Goal: Task Accomplishment & Management: Use online tool/utility

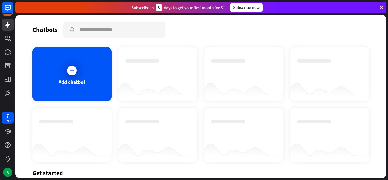
click at [379, 5] on icon at bounding box center [381, 7] width 5 height 5
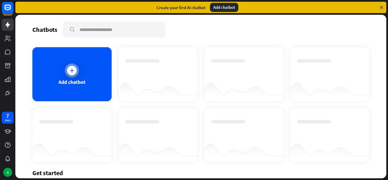
click at [78, 77] on div "Add chatbot" at bounding box center [71, 74] width 79 height 54
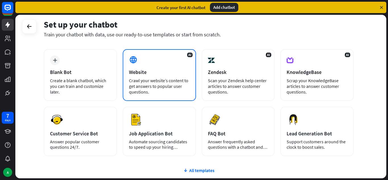
scroll to position [26, 0]
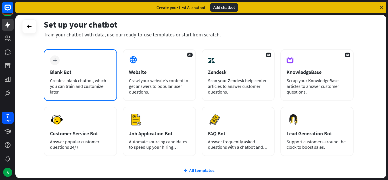
drag, startPoint x: 76, startPoint y: 62, endPoint x: 53, endPoint y: 63, distance: 23.3
click at [53, 63] on div "plus" at bounding box center [55, 60] width 10 height 10
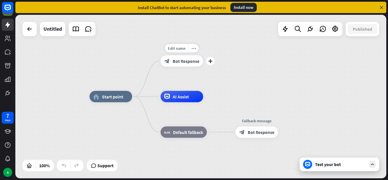
click at [193, 67] on div "Edit name more_horiz plus block_bot_response Bot Response" at bounding box center [181, 60] width 43 height 11
click at [211, 62] on icon "plus" at bounding box center [210, 61] width 4 height 4
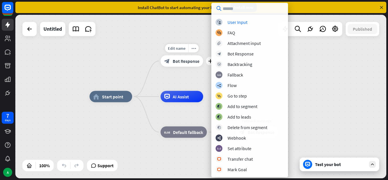
click at [198, 64] on span "Bot Response" at bounding box center [186, 61] width 27 height 6
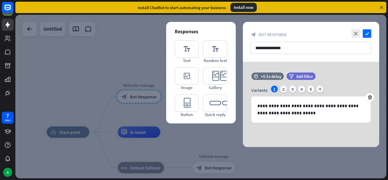
click at [135, 56] on div at bounding box center [200, 96] width 371 height 163
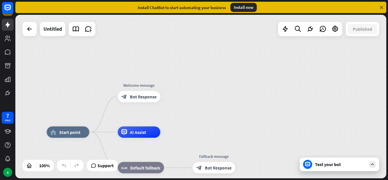
click at [339, 163] on div "Test your bot" at bounding box center [340, 164] width 51 height 6
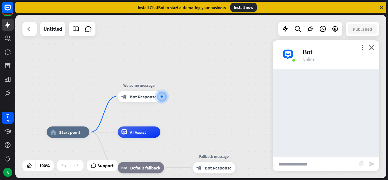
click at [308, 165] on input "text" at bounding box center [315, 164] width 86 height 14
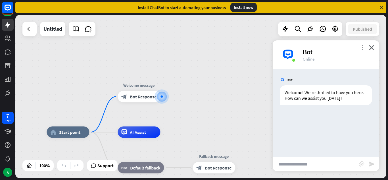
click at [362, 46] on icon "more_vert" at bounding box center [361, 47] width 5 height 5
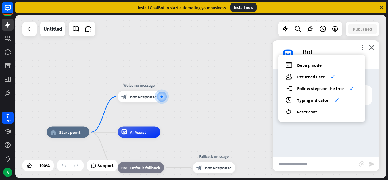
click at [353, 44] on div "more_vert debug Debug mode users Returned user check builder_tree Follow steps …" at bounding box center [325, 54] width 106 height 28
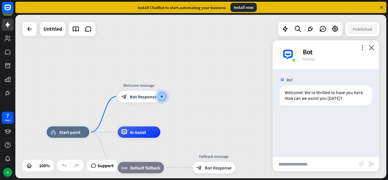
click at [323, 164] on input "text" at bounding box center [315, 164] width 86 height 14
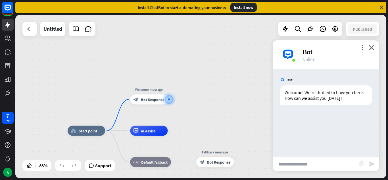
click at [220, 119] on div "home_2 Start point Welcome message block_bot_response Bot Response AI Assist bl…" at bounding box center [200, 96] width 371 height 163
click at [175, 100] on icon "plus" at bounding box center [174, 98] width 4 height 3
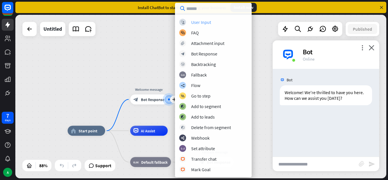
click at [209, 20] on div "User Input" at bounding box center [201, 22] width 20 height 6
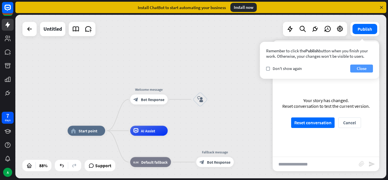
click at [361, 69] on button "Close" at bounding box center [361, 68] width 23 height 8
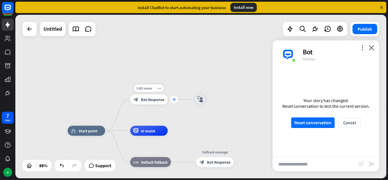
click at [173, 100] on icon "plus" at bounding box center [174, 98] width 4 height 3
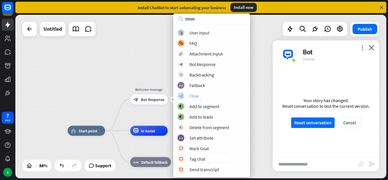
click at [193, 95] on div "Flow" at bounding box center [193, 96] width 9 height 6
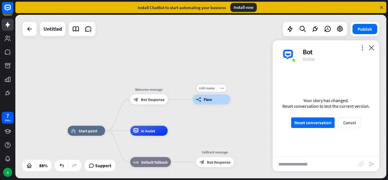
click at [207, 101] on span "Flow" at bounding box center [207, 99] width 8 height 5
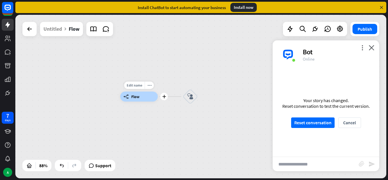
click at [137, 95] on span "Flow" at bounding box center [135, 96] width 8 height 5
click at [149, 100] on div "builder_tree Flow" at bounding box center [138, 96] width 37 height 10
click at [143, 95] on div "builder_tree Flow" at bounding box center [138, 96] width 37 height 10
click at [150, 87] on icon "more_horiz" at bounding box center [149, 85] width 4 height 4
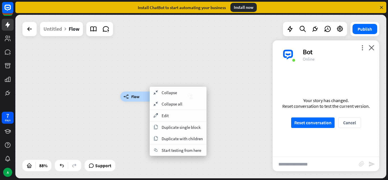
click at [169, 80] on div "builder_tree Flow block_user_input" at bounding box center [200, 96] width 371 height 163
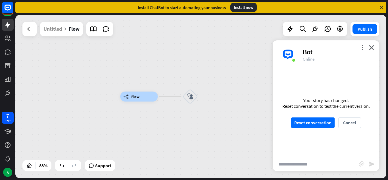
click at [169, 80] on div "builder_tree Flow block_user_input" at bounding box center [200, 96] width 371 height 163
click at [98, 97] on div "builder_tree Flow block_user_input" at bounding box center [200, 96] width 371 height 163
click at [28, 30] on icon at bounding box center [29, 29] width 7 height 7
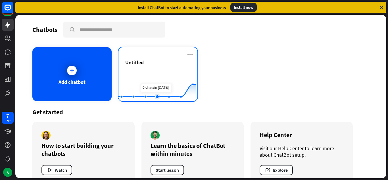
click at [160, 89] on rect at bounding box center [157, 86] width 78 height 35
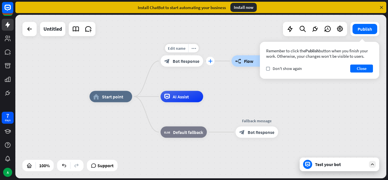
click at [208, 62] on div "plus" at bounding box center [210, 61] width 9 height 9
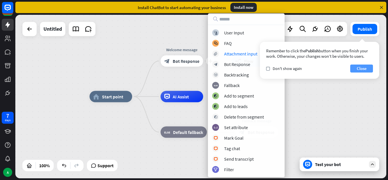
click at [354, 68] on button "Close" at bounding box center [361, 68] width 23 height 8
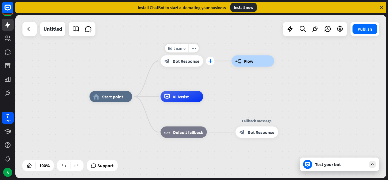
click at [209, 61] on icon "plus" at bounding box center [210, 61] width 4 height 4
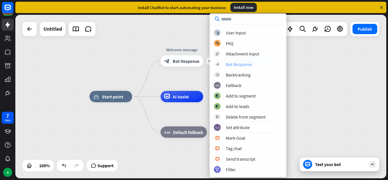
click at [234, 65] on div "Bot Response" at bounding box center [239, 64] width 26 height 6
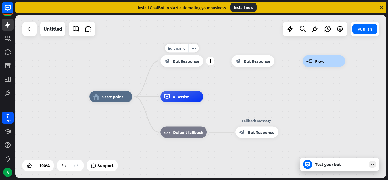
click at [191, 60] on span "Bot Response" at bounding box center [186, 61] width 27 height 6
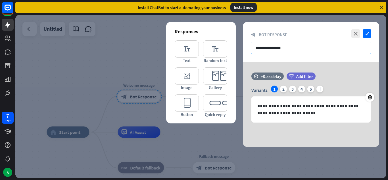
click at [294, 50] on input "**********" at bounding box center [311, 48] width 120 height 12
drag, startPoint x: 300, startPoint y: 53, endPoint x: 221, endPoint y: 41, distance: 80.1
click at [243, 41] on div "**********" at bounding box center [311, 84] width 136 height 125
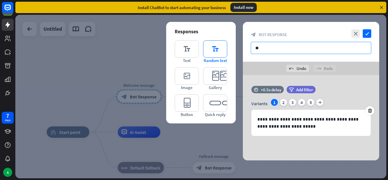
type input "*"
drag, startPoint x: 221, startPoint y: 41, endPoint x: 276, endPoint y: 48, distance: 56.1
click at [276, 48] on input "text" at bounding box center [311, 48] width 120 height 12
type input "*"
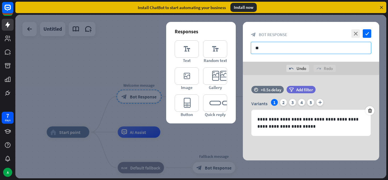
type input "*"
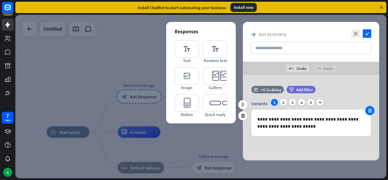
click at [369, 114] on div at bounding box center [369, 110] width 9 height 9
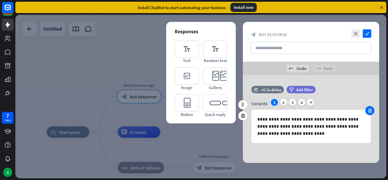
click at [369, 114] on div at bounding box center [369, 110] width 9 height 9
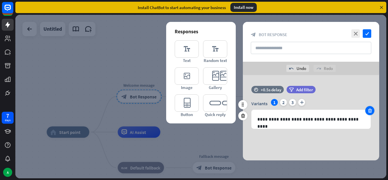
click at [369, 114] on div at bounding box center [369, 110] width 9 height 9
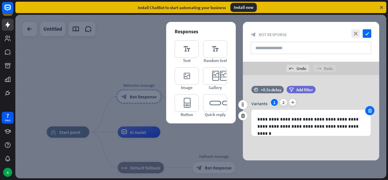
click at [369, 114] on div at bounding box center [369, 110] width 9 height 9
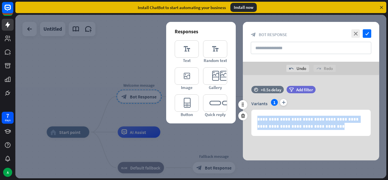
click at [369, 114] on div "**********" at bounding box center [310, 123] width 119 height 26
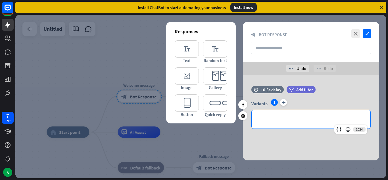
click at [302, 126] on div "**********" at bounding box center [310, 119] width 119 height 18
click at [301, 126] on div "**********" at bounding box center [310, 119] width 119 height 18
drag, startPoint x: 301, startPoint y: 126, endPoint x: 312, endPoint y: 118, distance: 13.6
click at [312, 118] on p "**********" at bounding box center [310, 119] width 107 height 7
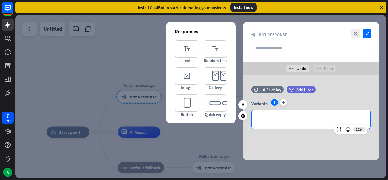
click at [312, 118] on p "**********" at bounding box center [310, 119] width 107 height 7
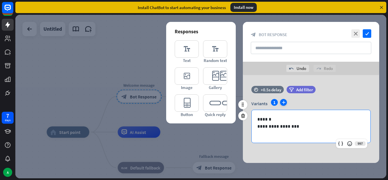
click at [283, 100] on icon "plus" at bounding box center [283, 102] width 7 height 7
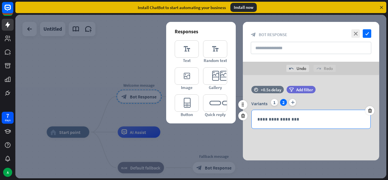
click at [270, 121] on p "**********" at bounding box center [310, 119] width 107 height 7
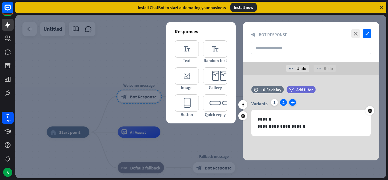
click at [292, 103] on icon "plus" at bounding box center [292, 102] width 7 height 7
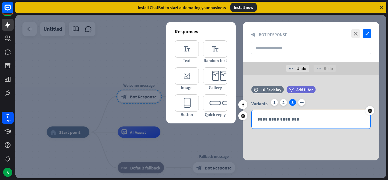
click at [267, 116] on p "**********" at bounding box center [310, 119] width 107 height 7
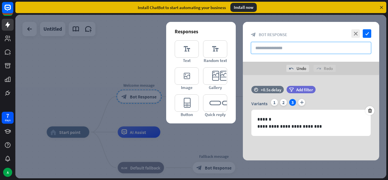
click at [293, 48] on input "text" at bounding box center [311, 48] width 120 height 12
type input "*"
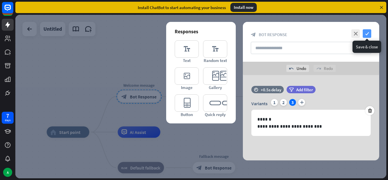
click at [365, 32] on icon "check" at bounding box center [366, 33] width 9 height 9
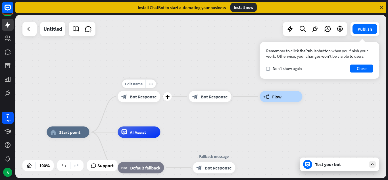
click at [151, 95] on span "Bot Response" at bounding box center [143, 97] width 27 height 6
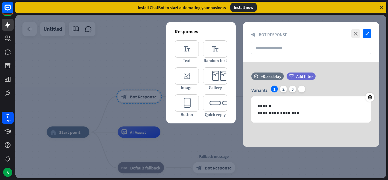
click at [151, 95] on div at bounding box center [200, 96] width 371 height 163
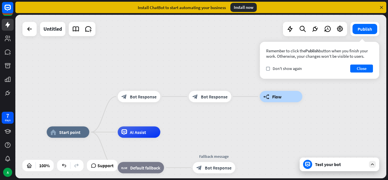
click at [337, 164] on div "Test your bot" at bounding box center [340, 164] width 51 height 6
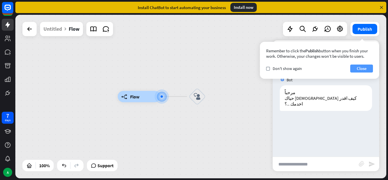
click at [364, 69] on button "Close" at bounding box center [361, 68] width 23 height 8
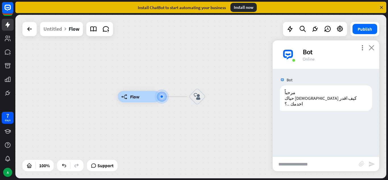
click at [369, 45] on icon "close" at bounding box center [371, 47] width 6 height 5
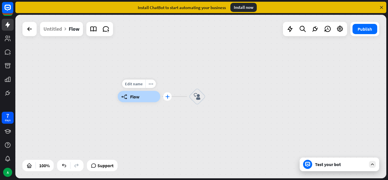
click at [167, 98] on icon "plus" at bounding box center [167, 97] width 4 height 4
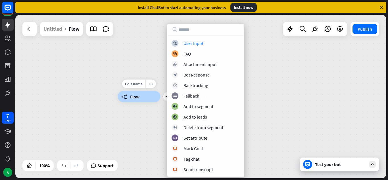
click at [146, 92] on div "builder_tree Flow" at bounding box center [138, 96] width 43 height 11
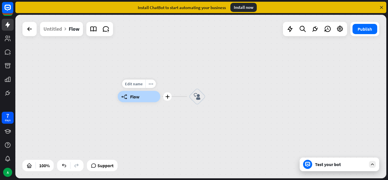
click at [160, 101] on div "Edit name more_[PERSON_NAME] plus builder_tree Flow" at bounding box center [138, 96] width 43 height 11
click at [32, 27] on icon at bounding box center [29, 29] width 7 height 7
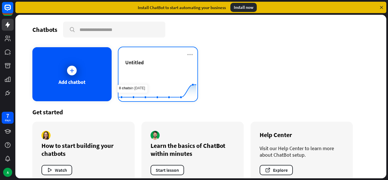
click at [144, 70] on rect at bounding box center [157, 86] width 78 height 35
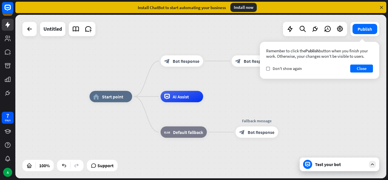
click at [223, 82] on div "home_2 Start point block_bot_response Bot Response block_bot_response Bot Respo…" at bounding box center [200, 96] width 371 height 163
click at [211, 62] on icon "plus" at bounding box center [210, 61] width 4 height 4
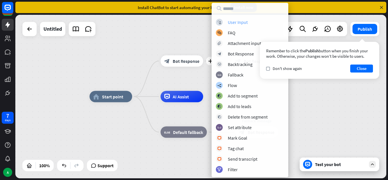
click at [227, 24] on div "block_user_input User Input" at bounding box center [250, 22] width 68 height 7
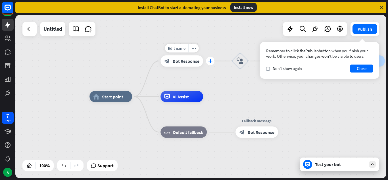
click at [210, 62] on icon "plus" at bounding box center [210, 61] width 4 height 4
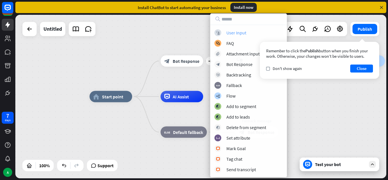
click at [243, 32] on div "User Input" at bounding box center [236, 33] width 20 height 6
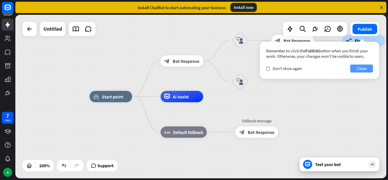
click at [362, 72] on button "Close" at bounding box center [361, 68] width 23 height 8
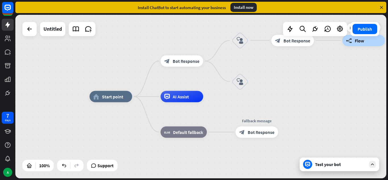
click at [361, 41] on span "Flow" at bounding box center [358, 40] width 9 height 6
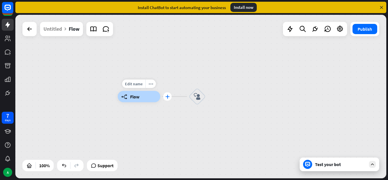
click at [166, 99] on div "plus" at bounding box center [167, 96] width 9 height 9
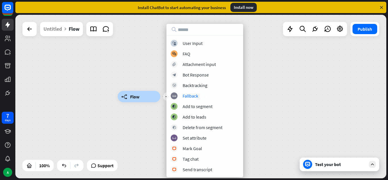
click at [69, 45] on div "plus builder_tree Flow block_user_input" at bounding box center [200, 96] width 371 height 163
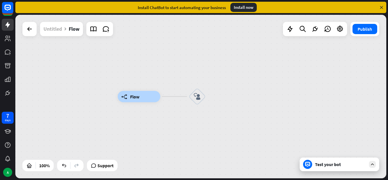
click at [49, 29] on div "Untitled" at bounding box center [52, 29] width 18 height 14
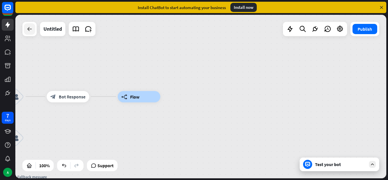
click at [33, 28] on div at bounding box center [29, 28] width 11 height 11
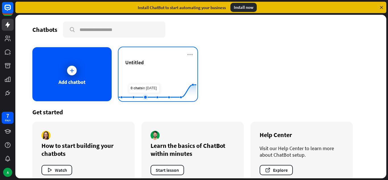
click at [139, 74] on rect at bounding box center [157, 86] width 78 height 35
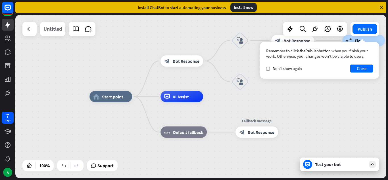
click at [54, 27] on div "Untitled" at bounding box center [52, 29] width 18 height 14
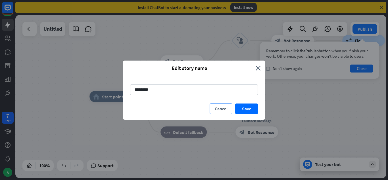
click at [220, 112] on button "Cancel" at bounding box center [220, 108] width 23 height 11
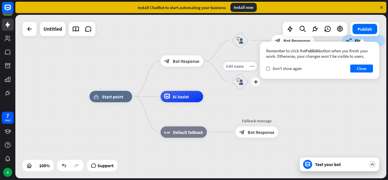
click at [242, 85] on icon "block_user_input" at bounding box center [239, 81] width 7 height 7
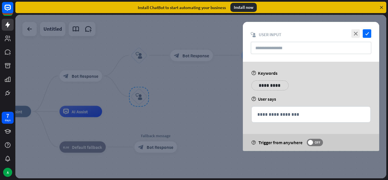
click at [56, 26] on div at bounding box center [200, 96] width 371 height 163
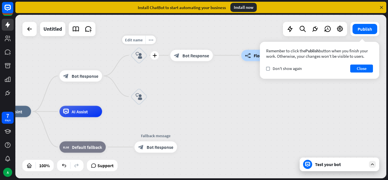
click at [138, 55] on icon "block_user_input" at bounding box center [138, 55] width 7 height 7
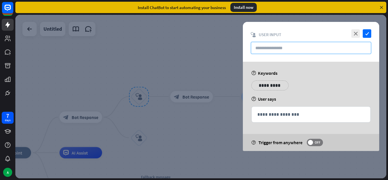
click at [272, 44] on input "text" at bounding box center [311, 48] width 120 height 12
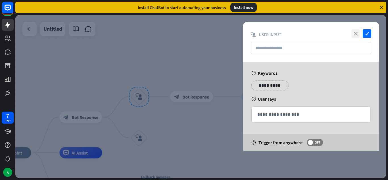
click at [358, 36] on icon "close" at bounding box center [355, 33] width 9 height 9
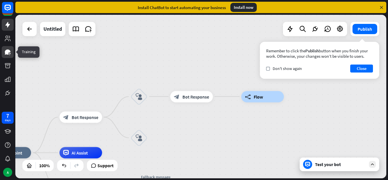
click at [7, 51] on icon at bounding box center [8, 51] width 6 height 5
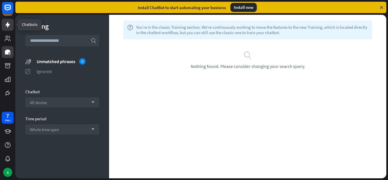
click at [2, 28] on link at bounding box center [8, 25] width 12 height 12
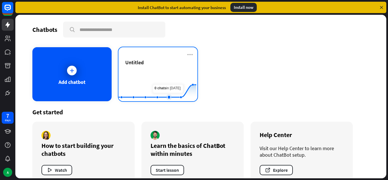
click at [171, 91] on rect at bounding box center [157, 86] width 78 height 35
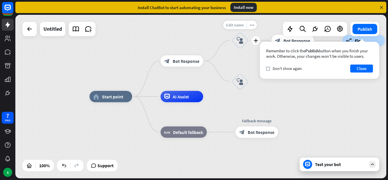
drag, startPoint x: 242, startPoint y: 29, endPoint x: 235, endPoint y: 29, distance: 6.3
click at [235, 29] on div "Edit name" at bounding box center [234, 24] width 23 height 9
click at [236, 27] on span "Edit name" at bounding box center [235, 24] width 18 height 5
type input "*****"
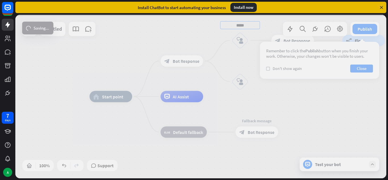
click at [238, 61] on div "home_2 Start point block_bot_response Bot Response ***** block_user_input block…" at bounding box center [200, 96] width 371 height 163
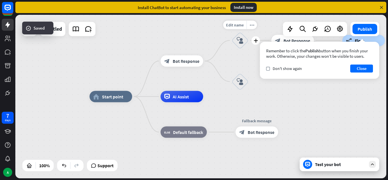
click at [243, 42] on icon "block_user_input" at bounding box center [239, 40] width 7 height 7
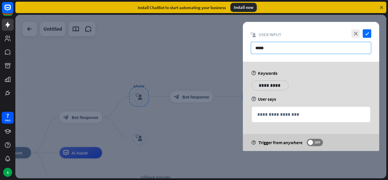
click at [271, 49] on input "*****" at bounding box center [311, 48] width 120 height 12
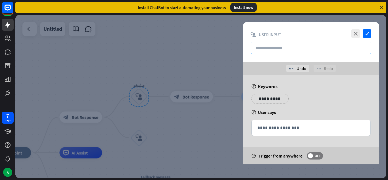
type input "*"
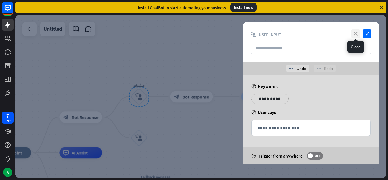
click at [354, 31] on icon "close" at bounding box center [355, 33] width 9 height 9
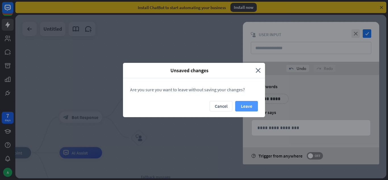
click at [242, 107] on button "Leave" at bounding box center [246, 106] width 23 height 11
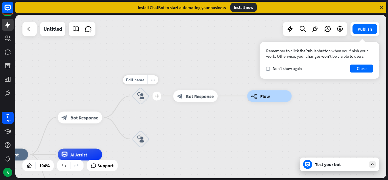
click at [134, 83] on div "Edit name" at bounding box center [135, 79] width 24 height 9
drag, startPoint x: 152, startPoint y: 78, endPoint x: 124, endPoint y: 79, distance: 28.4
click at [124, 79] on input "*****" at bounding box center [140, 80] width 41 height 8
type input "**********"
click at [88, 120] on span "Bot Response" at bounding box center [84, 117] width 28 height 6
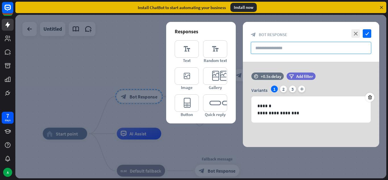
click at [316, 44] on input "text" at bounding box center [311, 48] width 120 height 12
drag, startPoint x: 316, startPoint y: 44, endPoint x: 355, endPoint y: 30, distance: 41.6
click at [355, 30] on div "close check block_bot_response Bot Response" at bounding box center [311, 42] width 136 height 40
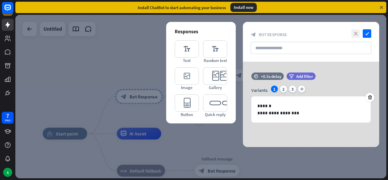
click at [353, 32] on icon "close" at bounding box center [355, 33] width 9 height 9
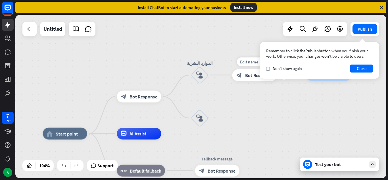
click at [242, 78] on icon "block_bot_response" at bounding box center [239, 75] width 6 height 6
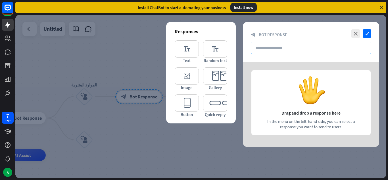
click at [305, 49] on input "text" at bounding box center [311, 48] width 120 height 12
type input "*"
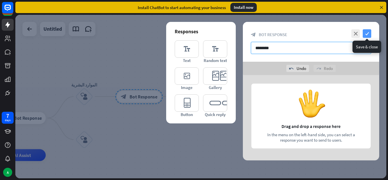
type input "********"
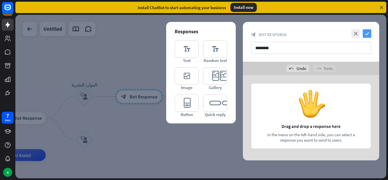
click at [368, 32] on icon "check" at bounding box center [366, 33] width 9 height 9
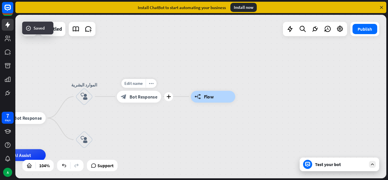
click at [167, 100] on div "plus" at bounding box center [168, 96] width 9 height 9
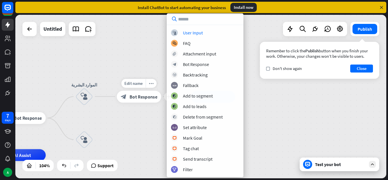
click at [154, 102] on div "Edit name more_horiz plus الاجازات block_bot_response Bot Response" at bounding box center [139, 97] width 44 height 12
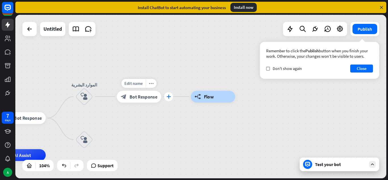
click at [167, 98] on icon "plus" at bounding box center [168, 96] width 5 height 4
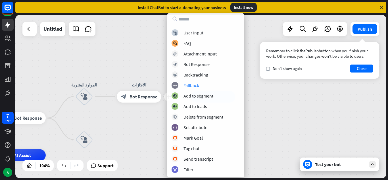
click at [160, 120] on div "home_2 Start point block_bot_response Bot Response الموارد البشرية block_user_i…" at bounding box center [200, 96] width 371 height 163
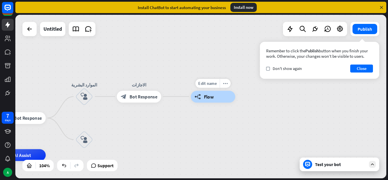
click at [191, 100] on div "builder_tree Flow" at bounding box center [213, 97] width 44 height 12
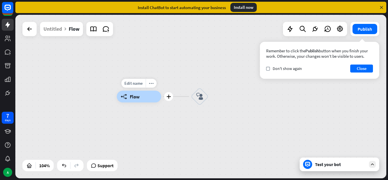
click at [125, 98] on icon "builder_tree" at bounding box center [124, 96] width 6 height 6
click at [142, 98] on div "builder_tree Flow" at bounding box center [139, 97] width 44 height 12
click at [53, 28] on div "Untitled" at bounding box center [52, 29] width 18 height 14
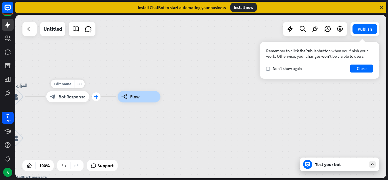
click at [98, 98] on div "plus" at bounding box center [96, 96] width 9 height 9
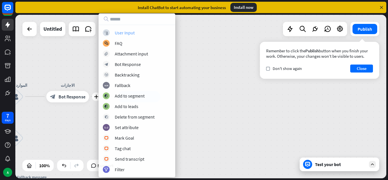
click at [131, 31] on div "User Input" at bounding box center [125, 33] width 20 height 6
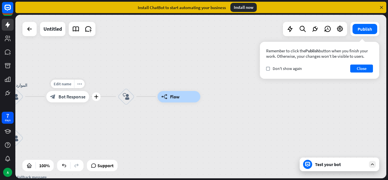
click at [95, 98] on icon "plus" at bounding box center [96, 96] width 4 height 4
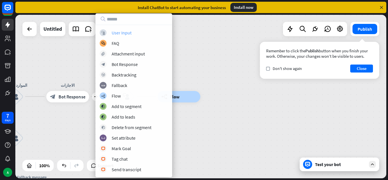
click at [130, 35] on div "User Input" at bounding box center [122, 33] width 20 height 6
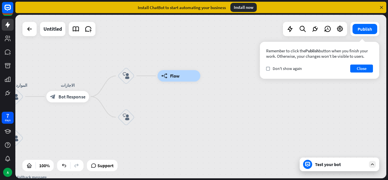
click at [130, 35] on div "home_2 Start point block_bot_response Bot Response الموارد البشرية block_user_i…" at bounding box center [200, 96] width 371 height 163
click at [80, 83] on icon "more_horiz" at bounding box center [79, 83] width 5 height 4
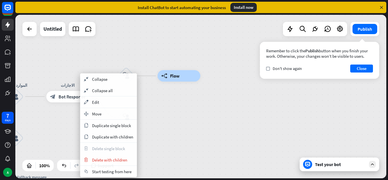
click at [105, 55] on div "home_2 Start point block_bot_response Bot Response الموارد البشرية block_user_i…" at bounding box center [200, 96] width 371 height 163
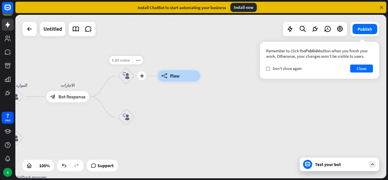
click at [125, 61] on span "Edit name" at bounding box center [121, 59] width 18 height 5
type input "*"
type input "**********"
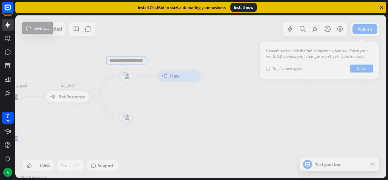
click at [128, 121] on div "**********" at bounding box center [200, 96] width 371 height 163
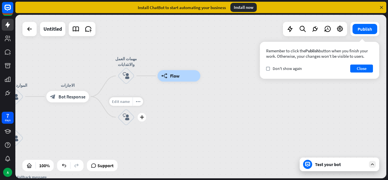
click at [125, 101] on span "Edit name" at bounding box center [121, 101] width 18 height 5
type input "*"
type input "**********"
click at [336, 166] on div "Test your bot" at bounding box center [340, 164] width 51 height 6
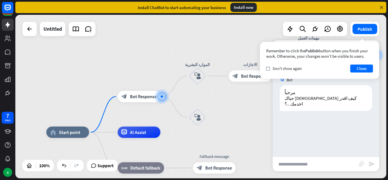
click at [307, 167] on input "text" at bounding box center [315, 164] width 86 height 14
click at [364, 67] on button "Close" at bounding box center [361, 68] width 23 height 8
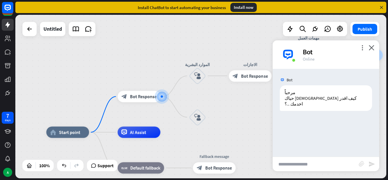
click at [297, 167] on input "text" at bounding box center [315, 164] width 86 height 14
type input "*"
type input "****"
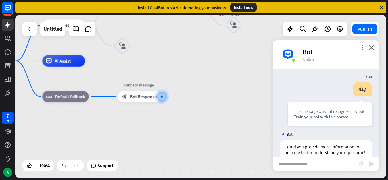
scroll to position [54, 0]
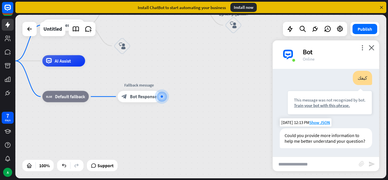
click at [308, 136] on div "Could you provide more information to help me better understand your question?" at bounding box center [326, 138] width 92 height 20
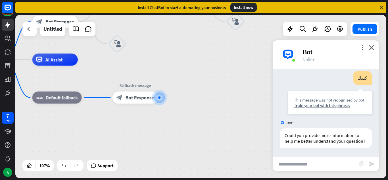
click at [370, 43] on div "more_vert close Bot Online" at bounding box center [325, 54] width 106 height 28
click at [372, 49] on icon "close" at bounding box center [371, 47] width 6 height 5
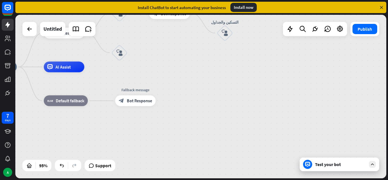
click at [138, 126] on div "home_2 Start point block_bot_response Bot Response الموارد البشرية block_user_i…" at bounding box center [152, 144] width 353 height 155
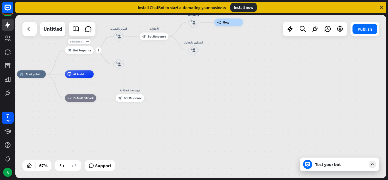
click at [78, 41] on span "Edit name" at bounding box center [76, 41] width 12 height 3
type input "*******"
click at [86, 51] on span "Bot Response" at bounding box center [82, 50] width 18 height 4
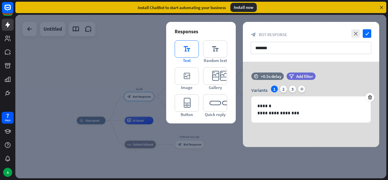
click at [184, 46] on icon "editor_text" at bounding box center [187, 48] width 24 height 17
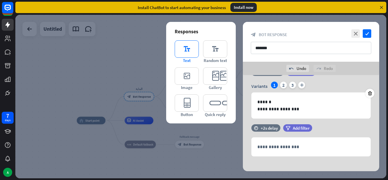
click at [184, 46] on icon "editor_text" at bounding box center [187, 48] width 24 height 17
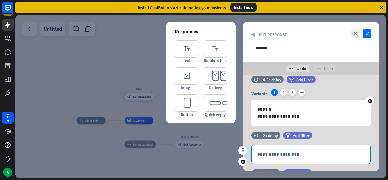
scroll to position [9, 0]
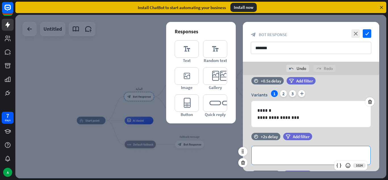
click at [273, 158] on p "**********" at bounding box center [310, 155] width 107 height 7
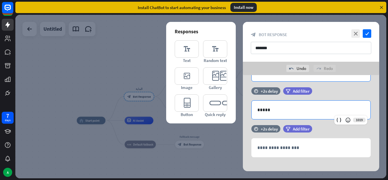
scroll to position [54, 0]
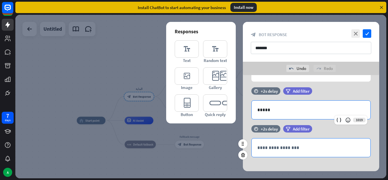
click at [305, 146] on p "**********" at bounding box center [310, 147] width 107 height 7
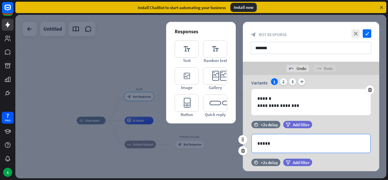
scroll to position [60, 0]
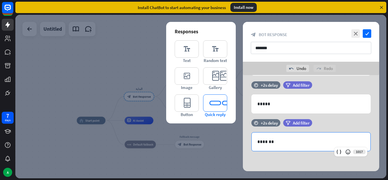
click at [215, 101] on icon "editor_quick_replies" at bounding box center [215, 102] width 24 height 17
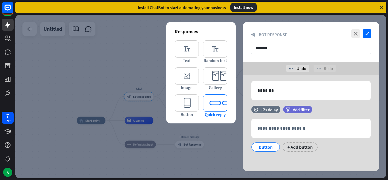
scroll to position [112, 0]
click at [263, 149] on div "Button" at bounding box center [265, 146] width 19 height 9
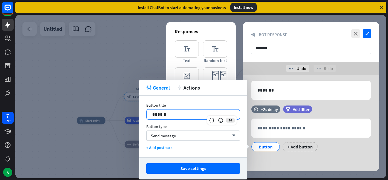
click at [200, 112] on p "******" at bounding box center [193, 114] width 82 height 7
drag, startPoint x: 198, startPoint y: 113, endPoint x: 148, endPoint y: 114, distance: 49.7
click at [148, 114] on div "******" at bounding box center [192, 114] width 93 height 10
click at [158, 135] on span "Send message" at bounding box center [163, 135] width 25 height 5
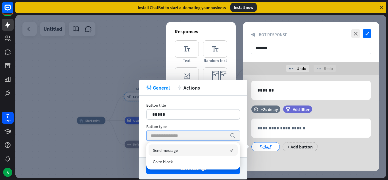
click at [166, 152] on span "Send message" at bounding box center [165, 149] width 25 height 5
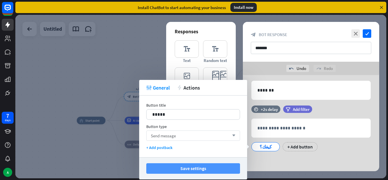
click at [173, 167] on button "Save settings" at bounding box center [193, 168] width 94 height 11
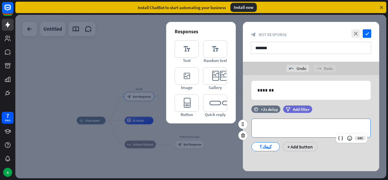
click at [283, 131] on p "**********" at bounding box center [310, 127] width 107 height 7
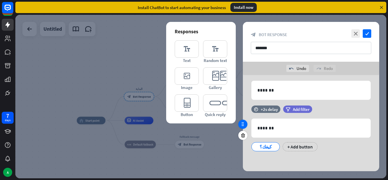
click at [239, 125] on div at bounding box center [242, 123] width 9 height 9
click at [294, 143] on div "+ Add button" at bounding box center [299, 146] width 35 height 9
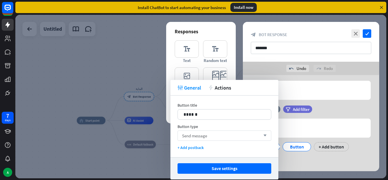
click at [217, 134] on div "Send message arrow_down" at bounding box center [224, 135] width 94 height 10
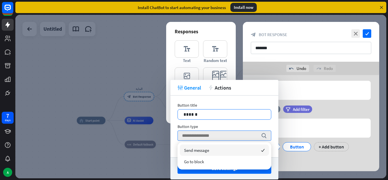
click at [213, 116] on p "******" at bounding box center [224, 114] width 82 height 7
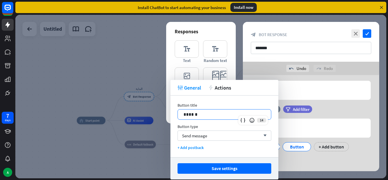
drag, startPoint x: 213, startPoint y: 116, endPoint x: 165, endPoint y: 121, distance: 48.2
click at [165, 121] on body "7 days A close Product Help First steps Get started with ChatBot Help Center Fo…" at bounding box center [194, 90] width 388 height 180
click at [191, 114] on p "******" at bounding box center [224, 114] width 82 height 7
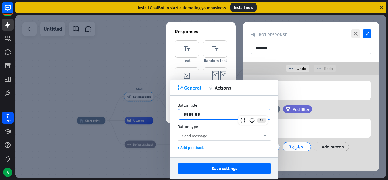
click at [214, 135] on div "Send message arrow_down" at bounding box center [224, 135] width 94 height 10
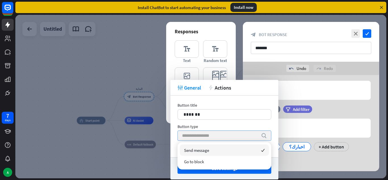
click at [220, 134] on input "search" at bounding box center [220, 136] width 76 height 10
click at [215, 149] on div "Send message checked" at bounding box center [224, 149] width 89 height 11
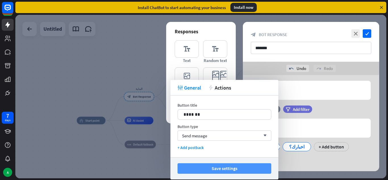
click at [211, 167] on button "Save settings" at bounding box center [224, 168] width 94 height 11
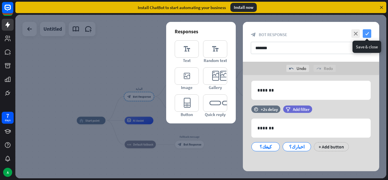
click at [370, 30] on icon "check" at bounding box center [366, 33] width 9 height 9
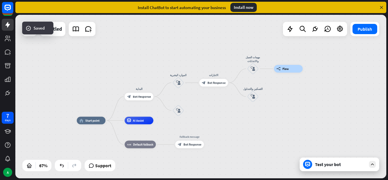
click at [336, 168] on div "Test your bot" at bounding box center [338, 164] width 79 height 14
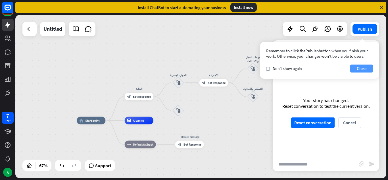
click at [363, 70] on button "Close" at bounding box center [361, 68] width 23 height 8
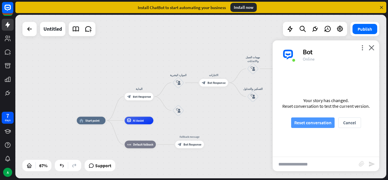
click at [324, 119] on button "Reset conversation" at bounding box center [312, 122] width 43 height 11
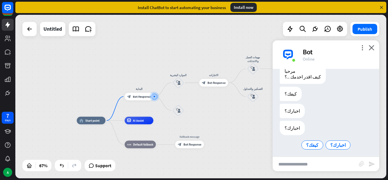
scroll to position [24, 0]
click at [333, 140] on span "اخبارك؟" at bounding box center [337, 142] width 15 height 6
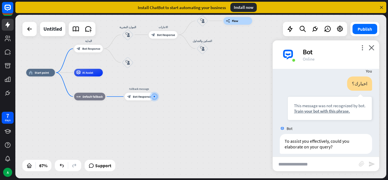
scroll to position [99, 0]
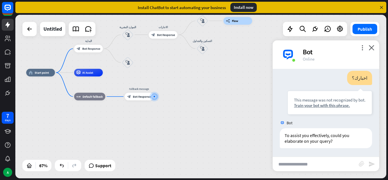
click at [333, 140] on div "To assist you effectively, could you elaborate on your query?" at bounding box center [326, 138] width 92 height 20
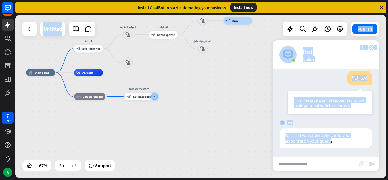
drag, startPoint x: 329, startPoint y: 147, endPoint x: 235, endPoint y: 129, distance: 96.3
click at [235, 129] on div "home_2 Start point البداية block_bot_response Bot Response الموارد البشرية bloc…" at bounding box center [200, 96] width 371 height 163
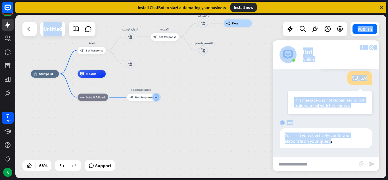
scroll to position [0, 0]
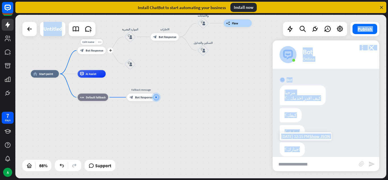
click at [91, 48] on div "block_bot_response Bot Response" at bounding box center [91, 50] width 28 height 7
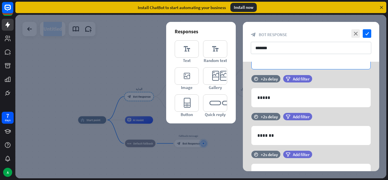
scroll to position [53, 0]
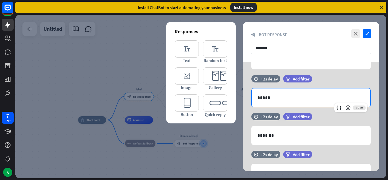
drag, startPoint x: 279, startPoint y: 96, endPoint x: 158, endPoint y: 112, distance: 122.8
click at [158, 112] on div "**********" at bounding box center [200, 96] width 371 height 163
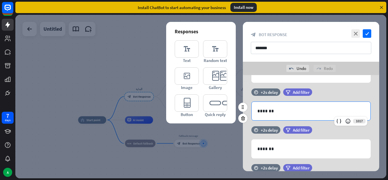
click at [269, 113] on p "*******" at bounding box center [310, 110] width 107 height 7
drag, startPoint x: 293, startPoint y: 113, endPoint x: 135, endPoint y: 91, distance: 159.9
click at [135, 91] on div "**********" at bounding box center [200, 96] width 371 height 163
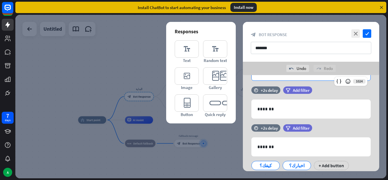
scroll to position [110, 0]
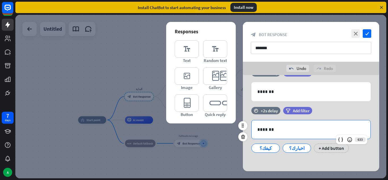
drag, startPoint x: 287, startPoint y: 122, endPoint x: 253, endPoint y: 133, distance: 36.5
click at [253, 133] on div "*******" at bounding box center [310, 129] width 119 height 18
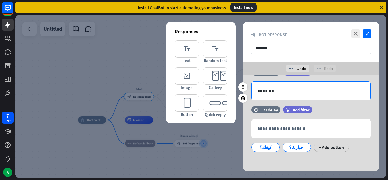
click at [293, 95] on div "*******" at bounding box center [310, 90] width 119 height 18
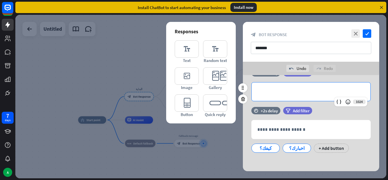
scroll to position [111, 0]
click at [243, 135] on icon at bounding box center [242, 135] width 5 height 5
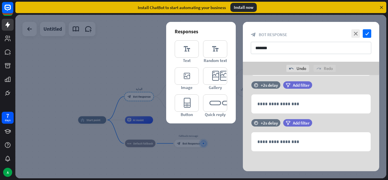
scroll to position [60, 0]
click at [243, 152] on div at bounding box center [242, 148] width 9 height 9
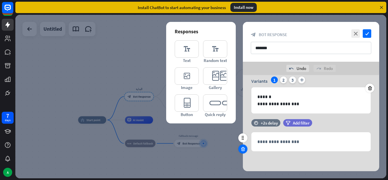
click at [242, 149] on icon at bounding box center [242, 148] width 5 height 5
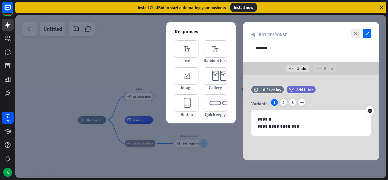
scroll to position [0, 0]
click at [242, 149] on div "**********" at bounding box center [311, 117] width 150 height 85
click at [184, 106] on icon "editor_button" at bounding box center [187, 102] width 24 height 17
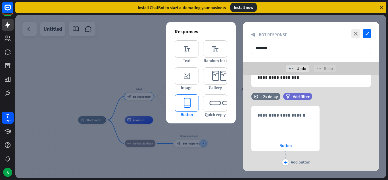
scroll to position [64, 0]
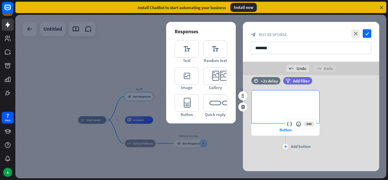
click at [268, 97] on p "**********" at bounding box center [285, 99] width 56 height 7
click at [298, 124] on icon at bounding box center [298, 124] width 6 height 6
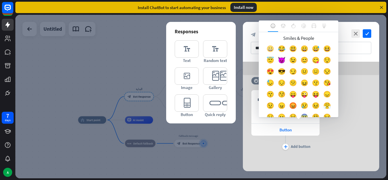
click at [273, 45] on div "😀" at bounding box center [269, 49] width 11 height 11
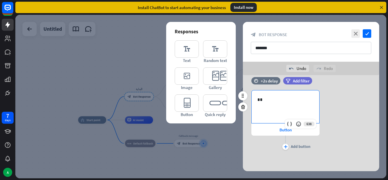
click at [255, 98] on div "**" at bounding box center [285, 106] width 68 height 33
drag, startPoint x: 255, startPoint y: 98, endPoint x: 286, endPoint y: 98, distance: 30.4
click at [286, 98] on div "**" at bounding box center [285, 106] width 68 height 33
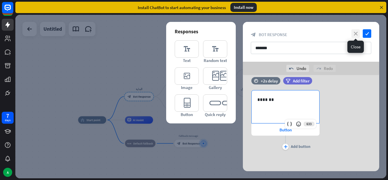
click at [355, 36] on icon "close" at bounding box center [355, 33] width 9 height 9
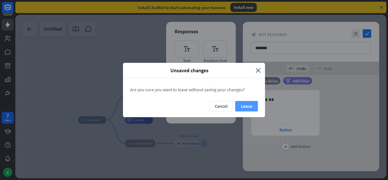
click at [249, 103] on button "Leave" at bounding box center [246, 106] width 23 height 11
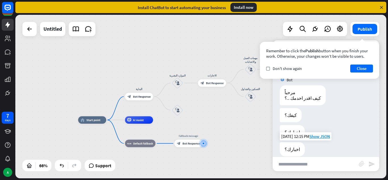
scroll to position [3, 0]
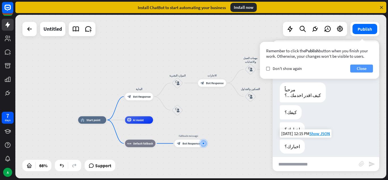
click at [363, 67] on button "Close" at bounding box center [361, 68] width 23 height 8
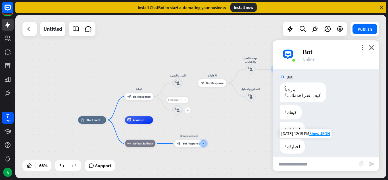
click at [176, 99] on span "Edit name" at bounding box center [174, 99] width 12 height 3
type input "*"
type input "**********"
click at [188, 112] on div "plus" at bounding box center [188, 110] width 6 height 6
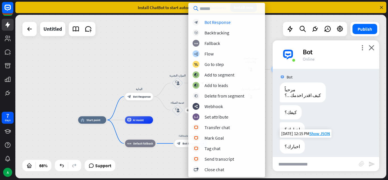
click at [188, 109] on div "block_bot_response Bot Response block_backtracking Backtracking block_fallback …" at bounding box center [226, 96] width 77 height 154
click at [213, 56] on div "Flow" at bounding box center [208, 54] width 9 height 6
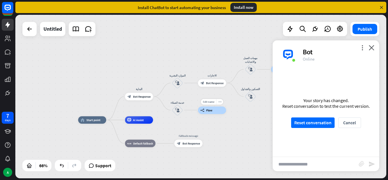
click at [207, 111] on span "Flow" at bounding box center [209, 110] width 6 height 4
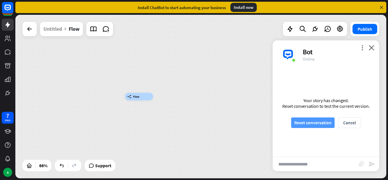
click at [320, 120] on button "Reset conversation" at bounding box center [312, 122] width 43 height 11
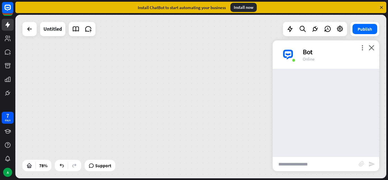
click at [320, 119] on div at bounding box center [325, 113] width 106 height 88
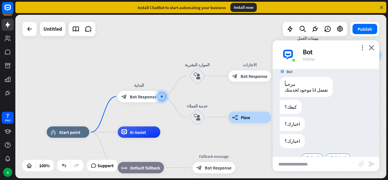
scroll to position [24, 0]
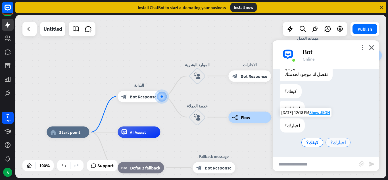
click at [334, 142] on span "اخبارك؟" at bounding box center [337, 142] width 15 height 6
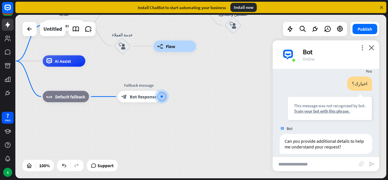
scroll to position [99, 0]
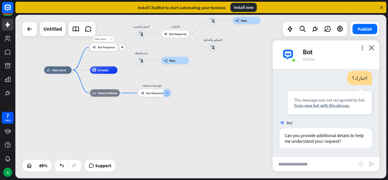
click at [106, 49] on span "Bot Response" at bounding box center [106, 47] width 17 height 4
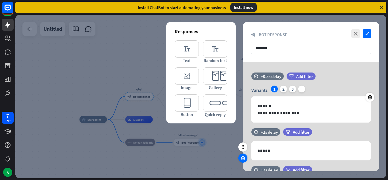
click at [242, 159] on icon at bounding box center [242, 157] width 5 height 5
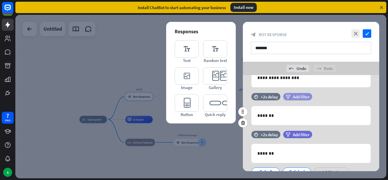
scroll to position [49, 0]
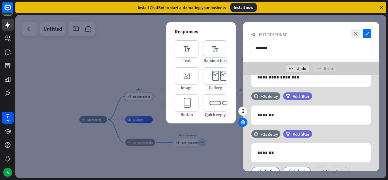
click at [244, 123] on icon at bounding box center [242, 121] width 5 height 5
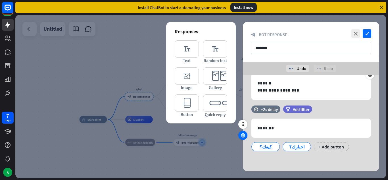
click at [243, 135] on icon at bounding box center [242, 135] width 5 height 5
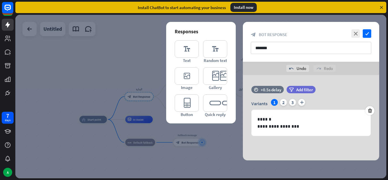
scroll to position [0, 0]
click at [184, 102] on icon "editor_button" at bounding box center [187, 102] width 24 height 17
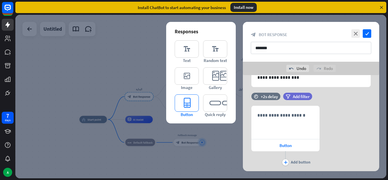
scroll to position [64, 0]
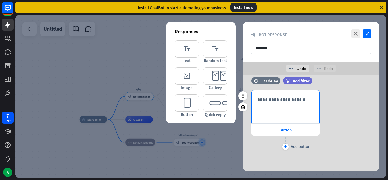
click at [291, 102] on p "**********" at bounding box center [285, 99] width 56 height 7
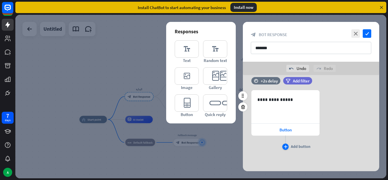
click at [285, 146] on icon "plus" at bounding box center [286, 146] width 4 height 3
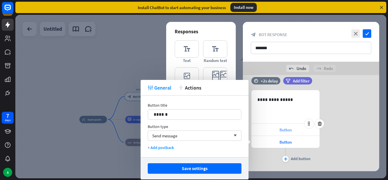
click at [275, 127] on div "Button" at bounding box center [285, 129] width 68 height 12
drag, startPoint x: 204, startPoint y: 115, endPoint x: 144, endPoint y: 127, distance: 61.9
click at [144, 127] on div "Button title 14 ****** Button type Send message arrow_down + Add postback" at bounding box center [194, 126] width 108 height 62
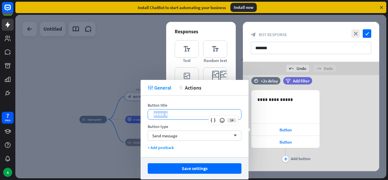
drag, startPoint x: 181, startPoint y: 114, endPoint x: 144, endPoint y: 115, distance: 36.6
click at [144, 115] on div "Button title 14 ****** Button type Send message arrow_down + Add postback" at bounding box center [194, 126] width 108 height 62
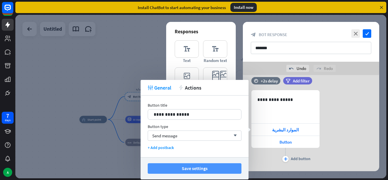
click at [197, 163] on button "Save settings" at bounding box center [195, 168] width 94 height 11
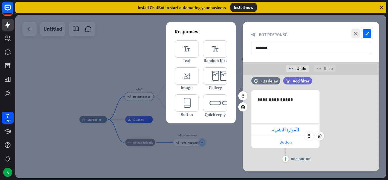
click at [278, 142] on div "Button" at bounding box center [285, 142] width 68 height 12
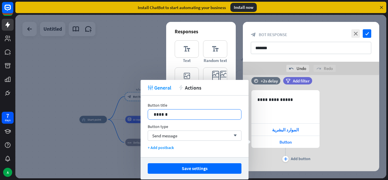
click at [201, 116] on p "******" at bounding box center [195, 114] width 82 height 7
drag, startPoint x: 201, startPoint y: 116, endPoint x: 138, endPoint y: 112, distance: 63.1
click at [138, 112] on body "7 days A close Product Help First steps Get started with ChatBot Help Center Fo…" at bounding box center [194, 90] width 388 height 180
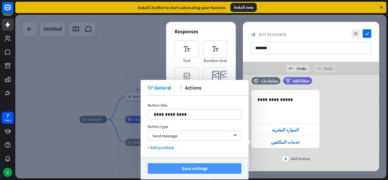
click at [205, 168] on button "Save settings" at bounding box center [195, 168] width 94 height 11
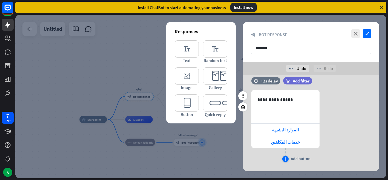
click at [282, 156] on div "plus Add button" at bounding box center [285, 159] width 6 height 6
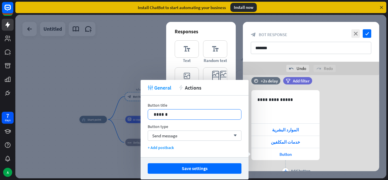
click at [197, 113] on p "******" at bounding box center [195, 114] width 82 height 7
drag, startPoint x: 197, startPoint y: 113, endPoint x: 145, endPoint y: 113, distance: 51.7
click at [145, 113] on div "Button title 14 ****** Button type Send message arrow_down + Add postback" at bounding box center [194, 126] width 108 height 62
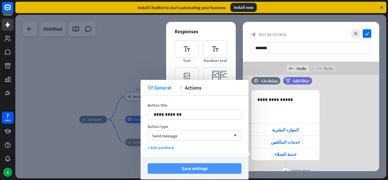
click at [212, 166] on button "Save settings" at bounding box center [195, 168] width 94 height 11
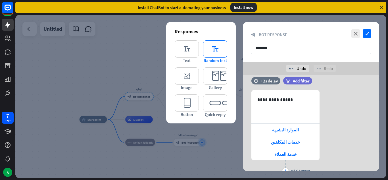
click at [225, 50] on icon "editor_text" at bounding box center [215, 48] width 24 height 17
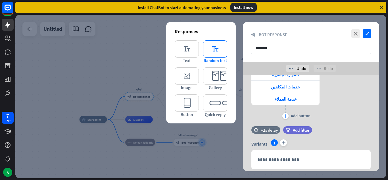
scroll to position [137, 0]
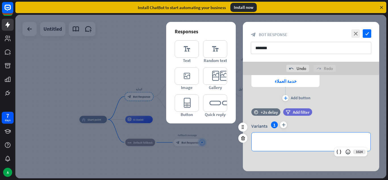
click at [282, 140] on p "**********" at bounding box center [310, 141] width 107 height 7
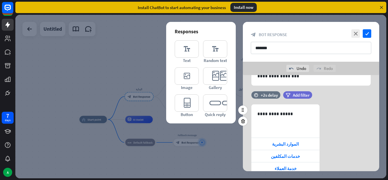
scroll to position [49, 0]
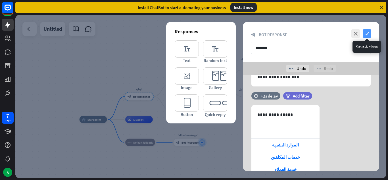
click at [371, 32] on icon "check" at bounding box center [366, 33] width 9 height 9
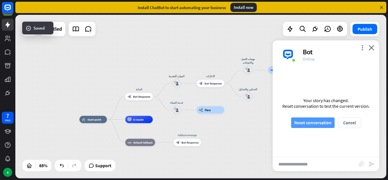
click at [311, 122] on button "Reset conversation" at bounding box center [312, 122] width 43 height 11
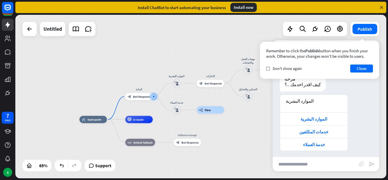
scroll to position [16, 0]
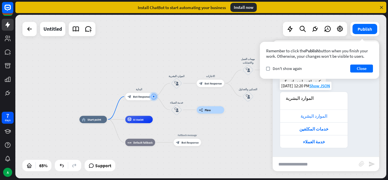
click at [312, 118] on div "الموارد البشرية" at bounding box center [314, 115] width 62 height 5
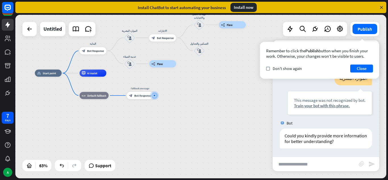
scroll to position [22, 0]
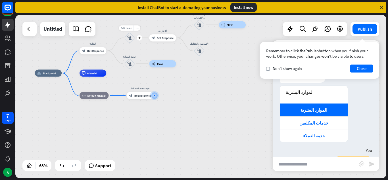
click at [132, 42] on div "block_user_input" at bounding box center [129, 37] width 11 height 11
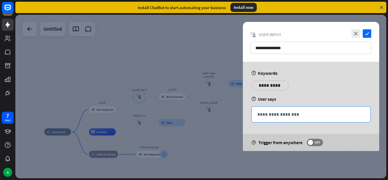
click at [275, 112] on p "**********" at bounding box center [310, 114] width 107 height 7
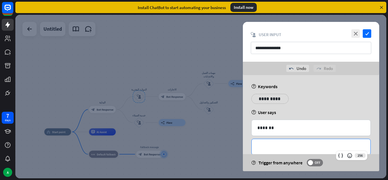
scroll to position [12, 0]
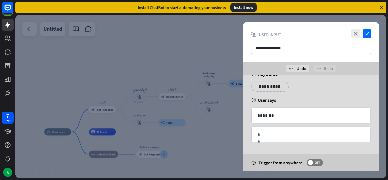
click at [292, 53] on input "**********" at bounding box center [311, 48] width 120 height 12
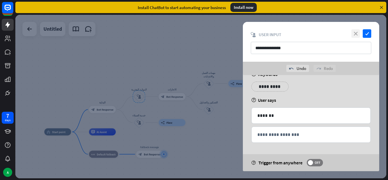
click at [356, 32] on icon "close" at bounding box center [355, 33] width 9 height 9
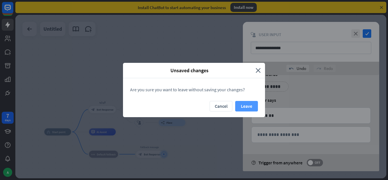
click at [244, 107] on button "Leave" at bounding box center [246, 106] width 23 height 11
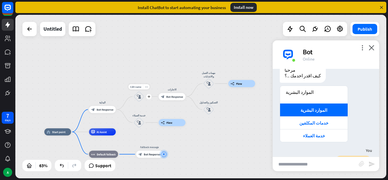
click at [137, 102] on div "block_user_input" at bounding box center [138, 96] width 11 height 11
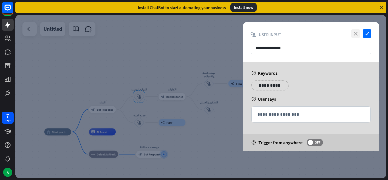
click at [354, 35] on icon "close" at bounding box center [355, 33] width 9 height 9
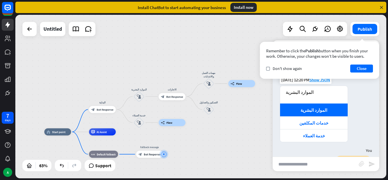
click at [295, 92] on div "الموارد البشرية" at bounding box center [314, 92] width 56 height 6
click at [103, 103] on div "Edit name" at bounding box center [99, 100] width 15 height 5
click at [139, 97] on icon "block_user_input" at bounding box center [139, 96] width 4 height 4
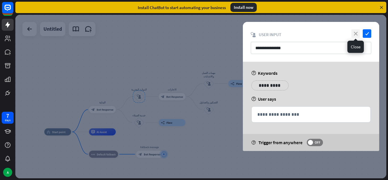
click at [355, 34] on icon "close" at bounding box center [355, 33] width 9 height 9
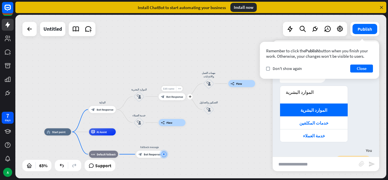
click at [171, 87] on span "Edit name" at bounding box center [168, 88] width 11 height 3
click at [116, 111] on div "block_bot_response Bot Response" at bounding box center [102, 109] width 27 height 7
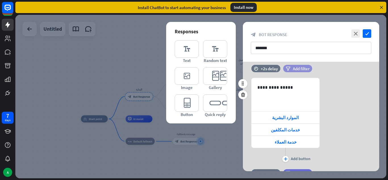
scroll to position [63, 0]
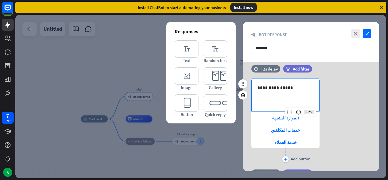
click at [288, 96] on div "**********" at bounding box center [285, 94] width 68 height 33
drag, startPoint x: 290, startPoint y: 93, endPoint x: 230, endPoint y: 93, distance: 59.3
click at [243, 94] on div "**********" at bounding box center [311, 115] width 136 height 233
drag, startPoint x: 282, startPoint y: 88, endPoint x: 247, endPoint y: 86, distance: 35.3
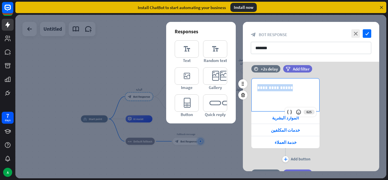
click at [247, 86] on div "**********" at bounding box center [311, 120] width 136 height 85
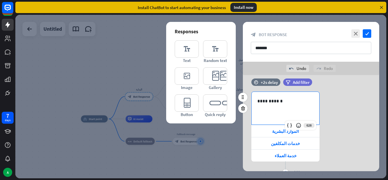
click at [350, 123] on div "**********" at bounding box center [311, 133] width 136 height 85
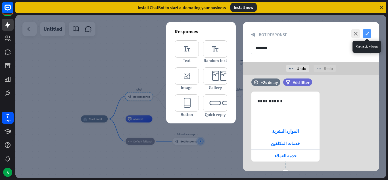
click at [367, 33] on icon "check" at bounding box center [366, 33] width 9 height 9
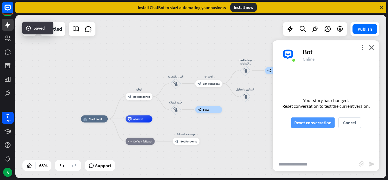
click at [318, 124] on button "Reset conversation" at bounding box center [312, 122] width 43 height 11
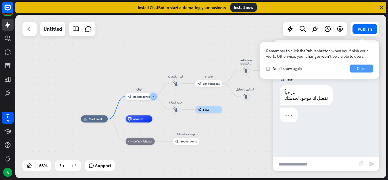
click at [360, 69] on button "Close" at bounding box center [361, 68] width 23 height 8
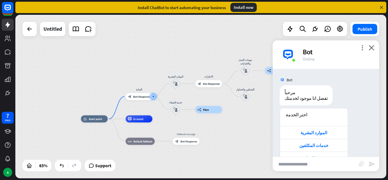
scroll to position [16, 0]
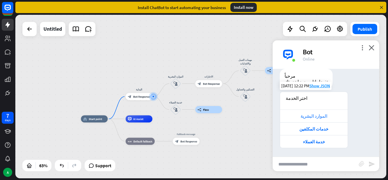
click at [318, 112] on div "الموارد البشرية" at bounding box center [314, 115] width 68 height 13
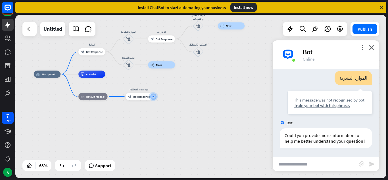
scroll to position [113, 0]
click at [165, 40] on span "Bot Response" at bounding box center [164, 39] width 17 height 4
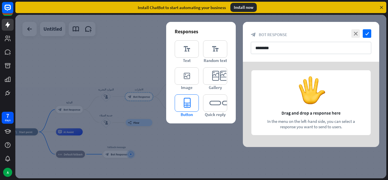
click at [189, 102] on icon "editor_button" at bounding box center [187, 102] width 24 height 17
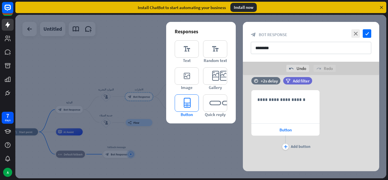
scroll to position [9, 0]
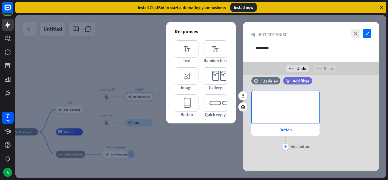
click at [267, 112] on div "**********" at bounding box center [285, 106] width 68 height 33
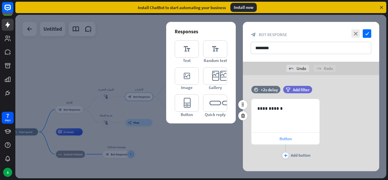
click at [288, 138] on div "**********" at bounding box center [285, 129] width 68 height 61
click at [287, 158] on div "plus" at bounding box center [285, 155] width 6 height 6
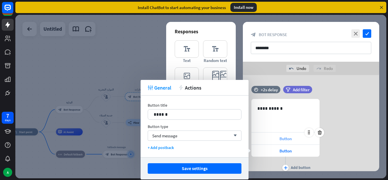
click at [266, 136] on div "Button" at bounding box center [285, 138] width 68 height 12
click at [193, 117] on p "******" at bounding box center [195, 114] width 82 height 7
drag, startPoint x: 193, startPoint y: 117, endPoint x: 85, endPoint y: 121, distance: 107.9
click at [85, 121] on body "7 days A close Product Help First steps Get started with ChatBot Help Center Fo…" at bounding box center [194, 90] width 388 height 180
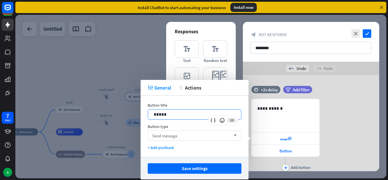
click at [162, 136] on span "Send message" at bounding box center [164, 135] width 25 height 5
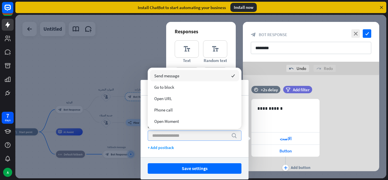
click at [231, 76] on icon "checked" at bounding box center [233, 76] width 4 height 4
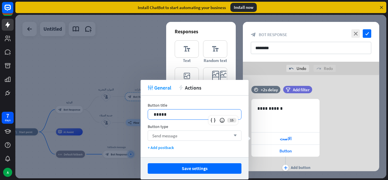
click at [177, 114] on p "*****" at bounding box center [195, 114] width 82 height 7
drag, startPoint x: 170, startPoint y: 113, endPoint x: 110, endPoint y: 108, distance: 60.1
click at [110, 108] on body "7 days A close Product Help First steps Get started with ChatBot Help Center Fo…" at bounding box center [194, 90] width 388 height 180
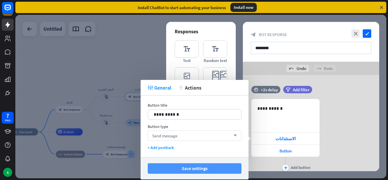
click at [201, 168] on button "Save settings" at bounding box center [195, 168] width 94 height 11
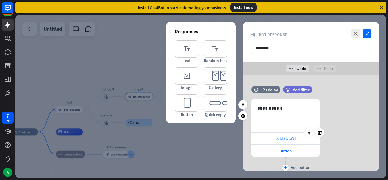
click at [278, 137] on span "الاستئذانات" at bounding box center [285, 138] width 20 height 5
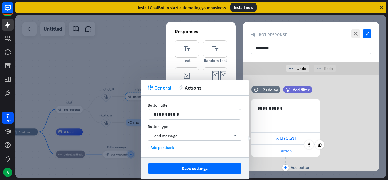
click at [278, 149] on div "Button" at bounding box center [285, 150] width 68 height 12
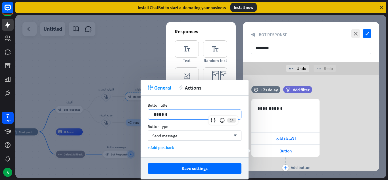
drag, startPoint x: 187, startPoint y: 113, endPoint x: 130, endPoint y: 116, distance: 57.1
click at [130, 116] on body "7 days A close Product Help First steps Get started with ChatBot Help Center Fo…" at bounding box center [194, 90] width 388 height 180
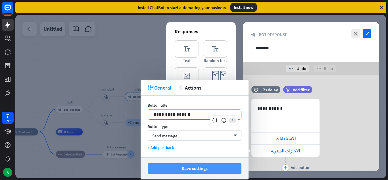
click at [183, 168] on button "Save settings" at bounding box center [195, 168] width 94 height 11
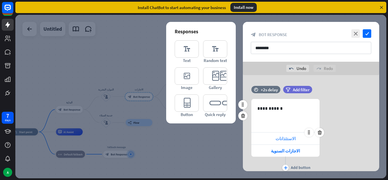
scroll to position [21, 0]
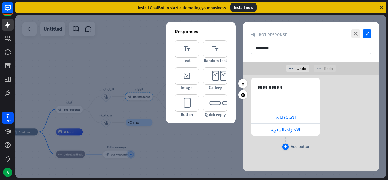
click at [285, 148] on div "plus" at bounding box center [285, 146] width 6 height 6
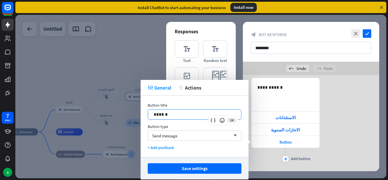
drag, startPoint x: 190, startPoint y: 112, endPoint x: 123, endPoint y: 116, distance: 67.3
click at [123, 116] on body "7 days A close Product Help First steps Get started with ChatBot Help Center Fo…" at bounding box center [194, 90] width 388 height 180
drag, startPoint x: 170, startPoint y: 116, endPoint x: 144, endPoint y: 112, distance: 26.2
click at [144, 112] on div "Button title 14 ****** Button type Send message arrow_down + Add postback" at bounding box center [194, 126] width 108 height 62
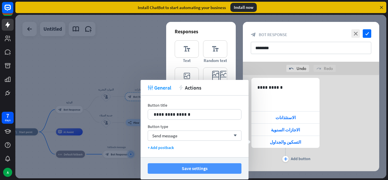
click at [186, 169] on button "Save settings" at bounding box center [195, 168] width 94 height 11
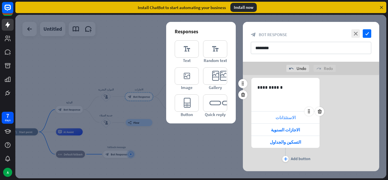
click at [291, 117] on span "الاستئذانات" at bounding box center [285, 117] width 20 height 5
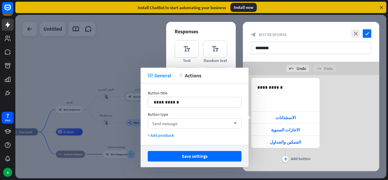
click at [217, 125] on div "Send message arrow_down" at bounding box center [195, 123] width 94 height 10
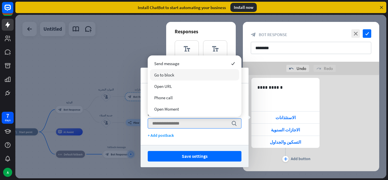
click at [190, 72] on div "Go to block" at bounding box center [194, 74] width 89 height 11
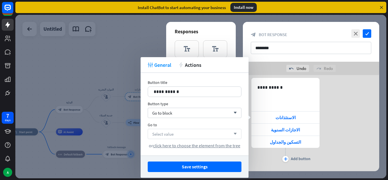
click at [192, 136] on div "Select value arrow_down" at bounding box center [195, 134] width 94 height 10
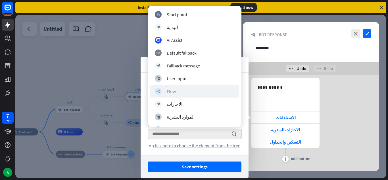
drag, startPoint x: 192, startPoint y: 136, endPoint x: 193, endPoint y: 90, distance: 46.3
click at [193, 90] on body "7 days A close Product Help First steps Get started with ChatBot Help Center Fo…" at bounding box center [194, 90] width 388 height 180
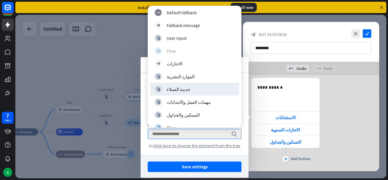
scroll to position [39, 0]
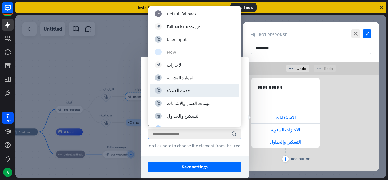
click at [193, 90] on div "block_user_input خدمة العملاء" at bounding box center [194, 90] width 79 height 7
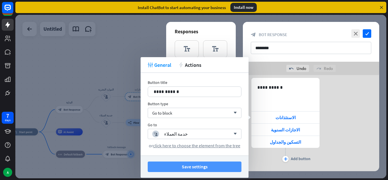
click at [207, 165] on button "Save settings" at bounding box center [195, 166] width 94 height 11
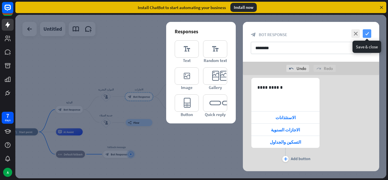
click at [366, 32] on icon "check" at bounding box center [366, 33] width 9 height 9
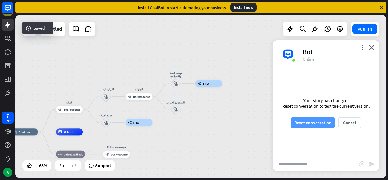
click at [311, 124] on button "Reset conversation" at bounding box center [312, 122] width 43 height 11
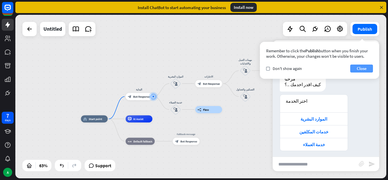
scroll to position [16, 0]
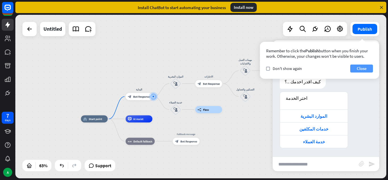
click at [368, 67] on button "Close" at bounding box center [361, 68] width 23 height 8
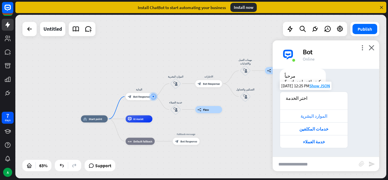
click at [322, 115] on div "الموارد البشرية" at bounding box center [314, 115] width 62 height 5
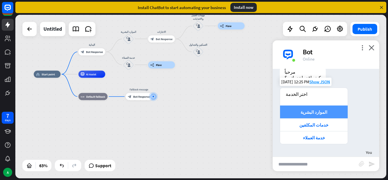
scroll to position [16, 0]
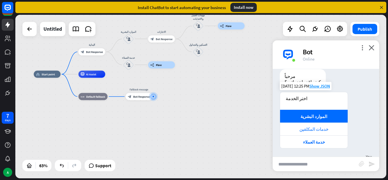
click at [314, 124] on div "خدمات المكلفين" at bounding box center [314, 128] width 68 height 13
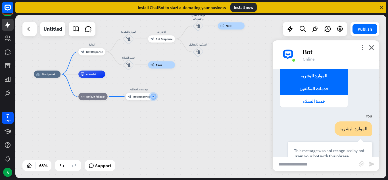
scroll to position [55, 0]
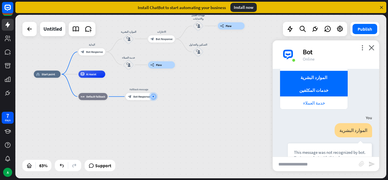
click at [319, 106] on div "خدمة العملاء" at bounding box center [314, 102] width 68 height 13
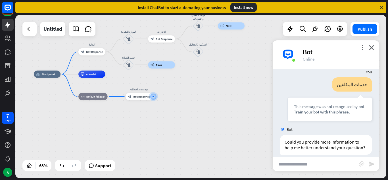
scroll to position [191, 0]
click at [235, 86] on div "home_2 Start point البداية block_bot_response Bot Response الموارد البشرية bloc…" at bounding box center [150, 125] width 233 height 103
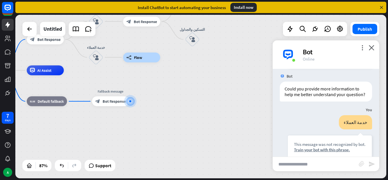
scroll to position [295, 0]
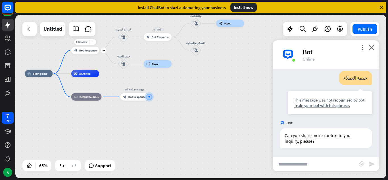
click at [88, 49] on span "Bot Response" at bounding box center [87, 51] width 17 height 4
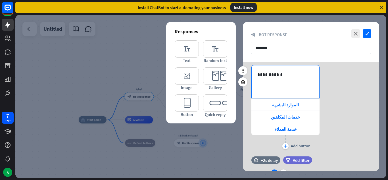
scroll to position [76, 0]
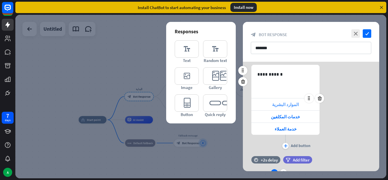
click at [294, 106] on span "الموارد البشرية" at bounding box center [285, 104] width 27 height 5
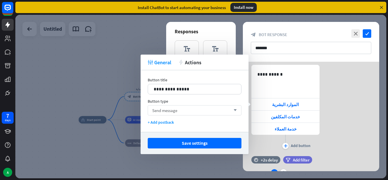
click at [215, 115] on div "Send message arrow_down" at bounding box center [195, 110] width 94 height 10
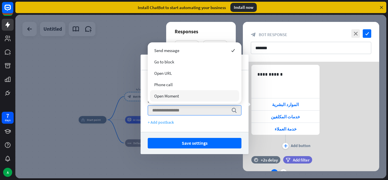
click at [171, 120] on div "+ Add postback" at bounding box center [195, 121] width 94 height 5
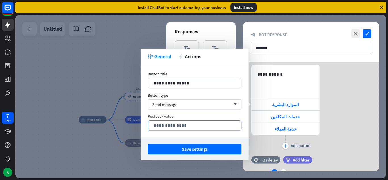
click at [186, 124] on p "**********" at bounding box center [195, 125] width 82 height 7
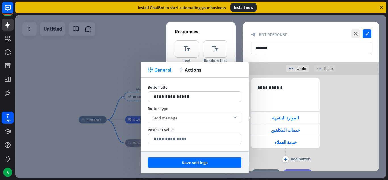
click at [196, 116] on div "Send message arrow_down" at bounding box center [195, 117] width 94 height 10
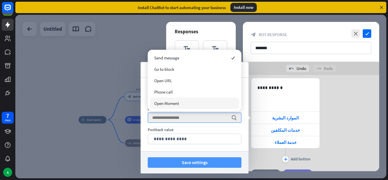
click at [194, 160] on button "Save settings" at bounding box center [195, 162] width 94 height 11
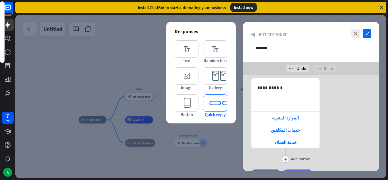
click at [208, 100] on icon "editor_quick_replies" at bounding box center [215, 102] width 24 height 17
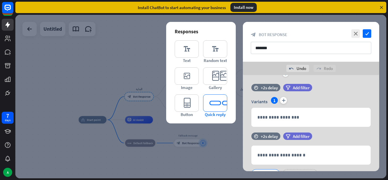
scroll to position [189, 0]
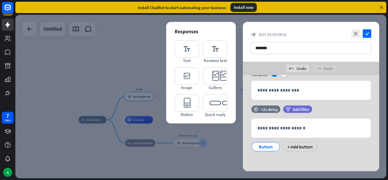
click at [209, 135] on div at bounding box center [200, 96] width 371 height 163
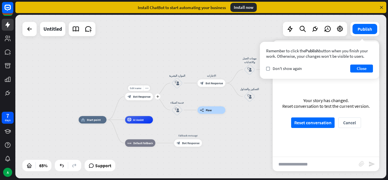
click at [138, 98] on span "Bot Response" at bounding box center [141, 97] width 17 height 4
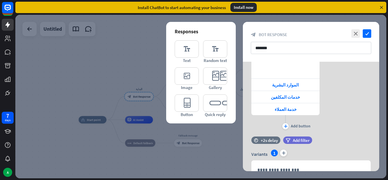
scroll to position [97, 0]
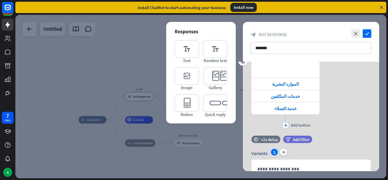
click at [294, 134] on div "**********" at bounding box center [311, 83] width 136 height 104
click at [293, 137] on span "Add filter" at bounding box center [301, 139] width 17 height 5
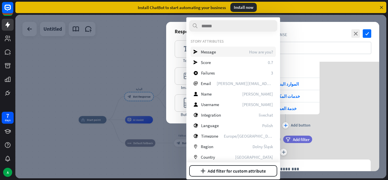
click at [249, 49] on div "send Message How are you?" at bounding box center [232, 52] width 85 height 10
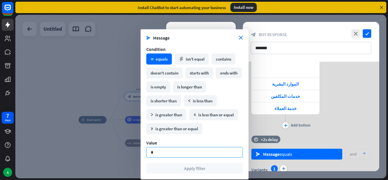
click at [171, 154] on input "*" at bounding box center [194, 152] width 96 height 11
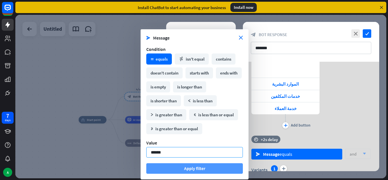
type input "******"
click at [209, 167] on button "Apply filter" at bounding box center [194, 168] width 96 height 11
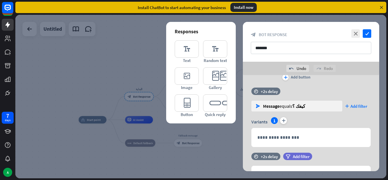
scroll to position [158, 0]
click at [194, 51] on icon "editor_text" at bounding box center [187, 48] width 24 height 17
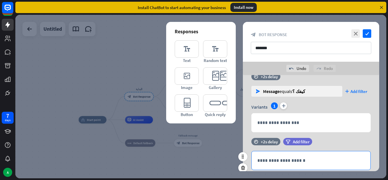
scroll to position [170, 0]
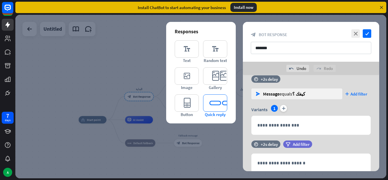
click at [214, 97] on icon "editor_quick_replies" at bounding box center [215, 102] width 24 height 17
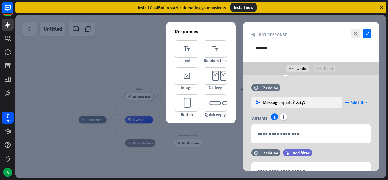
scroll to position [161, 0]
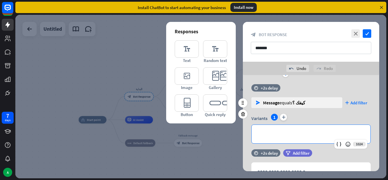
click at [292, 127] on div "**********" at bounding box center [310, 134] width 119 height 18
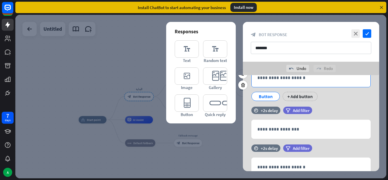
scroll to position [256, 0]
click at [306, 81] on div "**********" at bounding box center [310, 77] width 119 height 18
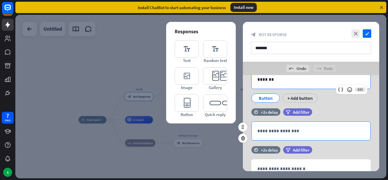
click at [292, 135] on div "**********" at bounding box center [310, 130] width 119 height 18
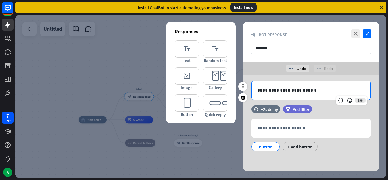
scroll to position [294, 0]
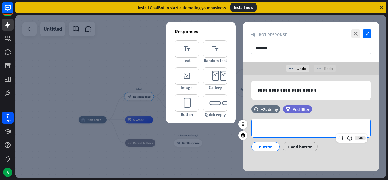
click at [311, 124] on div "**********" at bounding box center [310, 128] width 119 height 18
click at [291, 146] on div "+ Add button" at bounding box center [299, 146] width 35 height 9
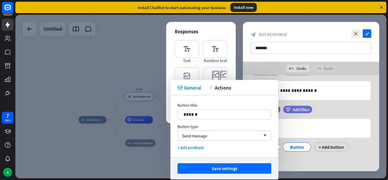
click at [324, 102] on div "**********" at bounding box center [311, 87] width 136 height 38
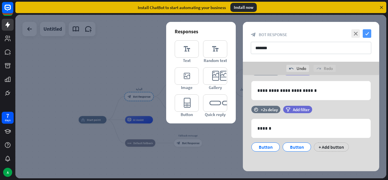
click at [368, 32] on icon "check" at bounding box center [366, 33] width 9 height 9
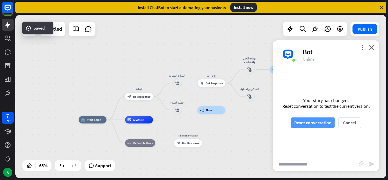
click at [317, 120] on button "Reset conversation" at bounding box center [312, 122] width 43 height 11
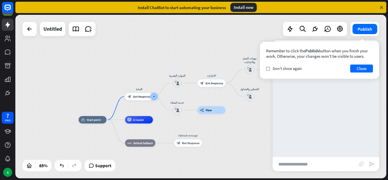
click at [317, 120] on div at bounding box center [325, 113] width 106 height 88
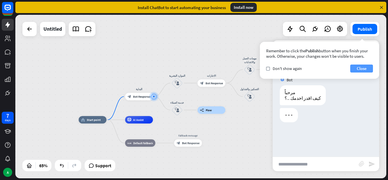
click at [356, 65] on button "Close" at bounding box center [361, 68] width 23 height 8
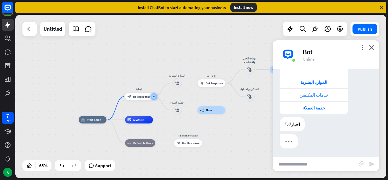
scroll to position [51, 0]
click at [329, 96] on div "خدمات المكلفين" at bounding box center [314, 94] width 62 height 5
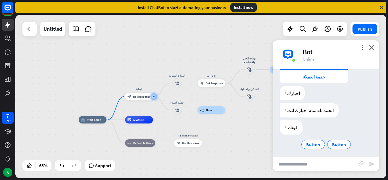
scroll to position [83, 0]
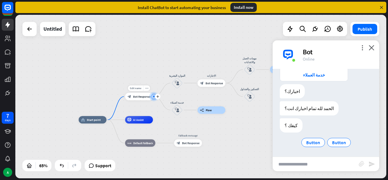
click at [144, 95] on span "Bot Response" at bounding box center [141, 97] width 17 height 4
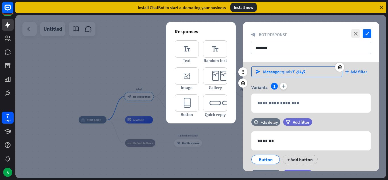
scroll to position [179, 0]
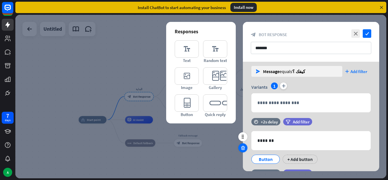
click at [241, 146] on icon at bounding box center [242, 147] width 5 height 5
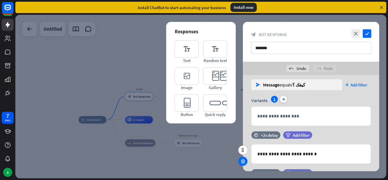
click at [243, 161] on icon at bounding box center [242, 160] width 5 height 5
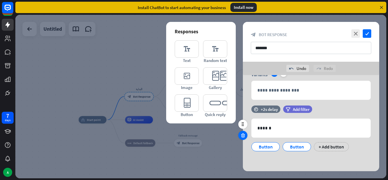
click at [242, 134] on icon at bounding box center [242, 135] width 5 height 5
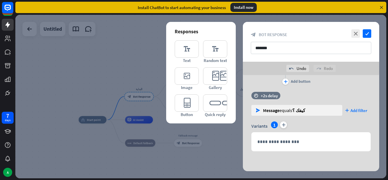
scroll to position [154, 0]
click at [368, 35] on icon "check" at bounding box center [366, 33] width 9 height 9
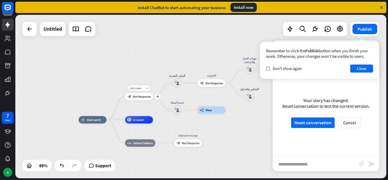
click at [144, 99] on div "block_bot_response Bot Response" at bounding box center [139, 96] width 28 height 7
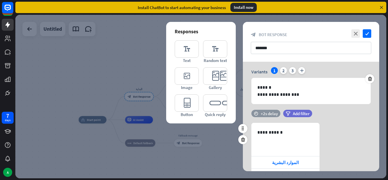
scroll to position [18, 0]
click at [227, 41] on div "Responses editor_text Text editor_text Random text editor_image Image editor_ca…" at bounding box center [201, 72] width 70 height 101
click at [219, 51] on icon "editor_text" at bounding box center [215, 48] width 24 height 17
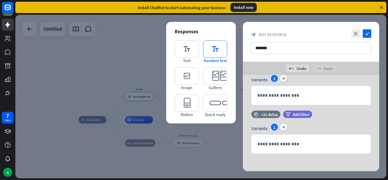
scroll to position [202, 0]
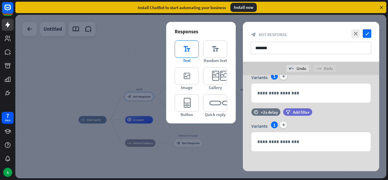
click at [192, 53] on icon "editor_text" at bounding box center [187, 48] width 24 height 17
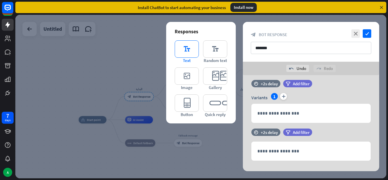
scroll to position [240, 0]
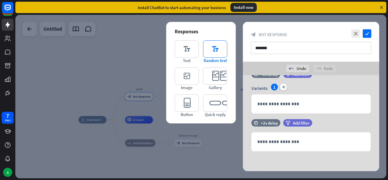
click at [211, 54] on icon "editor_text" at bounding box center [215, 48] width 24 height 17
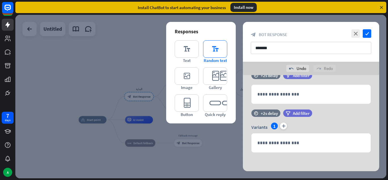
scroll to position [289, 0]
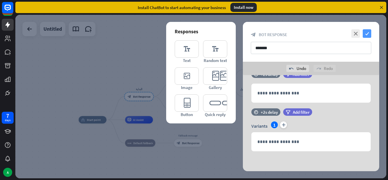
click at [365, 33] on icon "check" at bounding box center [366, 33] width 9 height 9
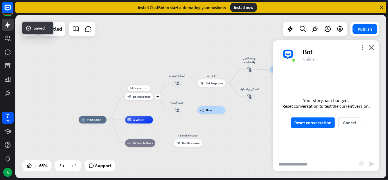
click at [145, 93] on div "block_bot_response Bot Response" at bounding box center [139, 96] width 28 height 7
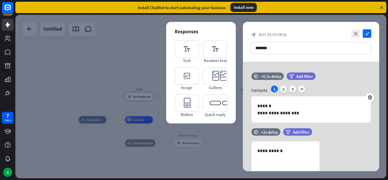
click at [145, 95] on div at bounding box center [200, 96] width 371 height 163
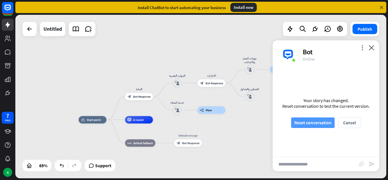
click at [307, 122] on button "Reset conversation" at bounding box center [312, 122] width 43 height 11
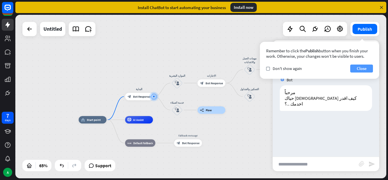
click at [357, 70] on button "Close" at bounding box center [361, 68] width 23 height 8
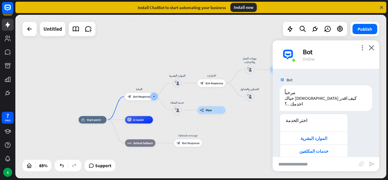
scroll to position [16, 0]
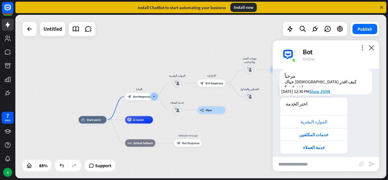
click at [319, 115] on div "الموارد البشرية" at bounding box center [314, 121] width 68 height 13
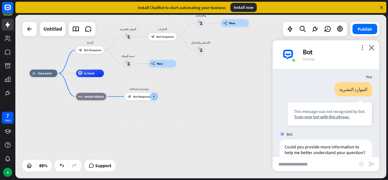
scroll to position [113, 0]
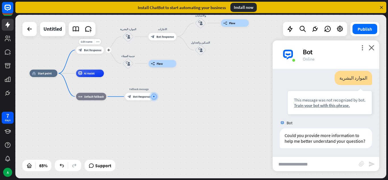
click at [92, 46] on div "block_bot_response Bot Response" at bounding box center [90, 49] width 28 height 7
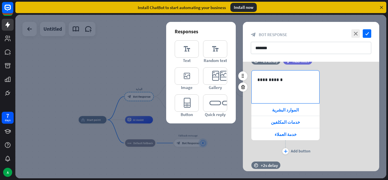
scroll to position [78, 0]
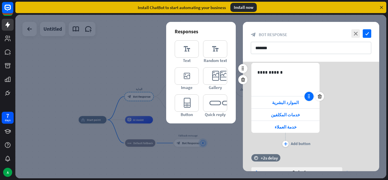
click at [310, 97] on icon at bounding box center [308, 96] width 5 height 5
click at [303, 102] on div "الموارد البشرية" at bounding box center [285, 102] width 68 height 12
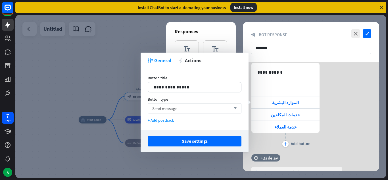
click at [202, 107] on div "Send message arrow_down" at bounding box center [195, 108] width 94 height 10
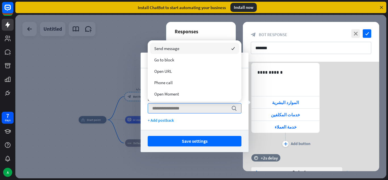
click at [196, 100] on div "Send message checked Go to block Open URL Phone call Open Moment" at bounding box center [195, 70] width 94 height 61
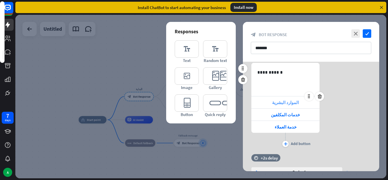
click at [286, 104] on span "الموارد البشرية" at bounding box center [285, 102] width 27 height 5
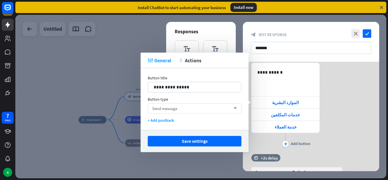
click at [177, 113] on div "Send message arrow_down" at bounding box center [195, 108] width 94 height 10
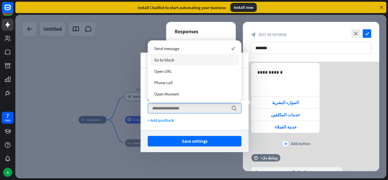
click at [171, 58] on span "Go to block" at bounding box center [164, 59] width 20 height 5
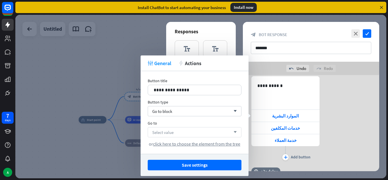
click at [182, 130] on div "Select value arrow_down" at bounding box center [195, 132] width 94 height 10
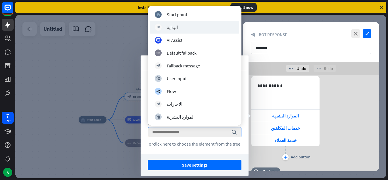
click at [186, 31] on div "block_bot_response البداية" at bounding box center [194, 27] width 89 height 13
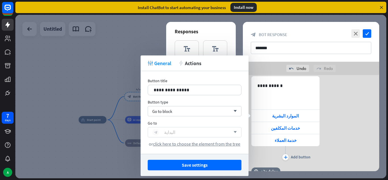
click at [173, 130] on div "block_bot_response البداية" at bounding box center [191, 132] width 78 height 7
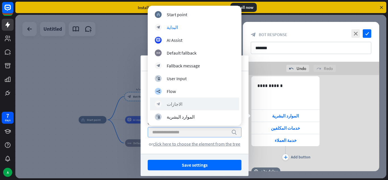
click at [178, 107] on div "block_bot_response الاجازات" at bounding box center [194, 103] width 89 height 13
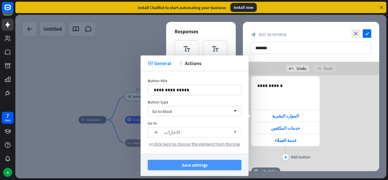
click at [190, 165] on button "Save settings" at bounding box center [195, 165] width 94 height 11
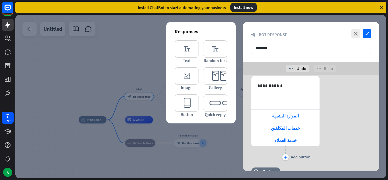
click at [372, 34] on div "close check block_bot_response Bot Response *******" at bounding box center [311, 42] width 136 height 40
click at [368, 34] on icon "check" at bounding box center [366, 33] width 9 height 9
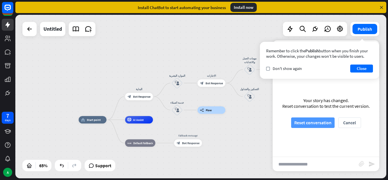
click at [314, 123] on button "Reset conversation" at bounding box center [312, 122] width 43 height 11
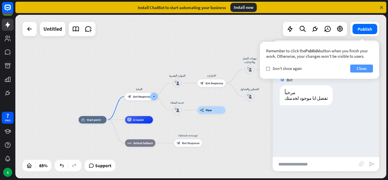
click at [365, 69] on button "Close" at bounding box center [361, 68] width 23 height 8
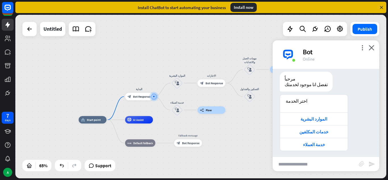
scroll to position [16, 0]
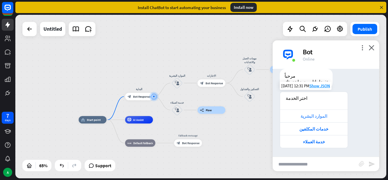
click at [323, 114] on div "الموارد البشرية" at bounding box center [314, 115] width 62 height 5
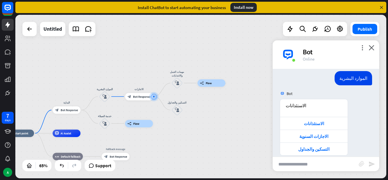
scroll to position [114, 0]
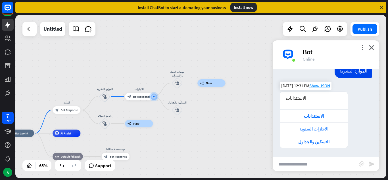
click at [318, 126] on div "الاجازات السنوية" at bounding box center [314, 128] width 62 height 5
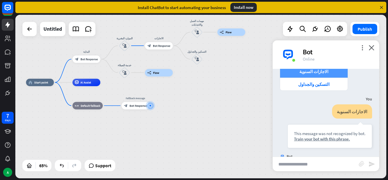
scroll to position [200, 0]
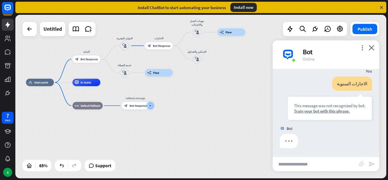
click at [318, 126] on div "Bot مرحباً تفضل انا موجود لخدمتك [DATE] 12:31 PM Show JSON اختر الخدمة الموارد …" at bounding box center [325, 113] width 106 height 88
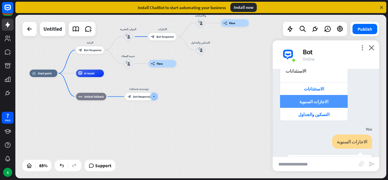
scroll to position [134, 0]
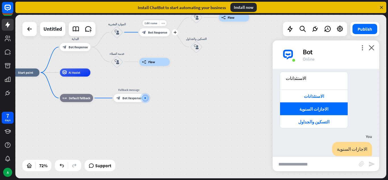
click at [167, 36] on div "Edit name more_horiz plus الاجازات block_bot_response Bot Response" at bounding box center [154, 32] width 31 height 8
click at [150, 20] on div "home_2 Start point البداية block_bot_response Bot Response الموارد البشرية bloc…" at bounding box center [200, 96] width 371 height 163
click at [151, 28] on div "block_bot_response Bot Response" at bounding box center [154, 32] width 31 height 8
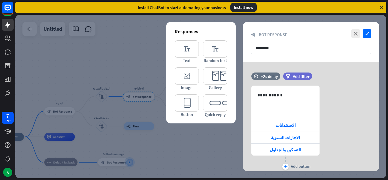
click at [154, 43] on div at bounding box center [200, 96] width 371 height 163
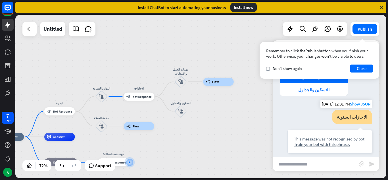
scroll to position [205, 0]
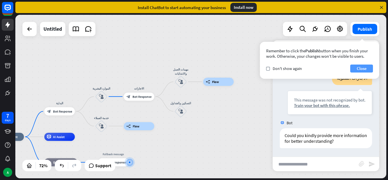
click at [364, 69] on button "Close" at bounding box center [361, 68] width 23 height 8
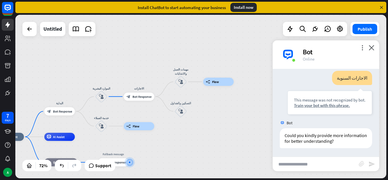
click at [310, 162] on input "text" at bounding box center [315, 164] width 86 height 14
click at [146, 84] on div "more_horiz" at bounding box center [147, 87] width 8 height 6
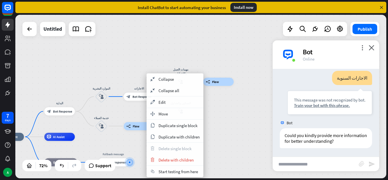
click at [131, 82] on div "home_2 Start point البداية block_bot_response Bot Response الموارد البشرية bloc…" at bounding box center [200, 96] width 371 height 163
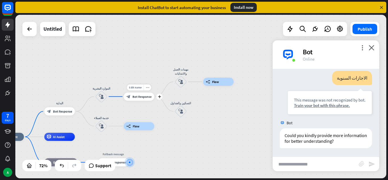
click at [140, 95] on span "Bot Response" at bounding box center [141, 96] width 19 height 4
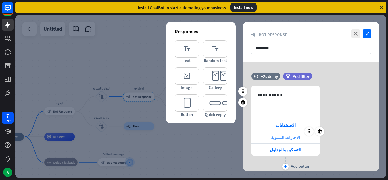
scroll to position [20, 0]
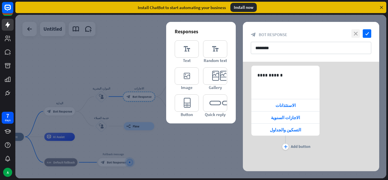
click at [358, 34] on icon "close" at bounding box center [355, 33] width 9 height 9
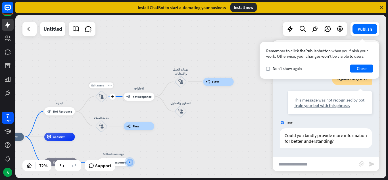
click at [102, 96] on icon "block_user_input" at bounding box center [101, 96] width 5 height 5
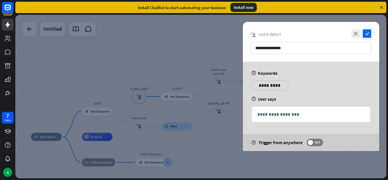
click at [123, 49] on div at bounding box center [200, 96] width 371 height 163
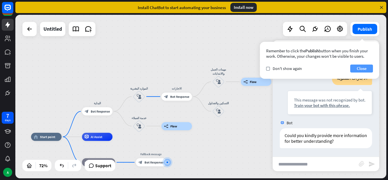
click at [363, 69] on button "Close" at bounding box center [361, 68] width 23 height 8
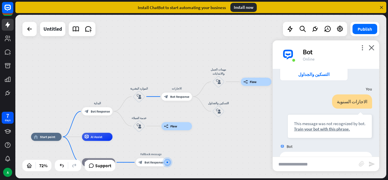
scroll to position [123, 0]
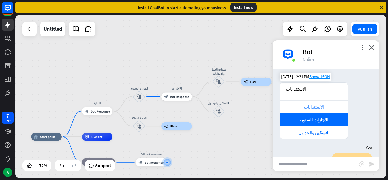
click at [309, 106] on div "الاستئذانات" at bounding box center [314, 106] width 62 height 5
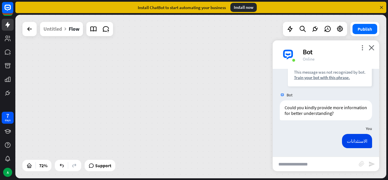
scroll to position [233, 0]
click at [159, 99] on div "plus" at bounding box center [159, 96] width 6 height 6
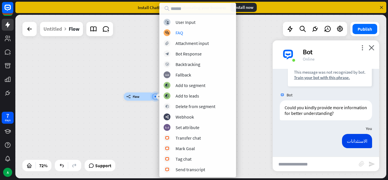
click at [106, 142] on div "plus builder_tree Flow" at bounding box center [200, 96] width 371 height 163
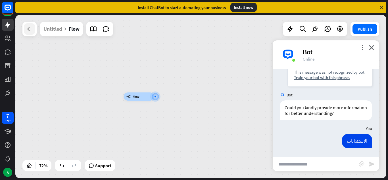
click at [32, 30] on icon at bounding box center [29, 29] width 7 height 7
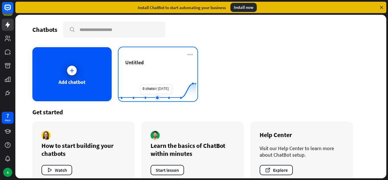
click at [159, 80] on rect at bounding box center [157, 86] width 78 height 35
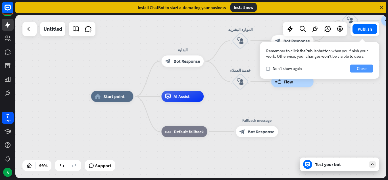
click at [359, 67] on button "Close" at bounding box center [361, 68] width 23 height 8
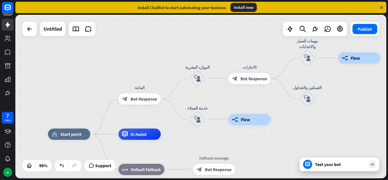
drag, startPoint x: 335, startPoint y: 92, endPoint x: 292, endPoint y: 130, distance: 57.1
click at [292, 130] on div "home_2 Start point البداية block_bot_response Bot Response الموارد البشرية bloc…" at bounding box center [200, 96] width 371 height 163
click at [324, 164] on div "Test your bot" at bounding box center [340, 164] width 51 height 6
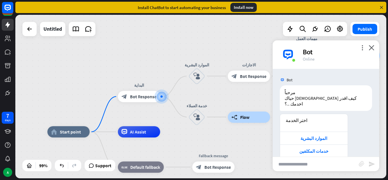
scroll to position [16, 0]
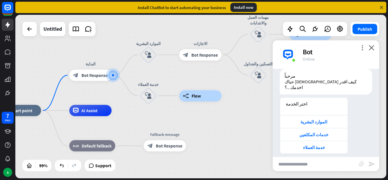
drag, startPoint x: 227, startPoint y: 142, endPoint x: 179, endPoint y: 121, distance: 53.0
click at [313, 128] on div "خدمات المكلفين" at bounding box center [314, 134] width 68 height 13
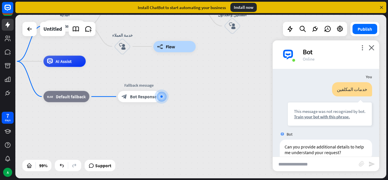
scroll to position [107, 0]
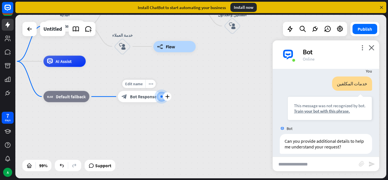
click at [143, 97] on span "Bot Response" at bounding box center [143, 97] width 26 height 6
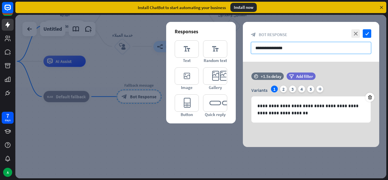
click at [305, 48] on input "**********" at bounding box center [311, 48] width 120 height 12
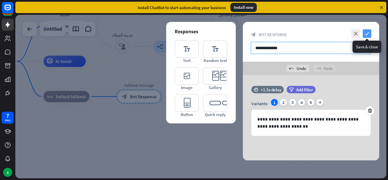
type input "**********"
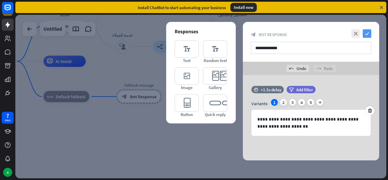
click at [366, 35] on icon "check" at bounding box center [366, 33] width 9 height 9
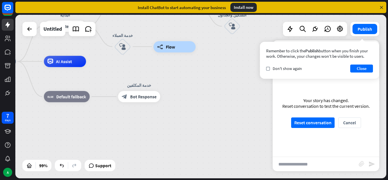
drag, startPoint x: 179, startPoint y: 70, endPoint x: 175, endPoint y: 99, distance: 29.5
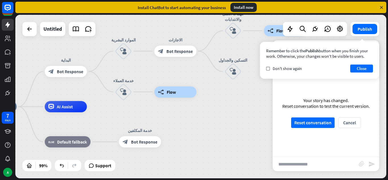
drag, startPoint x: 181, startPoint y: 78, endPoint x: 181, endPoint y: 123, distance: 45.1
click at [355, 71] on button "Close" at bounding box center [361, 68] width 23 height 8
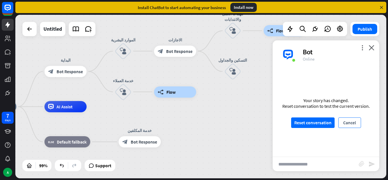
click at [349, 125] on button "Cancel" at bounding box center [349, 122] width 23 height 11
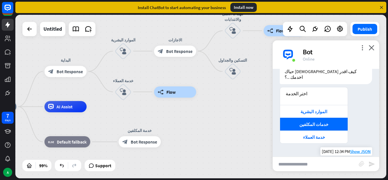
scroll to position [27, 0]
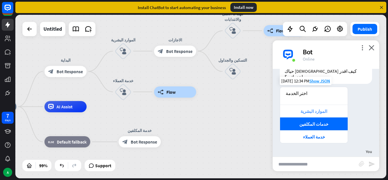
click at [313, 108] on div "الموارد البشرية" at bounding box center [314, 110] width 62 height 5
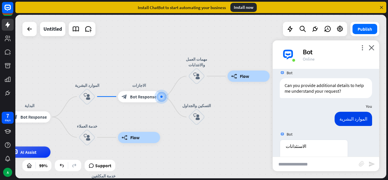
scroll to position [205, 0]
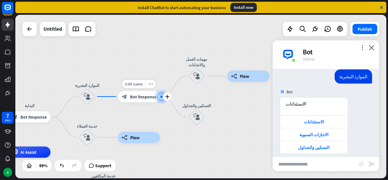
click at [162, 96] on div at bounding box center [161, 96] width 2 height 2
click at [291, 101] on div "الاستئذانات" at bounding box center [314, 104] width 56 height 6
click at [197, 79] on div "block_user_input" at bounding box center [196, 76] width 17 height 17
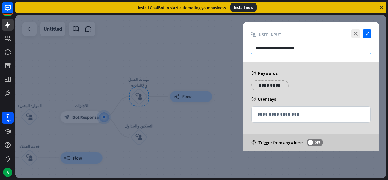
click at [290, 47] on input "**********" at bounding box center [311, 48] width 120 height 12
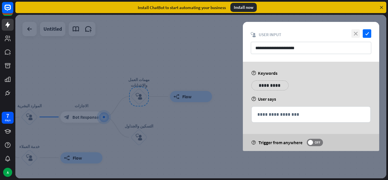
click at [356, 33] on icon "close" at bounding box center [355, 33] width 9 height 9
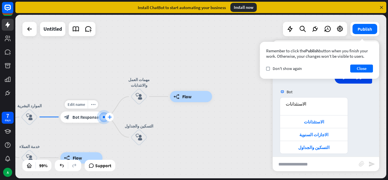
click at [110, 118] on icon "plus" at bounding box center [109, 117] width 4 height 4
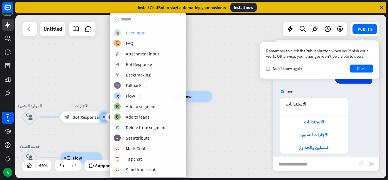
click at [133, 34] on div "User Input" at bounding box center [136, 33] width 20 height 6
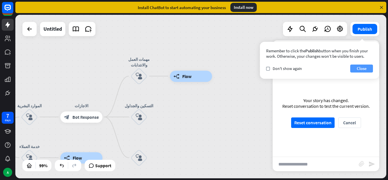
click at [359, 70] on button "Close" at bounding box center [361, 68] width 23 height 8
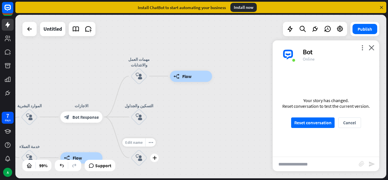
click at [132, 141] on span "Edit name" at bounding box center [133, 141] width 17 height 5
type input "**********"
click at [185, 134] on div "**********" at bounding box center [200, 96] width 371 height 163
click at [319, 120] on button "Reset conversation" at bounding box center [312, 122] width 43 height 11
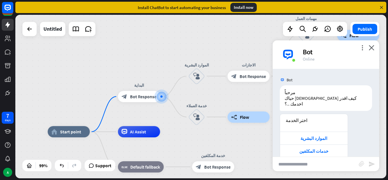
scroll to position [16, 0]
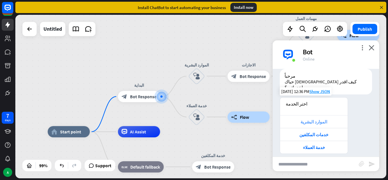
click at [318, 119] on div "الموارد البشرية" at bounding box center [314, 121] width 62 height 5
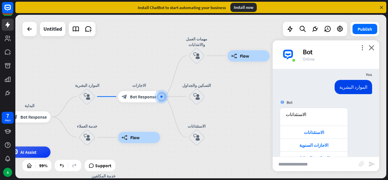
scroll to position [114, 0]
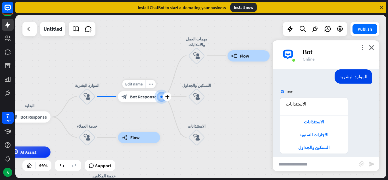
click at [160, 99] on div at bounding box center [162, 97] width 6 height 6
click at [160, 98] on div at bounding box center [161, 96] width 6 height 6
click at [165, 97] on icon "plus" at bounding box center [167, 97] width 4 height 4
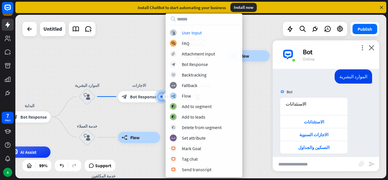
click at [155, 114] on div "home_2 Start point البداية block_bot_response Bot Response الموارد البشرية bloc…" at bounding box center [200, 96] width 371 height 163
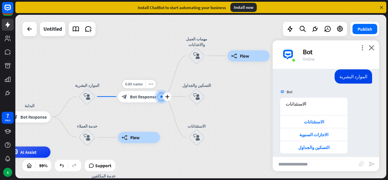
click at [136, 100] on div "block_bot_response Bot Response" at bounding box center [139, 96] width 42 height 11
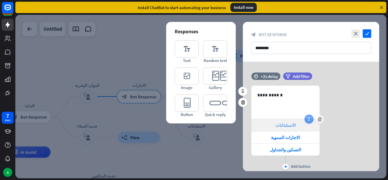
click at [309, 123] on div at bounding box center [308, 118] width 9 height 9
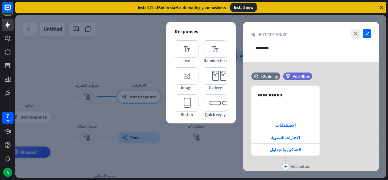
click at [234, 139] on div at bounding box center [200, 96] width 371 height 163
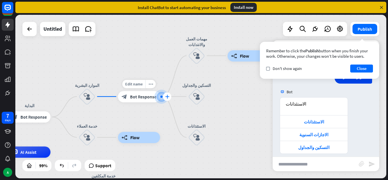
click at [164, 96] on div "plus" at bounding box center [167, 96] width 9 height 9
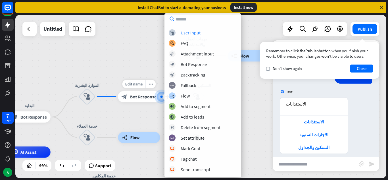
click at [153, 102] on div "Edit name more_horiz plus الاجازات block_bot_response Bot Response" at bounding box center [139, 96] width 42 height 11
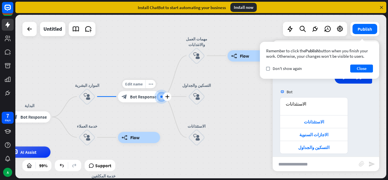
click at [140, 99] on span "Bot Response" at bounding box center [143, 97] width 26 height 6
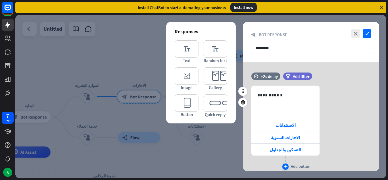
click at [285, 165] on icon "plus" at bounding box center [286, 166] width 4 height 3
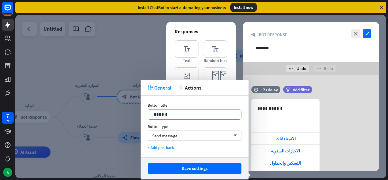
click at [194, 115] on p "******" at bounding box center [195, 114] width 82 height 7
click at [173, 113] on p "******" at bounding box center [195, 114] width 82 height 7
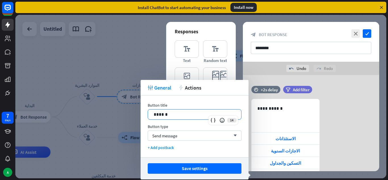
click at [173, 113] on p "******" at bounding box center [195, 114] width 82 height 7
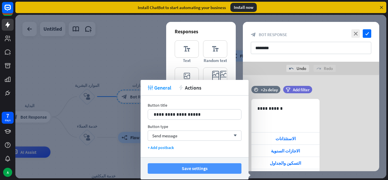
click at [178, 167] on button "Save settings" at bounding box center [195, 168] width 94 height 11
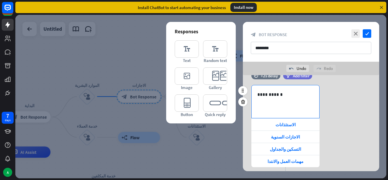
scroll to position [14, 0]
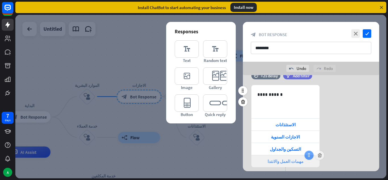
click at [310, 156] on icon at bounding box center [308, 154] width 5 height 5
click at [296, 162] on span "مهمات العمل والانتدا" at bounding box center [285, 160] width 36 height 5
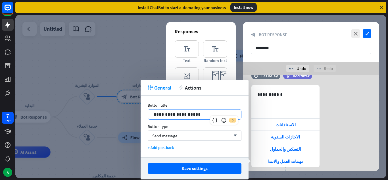
click at [153, 113] on div "**********" at bounding box center [194, 114] width 93 height 10
click at [154, 116] on p "**********" at bounding box center [195, 114] width 82 height 7
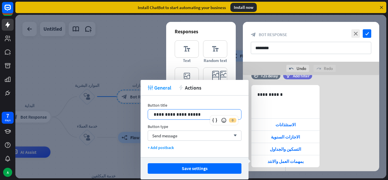
click at [154, 114] on p "**********" at bounding box center [195, 114] width 82 height 7
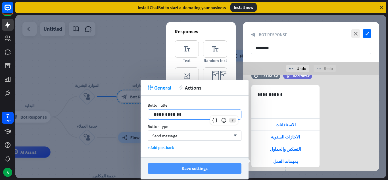
click at [187, 166] on button "Save settings" at bounding box center [195, 168] width 94 height 11
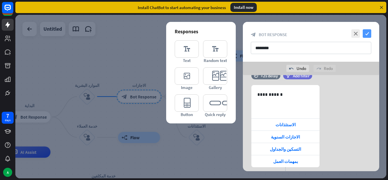
click at [367, 36] on icon "check" at bounding box center [366, 33] width 9 height 9
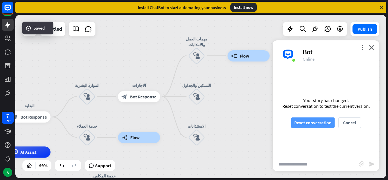
click at [309, 122] on button "Reset conversation" at bounding box center [312, 122] width 43 height 11
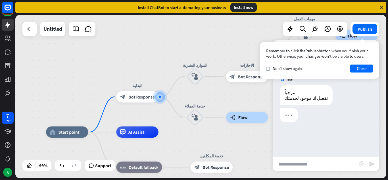
click at [295, 65] on div "check Don't show again Close" at bounding box center [319, 68] width 107 height 8
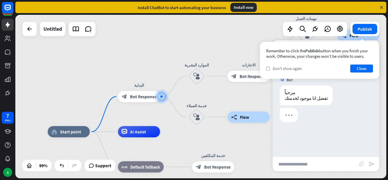
click at [292, 69] on span "Don't show again" at bounding box center [286, 68] width 29 height 5
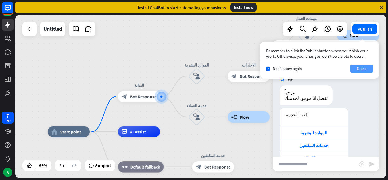
scroll to position [16, 0]
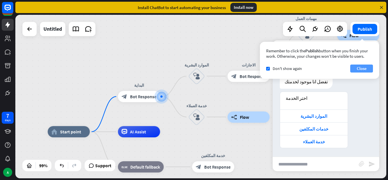
click at [361, 72] on button "Close" at bounding box center [361, 68] width 23 height 8
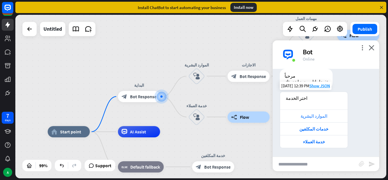
click at [315, 112] on div "الموارد البشرية" at bounding box center [314, 115] width 68 height 13
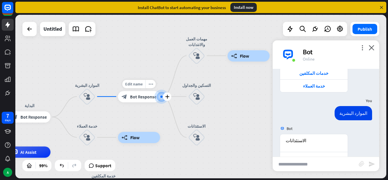
scroll to position [127, 0]
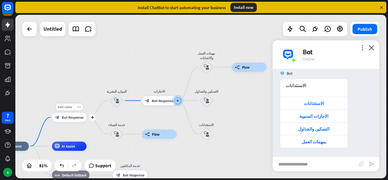
click at [71, 121] on div "Edit name more_horiz plus block_bot_response Bot Response" at bounding box center [69, 116] width 35 height 9
click at [72, 121] on div "Edit name more_horiz plus block_bot_response Bot Response" at bounding box center [69, 116] width 35 height 9
click at [368, 48] on div "Bot" at bounding box center [338, 51] width 70 height 9
click at [372, 48] on icon "close" at bounding box center [371, 47] width 6 height 5
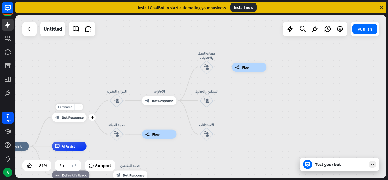
click at [63, 121] on div "Edit name more_horiz plus block_bot_response Bot Response" at bounding box center [69, 116] width 35 height 9
drag, startPoint x: 65, startPoint y: 117, endPoint x: 67, endPoint y: 114, distance: 3.8
click at [67, 114] on div "block_bot_response Bot Response" at bounding box center [69, 116] width 35 height 9
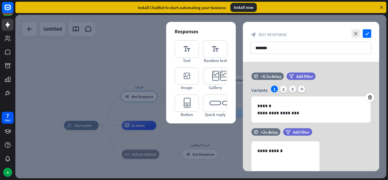
click at [95, 70] on div at bounding box center [200, 96] width 371 height 163
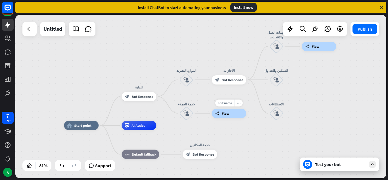
click at [216, 117] on div "Edit name more_horiz builder_tree Flow" at bounding box center [228, 112] width 35 height 9
click at [188, 115] on icon "block_user_input" at bounding box center [185, 112] width 5 height 5
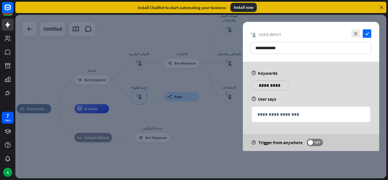
click at [137, 59] on div at bounding box center [200, 96] width 371 height 163
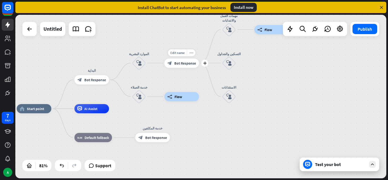
click at [175, 60] on div "block_bot_response Bot Response" at bounding box center [181, 62] width 35 height 9
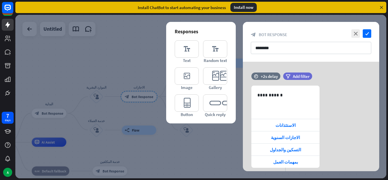
click at [128, 105] on div at bounding box center [200, 96] width 371 height 163
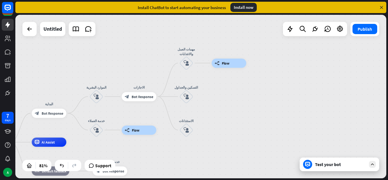
click at [335, 165] on div "Test your bot" at bounding box center [340, 164] width 51 height 6
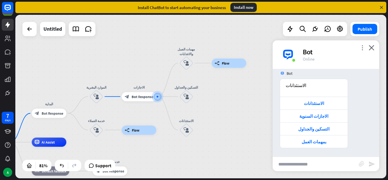
click at [362, 48] on icon "more_vert" at bounding box center [361, 47] width 5 height 5
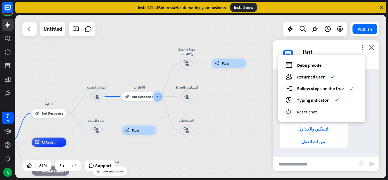
click at [301, 110] on span "Reset chat" at bounding box center [307, 112] width 20 height 6
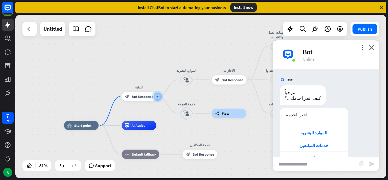
scroll to position [16, 0]
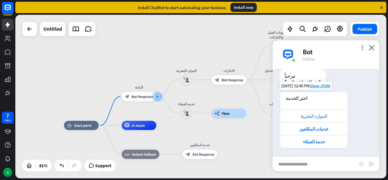
click at [319, 117] on div "الموارد البشرية" at bounding box center [314, 115] width 62 height 5
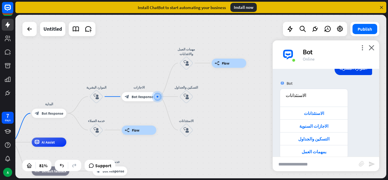
scroll to position [127, 0]
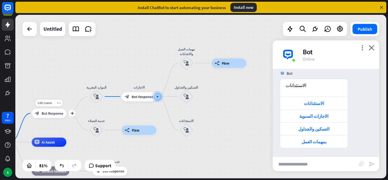
click at [39, 114] on div "block_bot_response Bot Response" at bounding box center [49, 112] width 35 height 9
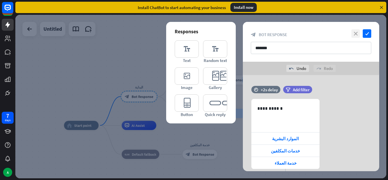
click at [358, 33] on icon "close" at bounding box center [355, 33] width 9 height 9
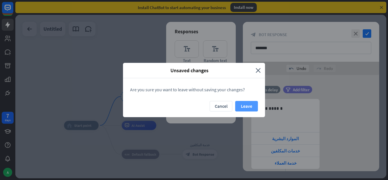
click at [247, 108] on button "Leave" at bounding box center [246, 106] width 23 height 11
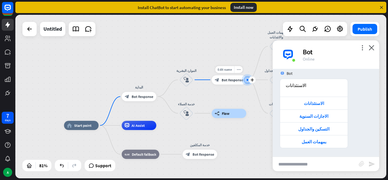
click at [236, 79] on span "Bot Response" at bounding box center [232, 79] width 22 height 5
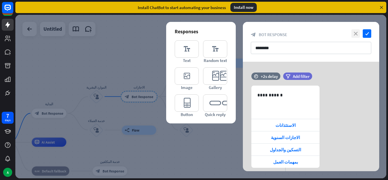
click at [357, 34] on icon "close" at bounding box center [355, 33] width 9 height 9
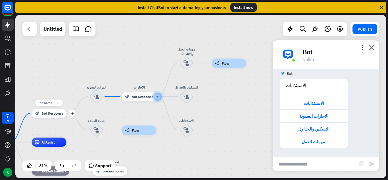
click at [51, 117] on div "block_bot_response Bot Response" at bounding box center [49, 112] width 35 height 9
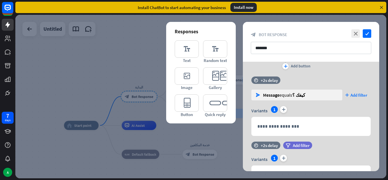
scroll to position [157, 0]
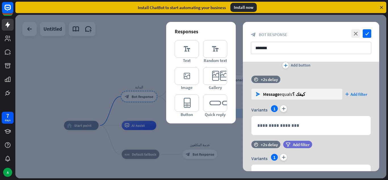
click at [51, 72] on div at bounding box center [200, 96] width 371 height 163
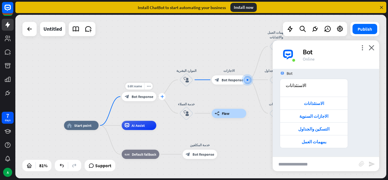
click at [161, 97] on icon "plus" at bounding box center [161, 96] width 3 height 3
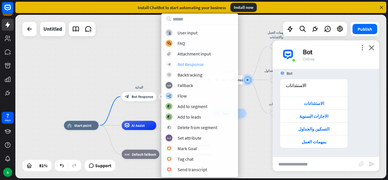
click at [194, 61] on div "Bot Response" at bounding box center [190, 64] width 26 height 6
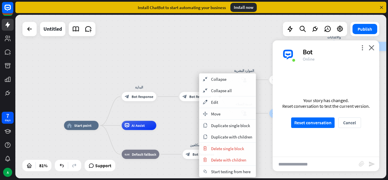
click at [192, 97] on span "Bot Response" at bounding box center [200, 96] width 22 height 5
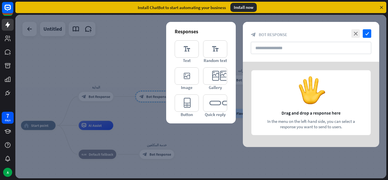
click at [192, 97] on icon "editor_button" at bounding box center [187, 102] width 24 height 17
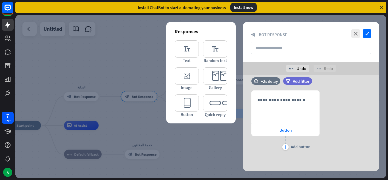
scroll to position [9, 0]
click at [130, 96] on div at bounding box center [200, 96] width 371 height 163
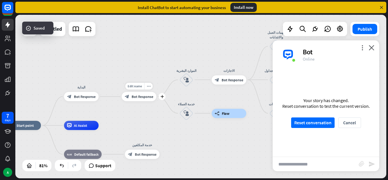
click at [136, 93] on div "block_bot_response Bot Response" at bounding box center [138, 96] width 35 height 9
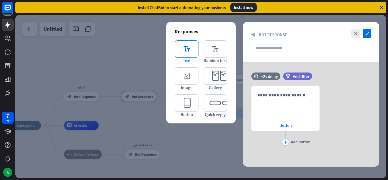
click at [198, 48] on icon "editor_text" at bounding box center [187, 48] width 24 height 17
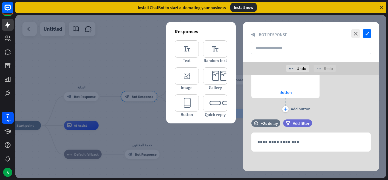
scroll to position [47, 0]
click at [186, 45] on icon "editor_text" at bounding box center [187, 48] width 24 height 17
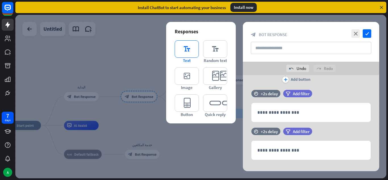
scroll to position [84, 0]
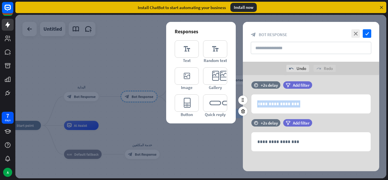
drag, startPoint x: 342, startPoint y: 92, endPoint x: 335, endPoint y: 118, distance: 27.2
click at [335, 118] on div "**********" at bounding box center [311, 100] width 136 height 38
click at [243, 112] on icon at bounding box center [242, 110] width 5 height 5
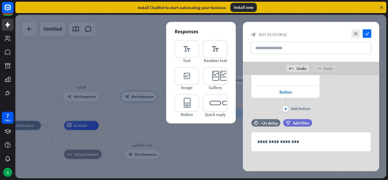
scroll to position [47, 0]
drag, startPoint x: 248, startPoint y: 85, endPoint x: 261, endPoint y: 93, distance: 15.0
click at [261, 93] on div "**********" at bounding box center [311, 82] width 136 height 61
click at [261, 93] on div "Button" at bounding box center [285, 92] width 68 height 12
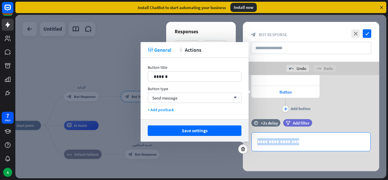
drag, startPoint x: 259, startPoint y: 154, endPoint x: 263, endPoint y: 146, distance: 8.6
click at [263, 146] on div "**********" at bounding box center [311, 138] width 136 height 38
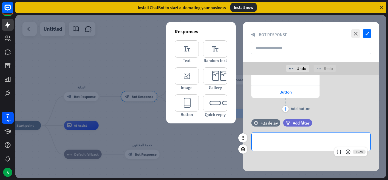
click at [263, 146] on div "**********" at bounding box center [310, 141] width 119 height 18
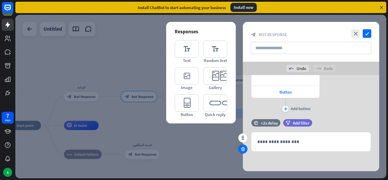
click at [243, 149] on icon at bounding box center [242, 148] width 5 height 5
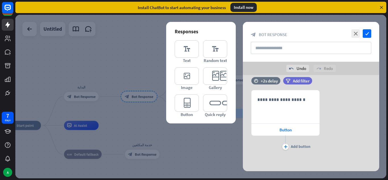
scroll to position [9, 0]
click at [243, 107] on icon at bounding box center [242, 106] width 5 height 5
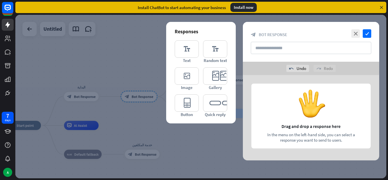
scroll to position [0, 0]
click at [182, 45] on icon "editor_text" at bounding box center [187, 48] width 24 height 17
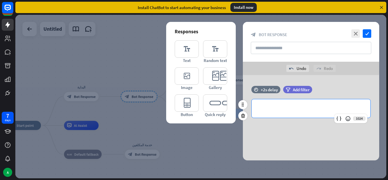
click at [281, 110] on p "**********" at bounding box center [310, 108] width 107 height 7
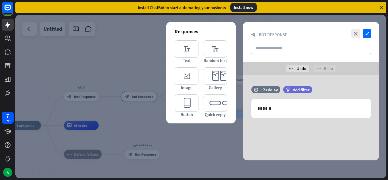
click at [299, 45] on input "text" at bounding box center [311, 48] width 120 height 12
type input "******"
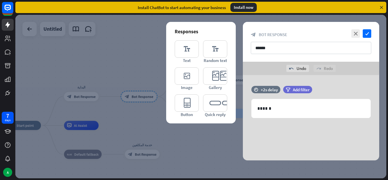
click at [371, 35] on div "close check block_bot_response Bot Response ******" at bounding box center [311, 42] width 136 height 40
click at [364, 35] on icon "check" at bounding box center [366, 33] width 9 height 9
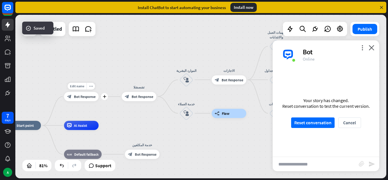
click at [73, 95] on div "block_bot_response Bot Response" at bounding box center [81, 96] width 35 height 9
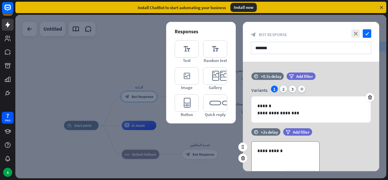
click at [265, 155] on div "**********" at bounding box center [285, 157] width 68 height 33
drag, startPoint x: 256, startPoint y: 152, endPoint x: 241, endPoint y: 147, distance: 16.1
click at [243, 147] on div "**********" at bounding box center [311, 180] width 136 height 104
click at [299, 158] on div "**********" at bounding box center [285, 157] width 68 height 33
click at [240, 146] on div at bounding box center [242, 146] width 9 height 9
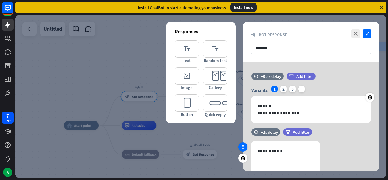
click at [245, 149] on div at bounding box center [242, 146] width 9 height 9
drag, startPoint x: 245, startPoint y: 149, endPoint x: 244, endPoint y: 102, distance: 46.6
click at [110, 74] on div at bounding box center [200, 96] width 371 height 163
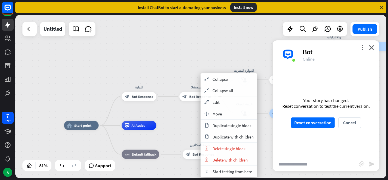
click at [188, 98] on div "block_bot_response Bot Response" at bounding box center [196, 96] width 35 height 9
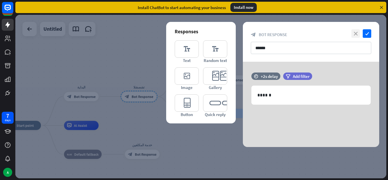
click at [358, 32] on icon "close" at bounding box center [355, 33] width 9 height 9
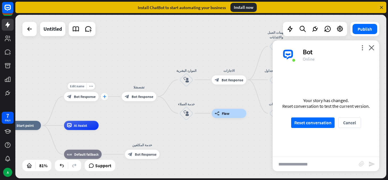
click at [107, 94] on div "plus" at bounding box center [104, 96] width 7 height 7
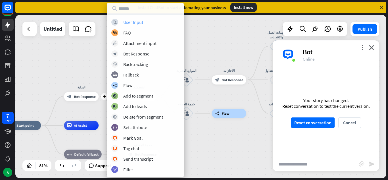
click at [144, 23] on div "block_user_input User Input" at bounding box center [145, 22] width 68 height 7
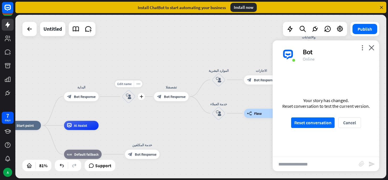
click at [129, 100] on div "block_user_input" at bounding box center [128, 96] width 14 height 14
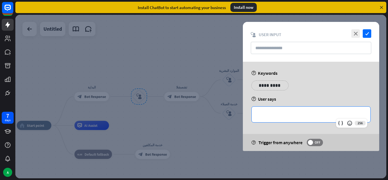
click at [266, 120] on div "**********" at bounding box center [310, 114] width 119 height 16
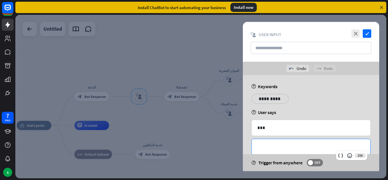
click at [257, 147] on div "**********" at bounding box center [310, 147] width 119 height 16
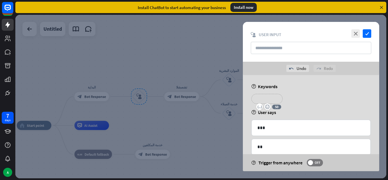
click at [263, 97] on p "**********" at bounding box center [266, 98] width 23 height 7
click at [175, 62] on div at bounding box center [200, 96] width 371 height 163
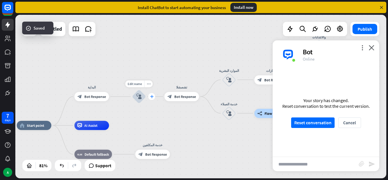
click at [153, 96] on div "plus" at bounding box center [151, 96] width 7 height 7
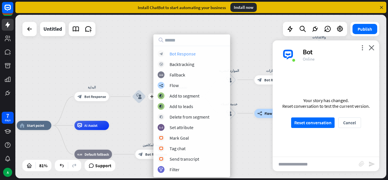
click at [179, 52] on div "Bot Response" at bounding box center [182, 54] width 26 height 6
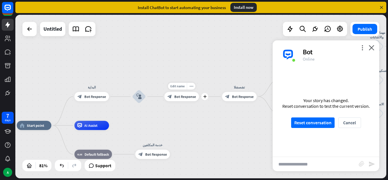
click at [177, 100] on div "block_bot_response Bot Response" at bounding box center [181, 96] width 35 height 9
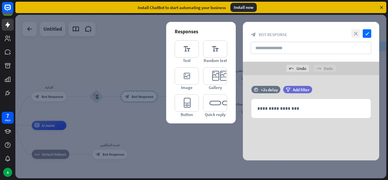
click at [353, 35] on icon "close" at bounding box center [355, 33] width 9 height 9
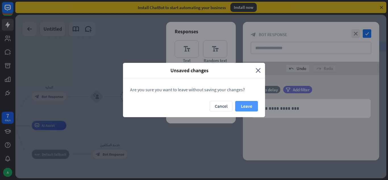
click at [253, 104] on button "Leave" at bounding box center [246, 106] width 23 height 11
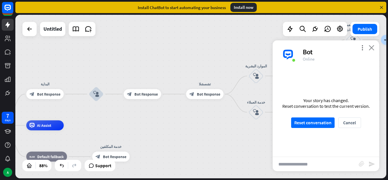
click at [370, 49] on icon "close" at bounding box center [371, 47] width 6 height 5
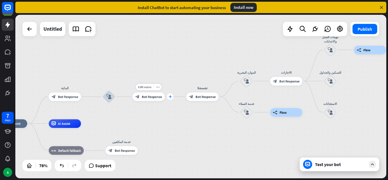
click at [171, 95] on icon "plus" at bounding box center [169, 96] width 3 height 3
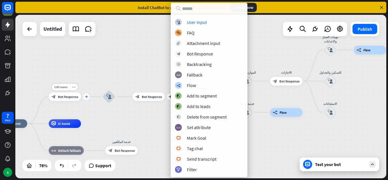
click at [85, 98] on icon "plus" at bounding box center [86, 96] width 3 height 3
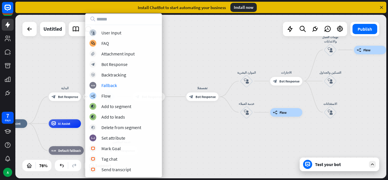
click at [213, 75] on div "home_2 Start point plus البداية block_bot_response Bot Response block_user_inpu…" at bounding box center [200, 96] width 371 height 163
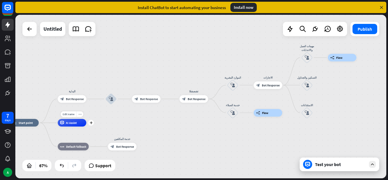
click at [75, 125] on div "AI Assist" at bounding box center [72, 123] width 28 height 8
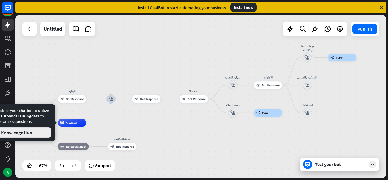
click at [29, 129] on button "Edit Knowledge Hub" at bounding box center [12, 132] width 78 height 10
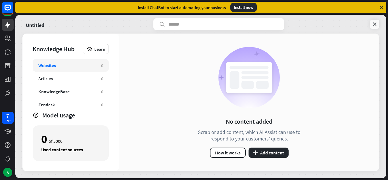
click at [373, 23] on icon at bounding box center [375, 24] width 6 height 6
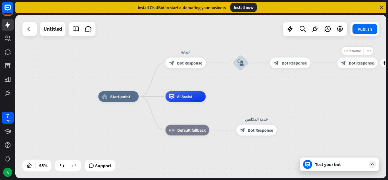
click at [355, 54] on div "Edit name" at bounding box center [352, 51] width 22 height 8
drag, startPoint x: 369, startPoint y: 51, endPoint x: 327, endPoint y: 49, distance: 41.5
click at [337, 57] on div "****** plus block_bot_response Bot Response" at bounding box center [357, 62] width 40 height 11
type input "*"
type input "*****"
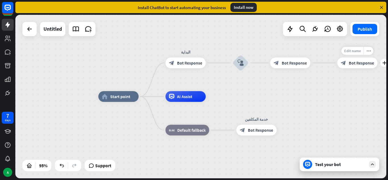
click at [356, 52] on span "Edit name" at bounding box center [352, 50] width 17 height 5
drag, startPoint x: 366, startPoint y: 50, endPoint x: 309, endPoint y: 58, distance: 57.9
click at [309, 96] on div "home_2 Start point البداية block_bot_response Bot Response block_user_input blo…" at bounding box center [273, 173] width 350 height 154
type input "*"
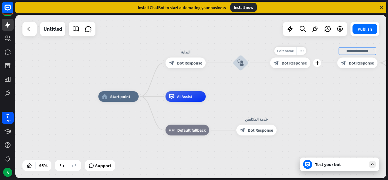
type input "*"
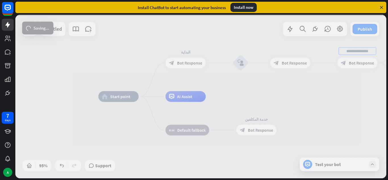
click at [252, 118] on div "home_2 Start point البداية block_bot_response Bot Response block_user_input blo…" at bounding box center [200, 96] width 371 height 163
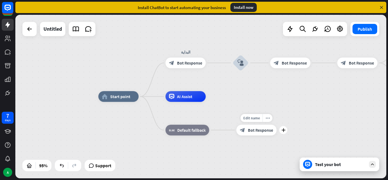
click at [269, 125] on div "Edit name more_horiz plus block_bot_response Bot Response" at bounding box center [256, 130] width 40 height 11
click at [267, 115] on div "more_horiz" at bounding box center [267, 118] width 10 height 8
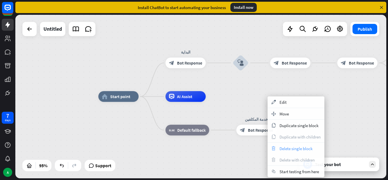
click at [289, 146] on span "Delete single block" at bounding box center [295, 148] width 33 height 5
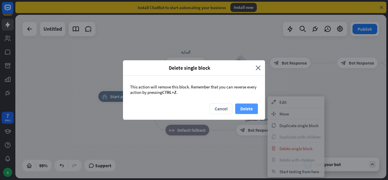
click at [243, 109] on button "Delete" at bounding box center [246, 108] width 23 height 11
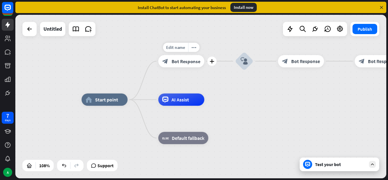
click at [198, 64] on div "block_bot_response Bot Response" at bounding box center [181, 61] width 46 height 12
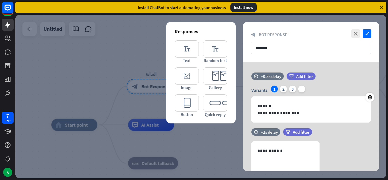
click at [199, 60] on div "editor_text Text editor_text Random text editor_image Image editor_card Gallery…" at bounding box center [201, 78] width 53 height 77
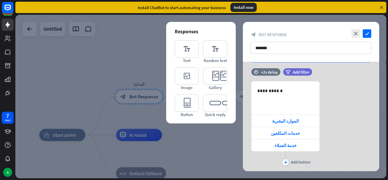
scroll to position [60, 0]
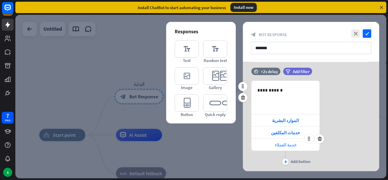
click at [289, 142] on span "خدمة العملاء" at bounding box center [285, 144] width 22 height 5
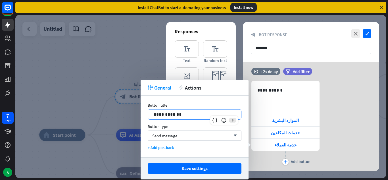
click at [185, 117] on p "**********" at bounding box center [195, 114] width 82 height 7
drag, startPoint x: 185, startPoint y: 117, endPoint x: 105, endPoint y: 116, distance: 80.0
click at [105, 116] on body "7 days A close Product Help First steps Get started with ChatBot Help Center Fo…" at bounding box center [194, 90] width 388 height 180
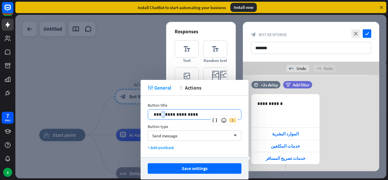
drag, startPoint x: 178, startPoint y: 114, endPoint x: 181, endPoint y: 114, distance: 3.4
click at [181, 114] on p "**********" at bounding box center [195, 114] width 82 height 7
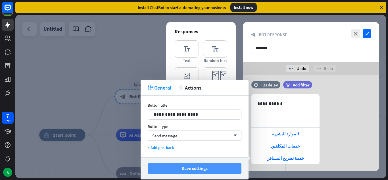
click at [190, 167] on button "Save settings" at bounding box center [195, 168] width 94 height 11
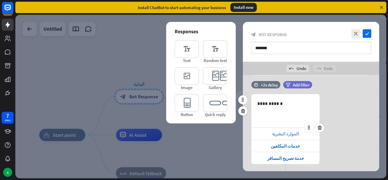
click at [276, 130] on div "الموارد البشرية" at bounding box center [285, 133] width 68 height 12
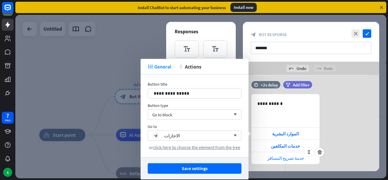
click at [286, 157] on span "خدمة تصريح المسافر" at bounding box center [285, 157] width 37 height 5
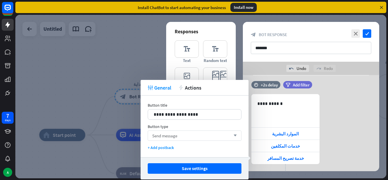
click at [207, 133] on div "Send message arrow_down" at bounding box center [195, 135] width 94 height 10
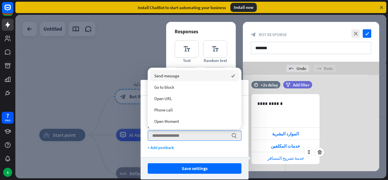
click at [275, 163] on div "خدمة تصريح المسافر" at bounding box center [285, 158] width 68 height 12
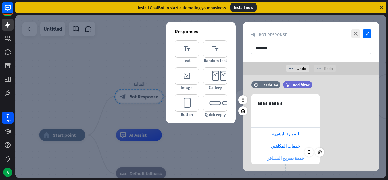
click at [296, 158] on span "خدمة تصريح المسافر" at bounding box center [285, 157] width 37 height 5
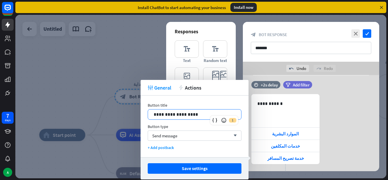
click at [155, 113] on p "**********" at bounding box center [195, 114] width 82 height 7
click at [151, 112] on div "**********" at bounding box center [194, 114] width 93 height 10
drag, startPoint x: 197, startPoint y: 115, endPoint x: 115, endPoint y: 126, distance: 82.7
click at [115, 126] on body "7 days A close Product Help First steps Get started with ChatBot Help Center Fo…" at bounding box center [194, 90] width 388 height 180
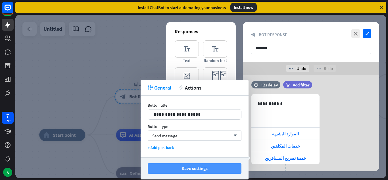
click at [189, 164] on button "Save settings" at bounding box center [195, 168] width 94 height 11
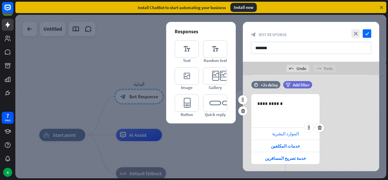
click at [272, 135] on div "الموارد البشرية" at bounding box center [285, 133] width 68 height 12
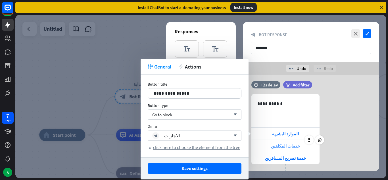
click at [284, 147] on span "خدمات المكلفين" at bounding box center [285, 145] width 29 height 5
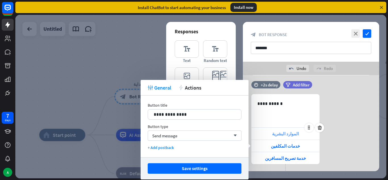
click at [278, 133] on span "الموارد البشرية" at bounding box center [285, 133] width 27 height 5
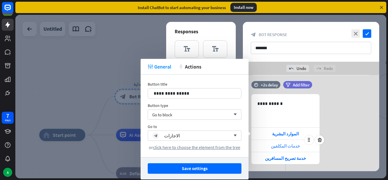
click at [277, 146] on span "خدمات المكلفين" at bounding box center [285, 145] width 29 height 5
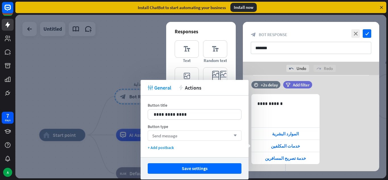
click at [188, 136] on div "Send message arrow_down" at bounding box center [195, 135] width 94 height 10
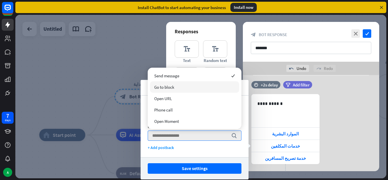
click at [178, 87] on div "Go to block" at bounding box center [194, 86] width 89 height 11
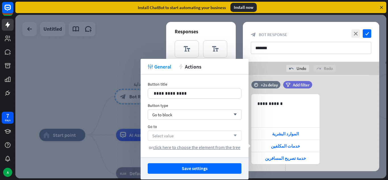
click at [197, 137] on div "Select value arrow_down" at bounding box center [195, 135] width 94 height 10
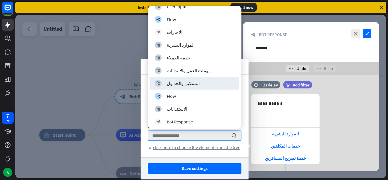
scroll to position [60, 0]
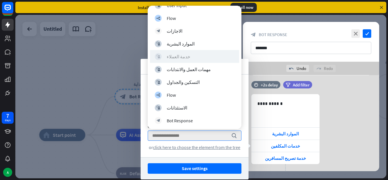
click at [194, 54] on div "block_user_input خدمة العملاء" at bounding box center [194, 56] width 79 height 7
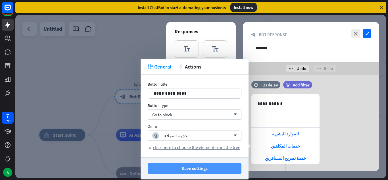
click at [208, 166] on button "Save settings" at bounding box center [195, 168] width 94 height 11
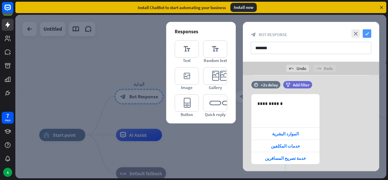
click at [365, 33] on icon "check" at bounding box center [366, 33] width 9 height 9
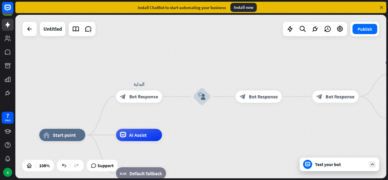
click at [331, 165] on div "Test your bot" at bounding box center [340, 164] width 51 height 6
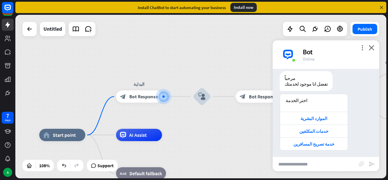
scroll to position [16, 0]
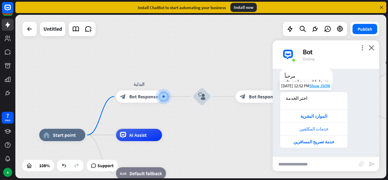
click at [313, 128] on div "خدمات المكلفين" at bounding box center [314, 128] width 62 height 5
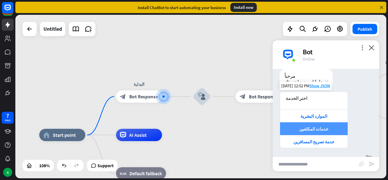
scroll to position [44, 0]
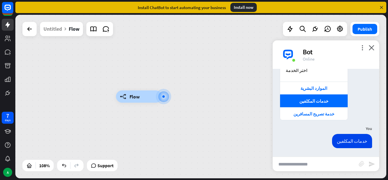
click at [316, 161] on input "text" at bounding box center [315, 164] width 86 height 14
click at [313, 163] on input "text" at bounding box center [315, 164] width 86 height 14
click at [372, 49] on icon "close" at bounding box center [371, 47] width 6 height 5
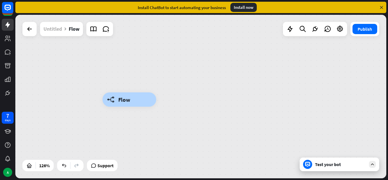
click at [57, 31] on div "Untitled" at bounding box center [52, 29] width 18 height 14
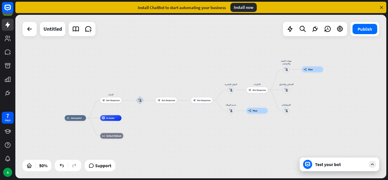
drag, startPoint x: 33, startPoint y: 89, endPoint x: 202, endPoint y: 110, distance: 169.9
click at [202, 110] on div "home_2 Start point البداية block_bot_response Bot Response block_user_input blo…" at bounding box center [200, 96] width 371 height 163
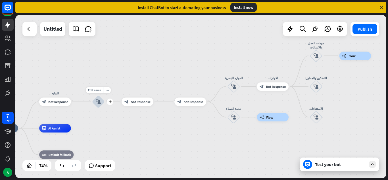
click at [96, 103] on icon "block_user_input" at bounding box center [98, 101] width 5 height 5
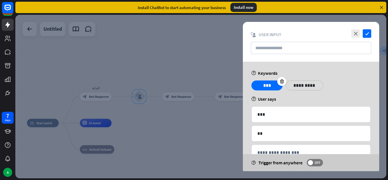
click at [281, 88] on div "***" at bounding box center [266, 85] width 31 height 10
click at [281, 83] on icon at bounding box center [281, 81] width 5 height 5
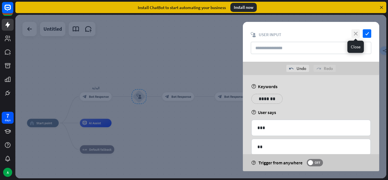
click at [356, 32] on icon "close" at bounding box center [355, 33] width 9 height 9
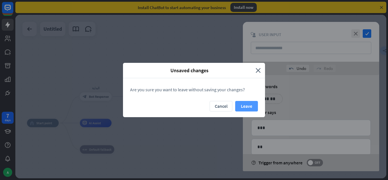
click at [252, 105] on button "Leave" at bounding box center [246, 106] width 23 height 11
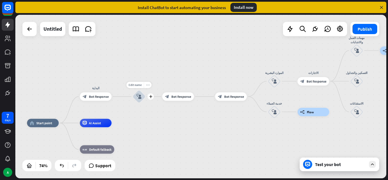
click at [146, 83] on div "more_horiz" at bounding box center [148, 84] width 8 height 6
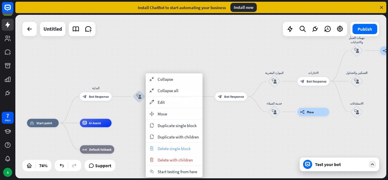
click at [167, 150] on span "Delete single block" at bounding box center [174, 148] width 33 height 5
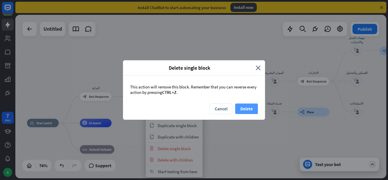
click at [249, 108] on button "Delete" at bounding box center [246, 108] width 23 height 11
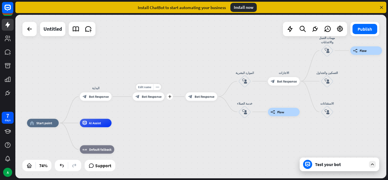
click at [148, 101] on div "Edit name more_horiz plus block_bot_response Bot Response" at bounding box center [149, 96] width 32 height 9
click at [153, 99] on div "block_bot_response Bot Response" at bounding box center [149, 96] width 32 height 9
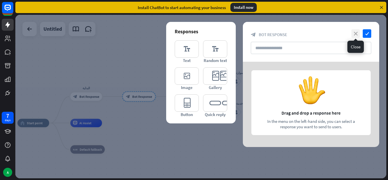
click at [356, 35] on icon "close" at bounding box center [355, 33] width 9 height 9
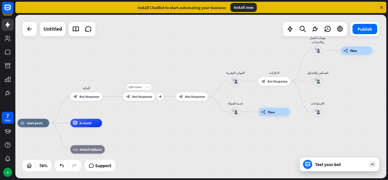
click at [147, 89] on div "more_horiz" at bounding box center [148, 87] width 8 height 6
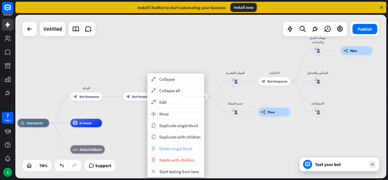
click at [172, 152] on div "trash Delete single block" at bounding box center [175, 147] width 57 height 11
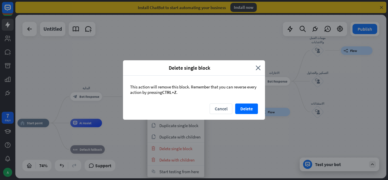
click at [251, 116] on div "Cancel Delete" at bounding box center [194, 111] width 142 height 16
click at [247, 110] on button "Delete" at bounding box center [246, 108] width 23 height 11
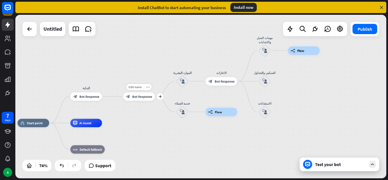
click at [155, 99] on div "Edit name more_horiz plus block_bot_response Bot Response" at bounding box center [139, 96] width 32 height 9
click at [221, 116] on div "Edit name more_horiz builder_tree Flow" at bounding box center [221, 112] width 32 height 9
click at [229, 103] on icon "more_horiz" at bounding box center [229, 101] width 3 height 3
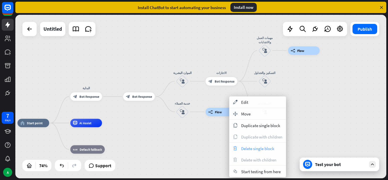
click at [242, 151] on div "trash Delete single block" at bounding box center [257, 147] width 57 height 11
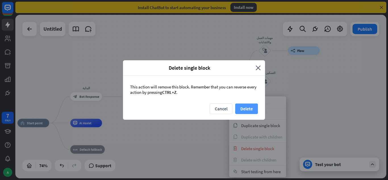
click at [241, 111] on button "Delete" at bounding box center [246, 108] width 23 height 11
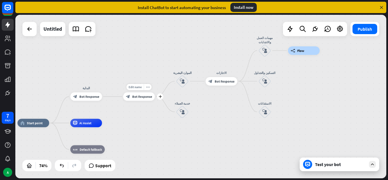
click at [152, 98] on div "block_bot_response Bot Response" at bounding box center [139, 96] width 32 height 9
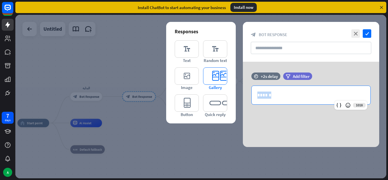
drag, startPoint x: 283, startPoint y: 97, endPoint x: 213, endPoint y: 81, distance: 71.3
click at [243, 81] on div "Responses editor_text Text editor_text Random text editor_image Image editor_ca…" at bounding box center [311, 104] width 136 height 85
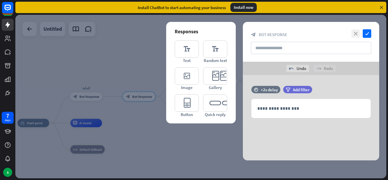
click at [355, 31] on icon "close" at bounding box center [355, 33] width 9 height 9
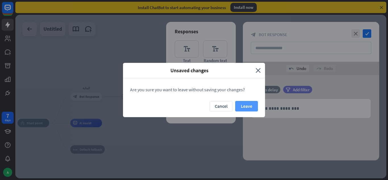
click at [243, 106] on button "Leave" at bounding box center [246, 106] width 23 height 11
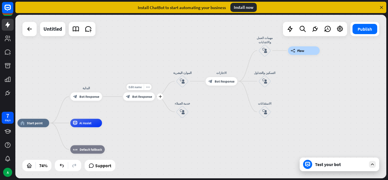
click at [128, 98] on icon "block_bot_response" at bounding box center [128, 96] width 4 height 4
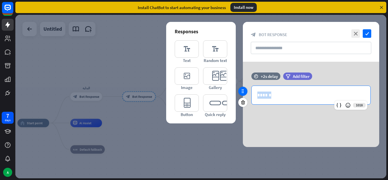
drag, startPoint x: 294, startPoint y: 93, endPoint x: 246, endPoint y: 93, distance: 47.7
click at [246, 93] on div "time +2s delay filter Add filter 1018 ******" at bounding box center [311, 91] width 136 height 38
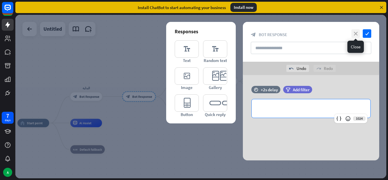
click at [357, 33] on icon "close" at bounding box center [355, 33] width 9 height 9
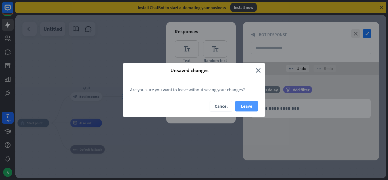
click at [246, 104] on button "Leave" at bounding box center [246, 106] width 23 height 11
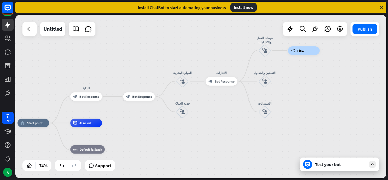
click at [338, 175] on div "home_2 Start point البداية block_bot_response Bot Response block_bot_response B…" at bounding box center [200, 96] width 371 height 163
click at [342, 163] on div "Test your bot" at bounding box center [340, 164] width 51 height 6
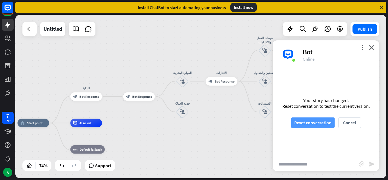
click at [323, 124] on button "Reset conversation" at bounding box center [312, 122] width 43 height 11
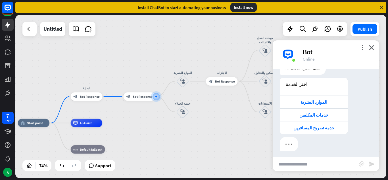
scroll to position [33, 0]
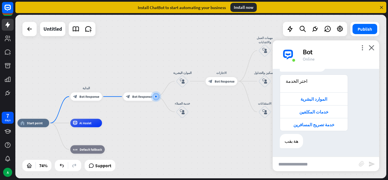
click at [374, 56] on div "more_vert close Bot Online" at bounding box center [325, 54] width 106 height 28
click at [368, 49] on div "Bot" at bounding box center [338, 51] width 70 height 9
click at [146, 94] on div "block_bot_response Bot Response" at bounding box center [139, 96] width 32 height 9
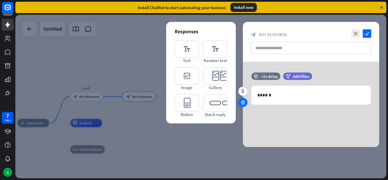
click at [241, 102] on icon at bounding box center [242, 102] width 5 height 5
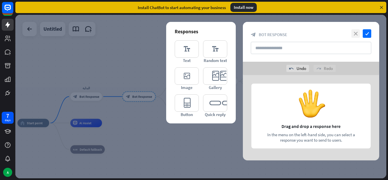
click at [354, 31] on icon "close" at bounding box center [355, 33] width 9 height 9
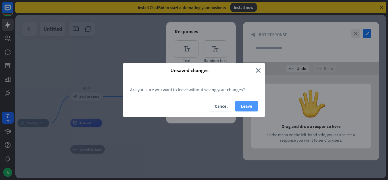
click at [247, 106] on button "Leave" at bounding box center [246, 106] width 23 height 11
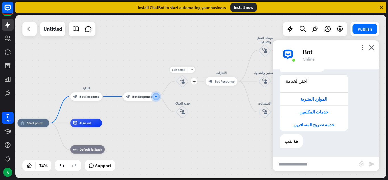
click at [180, 85] on div "block_user_input" at bounding box center [182, 81] width 13 height 13
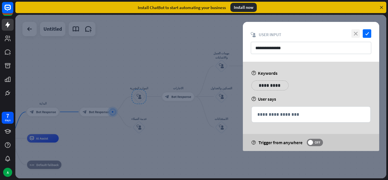
click at [356, 31] on icon "close" at bounding box center [355, 33] width 9 height 9
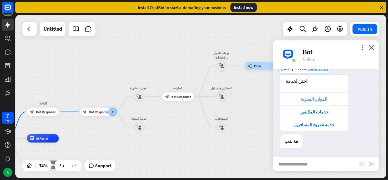
click at [317, 96] on div "الموارد البشرية" at bounding box center [314, 98] width 62 height 5
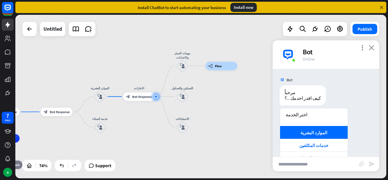
click at [372, 47] on icon "close" at bounding box center [371, 47] width 6 height 5
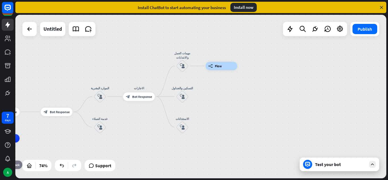
click at [329, 169] on div "Test your bot" at bounding box center [338, 164] width 79 height 14
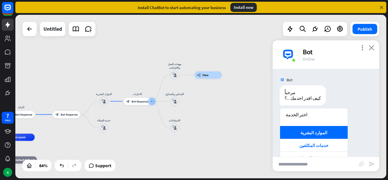
click at [372, 47] on icon "close" at bounding box center [371, 47] width 6 height 5
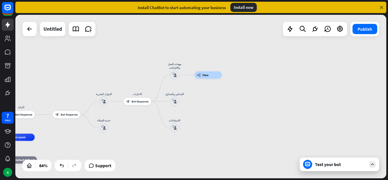
click at [331, 161] on div "Test your bot" at bounding box center [338, 164] width 79 height 14
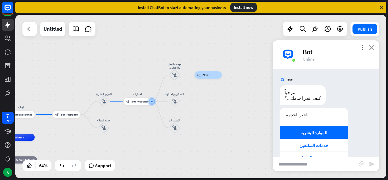
click at [372, 49] on icon "close" at bounding box center [371, 47] width 6 height 5
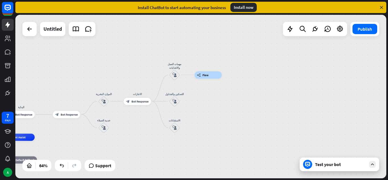
click at [339, 162] on div "Test your bot" at bounding box center [340, 164] width 51 height 6
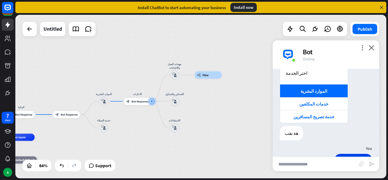
scroll to position [74, 0]
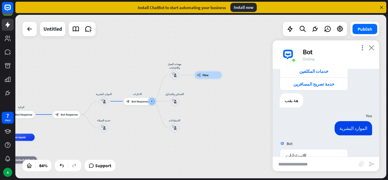
click at [371, 48] on icon "close" at bounding box center [371, 47] width 6 height 5
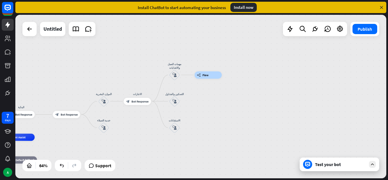
click at [314, 163] on div "Test your bot" at bounding box center [338, 164] width 79 height 14
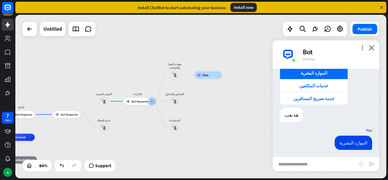
scroll to position [61, 0]
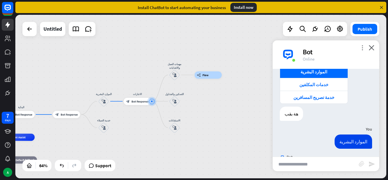
click at [364, 45] on icon "more_vert" at bounding box center [361, 47] width 5 height 5
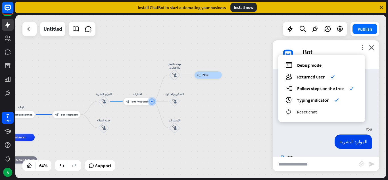
click at [304, 110] on span "Reset chat" at bounding box center [307, 112] width 20 height 6
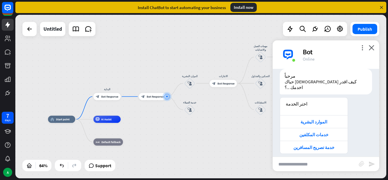
scroll to position [33, 0]
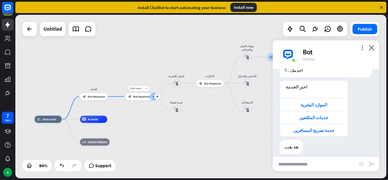
click at [137, 99] on div "block_bot_response Bot Response" at bounding box center [138, 96] width 27 height 7
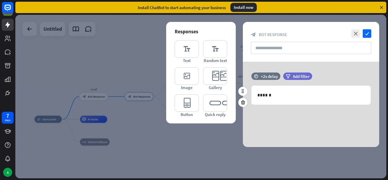
click at [247, 103] on div "1018 ******" at bounding box center [311, 94] width 136 height 19
click at [242, 103] on icon at bounding box center [242, 102] width 5 height 5
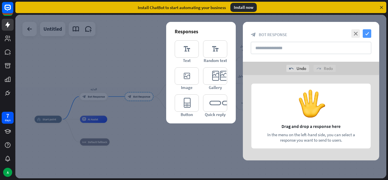
click at [368, 34] on icon "check" at bounding box center [366, 33] width 9 height 9
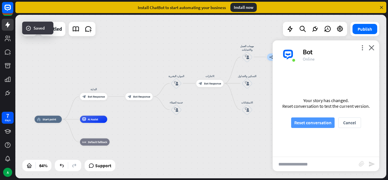
click at [298, 124] on button "Reset conversation" at bounding box center [312, 122] width 43 height 11
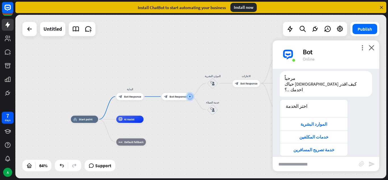
scroll to position [16, 0]
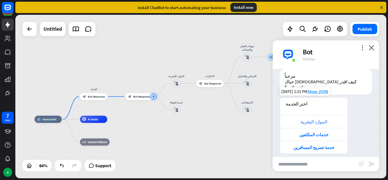
click at [321, 119] on div "الموارد البشرية" at bounding box center [314, 121] width 68 height 13
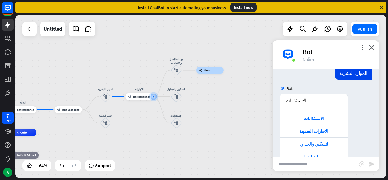
scroll to position [127, 0]
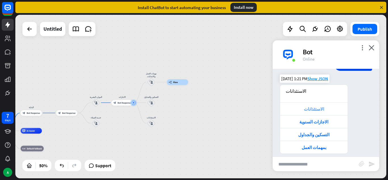
click at [312, 106] on div "الاستئذانات" at bounding box center [314, 108] width 62 height 5
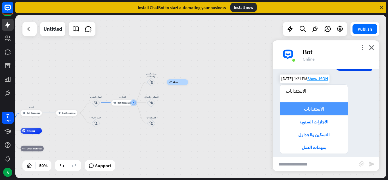
scroll to position [155, 0]
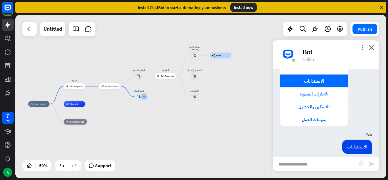
click at [307, 91] on div "الاجازات السنوية" at bounding box center [314, 93] width 62 height 5
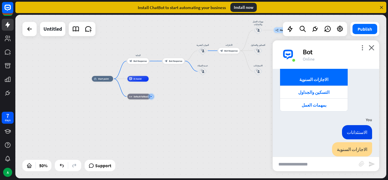
scroll to position [169, 0]
click at [318, 86] on div "التسكين والجداول" at bounding box center [314, 92] width 68 height 13
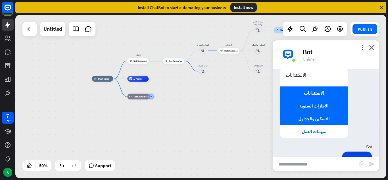
scroll to position [143, 0]
click at [313, 129] on div "بمهمات العمل" at bounding box center [314, 131] width 62 height 5
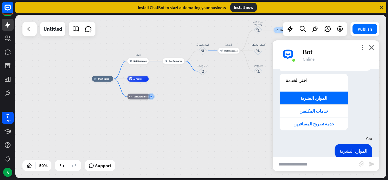
scroll to position [39, 0]
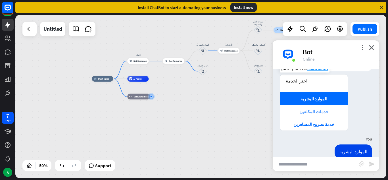
click at [312, 109] on div "خدمات المكلفين" at bounding box center [314, 111] width 62 height 5
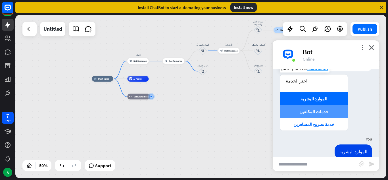
scroll to position [312, 0]
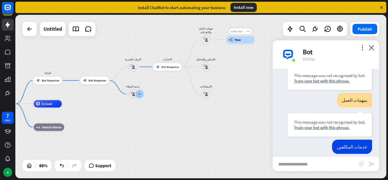
click at [238, 29] on div "Edit name" at bounding box center [236, 31] width 15 height 6
click at [235, 32] on input "text" at bounding box center [240, 31] width 26 height 5
click at [237, 43] on div "builder_tree Flow" at bounding box center [240, 39] width 28 height 7
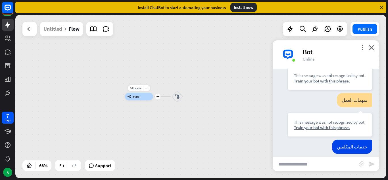
click at [143, 100] on div "Edit name more_[PERSON_NAME] plus builder_tree Flow" at bounding box center [139, 96] width 28 height 7
click at [54, 32] on div "Untitled" at bounding box center [52, 29] width 18 height 14
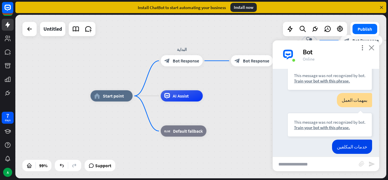
click at [371, 48] on icon "close" at bounding box center [371, 47] width 6 height 5
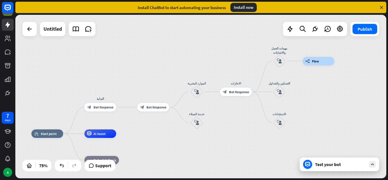
drag, startPoint x: 323, startPoint y: 142, endPoint x: 216, endPoint y: 183, distance: 114.6
click at [216, 179] on html "7 days A close Product Help First steps Get started with ChatBot Help Center Fo…" at bounding box center [194, 90] width 388 height 180
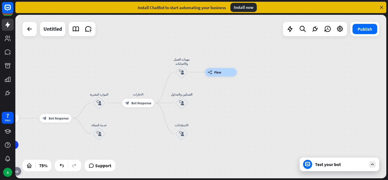
drag, startPoint x: 333, startPoint y: 114, endPoint x: 235, endPoint y: 125, distance: 98.3
click at [235, 125] on div "home_2 Start point البداية block_bot_response Bot Response block_bot_response B…" at bounding box center [200, 96] width 371 height 163
click at [182, 70] on icon "block_user_input" at bounding box center [181, 72] width 5 height 5
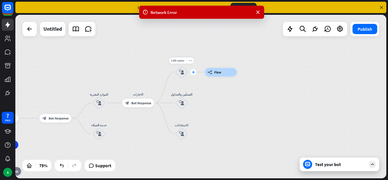
click at [194, 71] on icon "plus" at bounding box center [193, 71] width 3 height 3
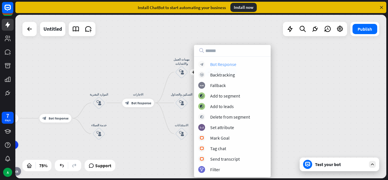
click at [229, 64] on div "Bot Response" at bounding box center [223, 64] width 26 height 6
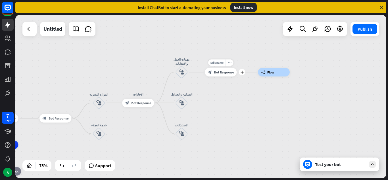
click at [224, 75] on div "block_bot_response Bot Response" at bounding box center [221, 72] width 32 height 9
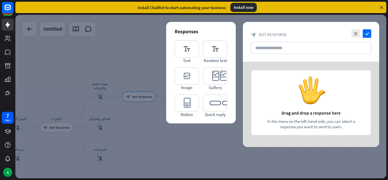
click at [328, 56] on div "close check block_bot_response Bot Response" at bounding box center [311, 42] width 136 height 40
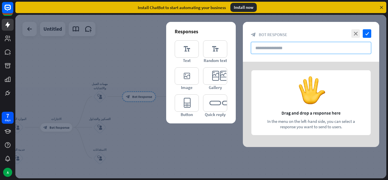
click at [325, 51] on input "text" at bounding box center [311, 48] width 120 height 12
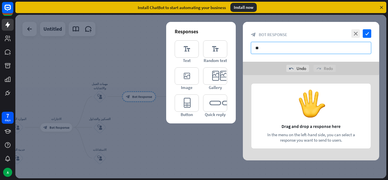
type input "*"
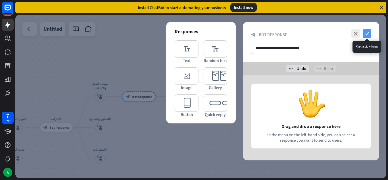
type input "**********"
click at [368, 33] on icon "check" at bounding box center [366, 33] width 9 height 9
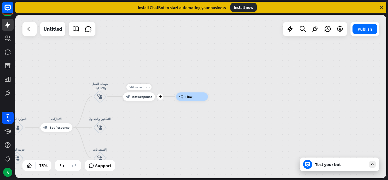
click at [141, 98] on span "Bot Response" at bounding box center [142, 96] width 20 height 4
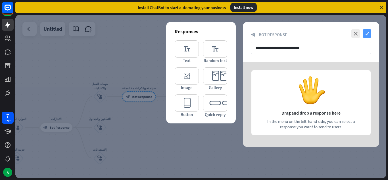
click at [367, 36] on icon "check" at bounding box center [366, 33] width 9 height 9
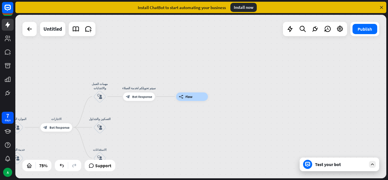
click at [349, 171] on div "home_2 Start point البداية block_bot_response Bot Response block_bot_response B…" at bounding box center [200, 96] width 371 height 163
click at [351, 167] on div "Test your bot" at bounding box center [338, 164] width 79 height 14
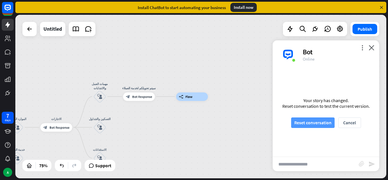
click at [321, 123] on button "Reset conversation" at bounding box center [312, 122] width 43 height 11
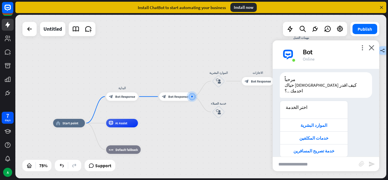
scroll to position [16, 0]
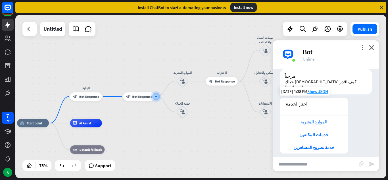
click at [322, 119] on div "الموارد البشرية" at bounding box center [314, 121] width 62 height 5
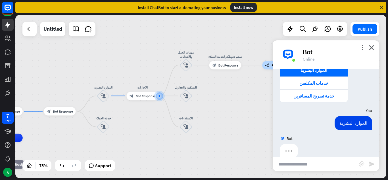
scroll to position [72, 0]
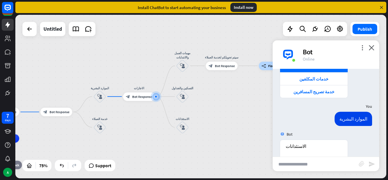
click at [317, 93] on div "Bot مرحباً حياك [DEMOGRAPHIC_DATA] كيف اقدر اخدمك ..؟ [DATE] 1:38 PM Show JSON …" at bounding box center [325, 113] width 106 height 88
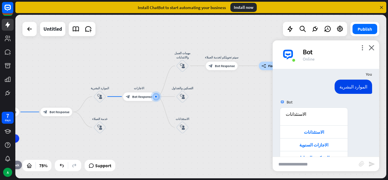
scroll to position [127, 0]
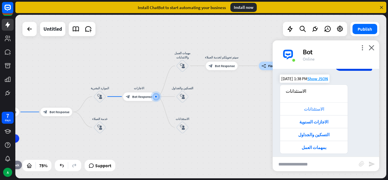
click at [322, 107] on div "الاستئذانات" at bounding box center [314, 108] width 68 height 13
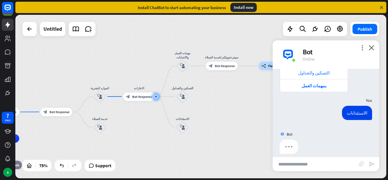
scroll to position [155, 0]
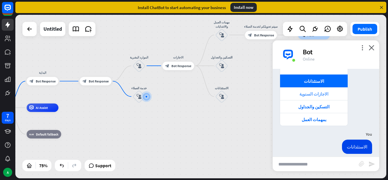
click at [321, 91] on div "الاجازات السنوية" at bounding box center [314, 93] width 62 height 5
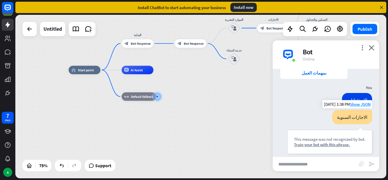
scroll to position [173, 0]
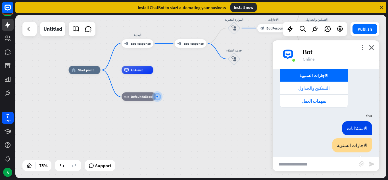
click at [317, 85] on div "التسكين والجداول" at bounding box center [314, 87] width 62 height 5
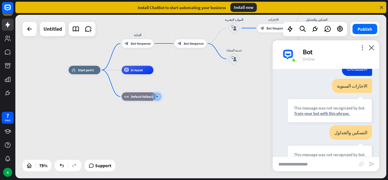
scroll to position [248, 0]
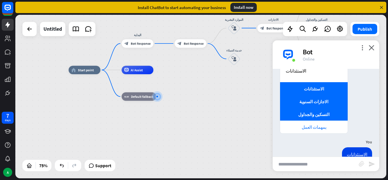
click at [316, 124] on div "بمهمات العمل" at bounding box center [314, 126] width 62 height 5
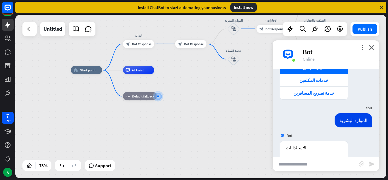
scroll to position [0, 0]
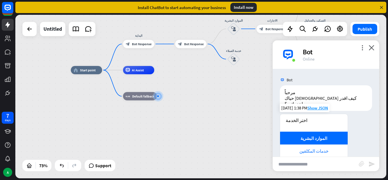
click at [320, 148] on div "خدمات المكلفين" at bounding box center [314, 150] width 62 height 5
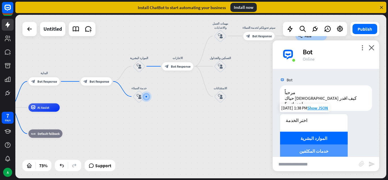
scroll to position [26, 0]
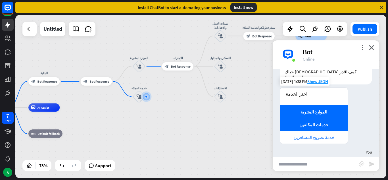
click at [319, 131] on div "خدمة تصريح المسافرين" at bounding box center [314, 137] width 68 height 13
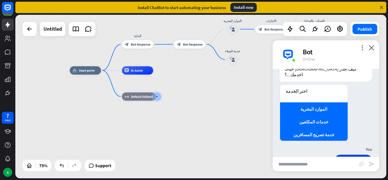
scroll to position [0, 0]
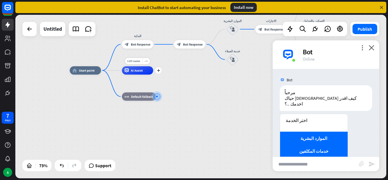
click at [138, 74] on div "Edit name more_horiz plus AI Assist" at bounding box center [137, 70] width 31 height 8
click at [158, 73] on div "plus" at bounding box center [158, 70] width 6 height 6
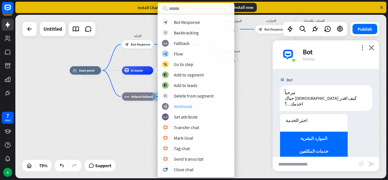
click at [194, 107] on div "webhooks Webhook" at bounding box center [196, 106] width 68 height 7
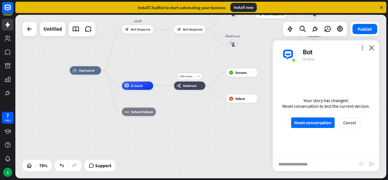
click at [190, 89] on div "webhooks Webhook" at bounding box center [189, 85] width 31 height 8
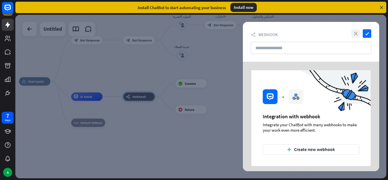
click at [355, 33] on icon "close" at bounding box center [355, 33] width 9 height 9
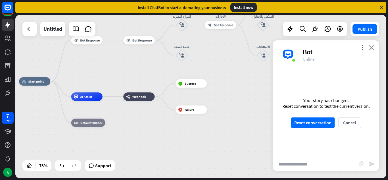
click at [373, 47] on icon "close" at bounding box center [371, 47] width 6 height 5
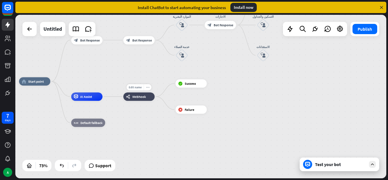
click at [146, 87] on icon "more_horiz" at bounding box center [147, 86] width 3 height 3
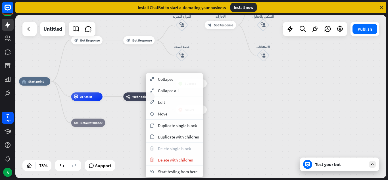
click at [140, 92] on div "webhooks Webhook" at bounding box center [138, 96] width 31 height 8
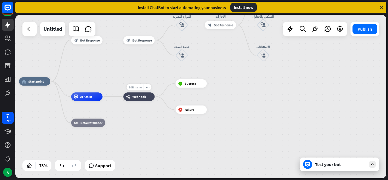
click at [137, 87] on span "Edit name" at bounding box center [135, 87] width 13 height 4
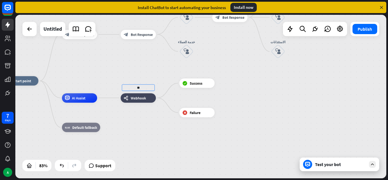
type input "*"
click at [154, 73] on div "home_2 Start point البداية block_bot_response Bot Response block_bot_response B…" at bounding box center [200, 96] width 371 height 163
click at [135, 149] on div "home_2 Start point البداية block_bot_response Bot Response block_bot_response B…" at bounding box center [156, 148] width 307 height 135
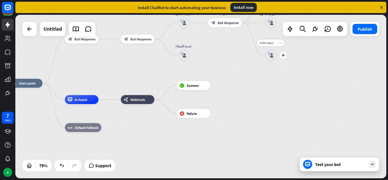
click at [281, 43] on icon "more_horiz" at bounding box center [280, 42] width 4 height 3
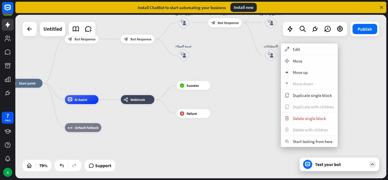
click at [257, 89] on div "home_2 Start point البداية block_bot_response Bot Response block_bot_response B…" at bounding box center [155, 147] width 292 height 129
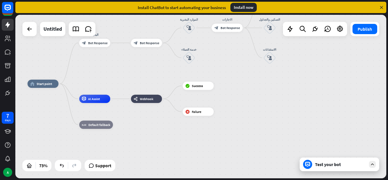
drag, startPoint x: 244, startPoint y: 86, endPoint x: 240, endPoint y: 114, distance: 27.7
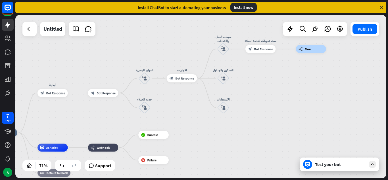
drag, startPoint x: 232, startPoint y: 77, endPoint x: 186, endPoint y: 127, distance: 68.1
click at [186, 127] on div "home_2 Start point البداية block_bot_response Bot Response block_bot_response B…" at bounding box center [200, 96] width 371 height 163
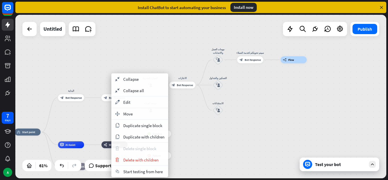
click at [138, 147] on span "Delete single block" at bounding box center [139, 148] width 33 height 5
click at [135, 150] on span "Delete single block" at bounding box center [139, 148] width 33 height 5
click at [197, 133] on div "home_2 Start point البداية block_bot_response Bot Response block_bot_response B…" at bounding box center [127, 182] width 227 height 100
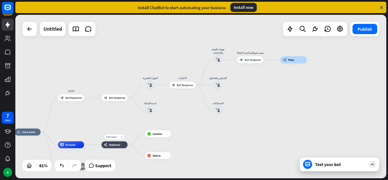
click at [111, 145] on span "Webhook" at bounding box center [114, 144] width 11 height 3
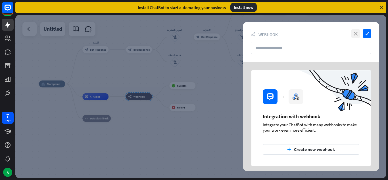
click at [356, 31] on icon "close" at bounding box center [355, 33] width 9 height 9
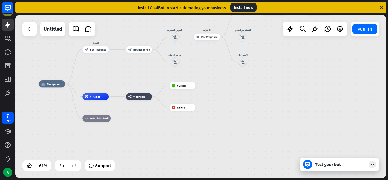
click at [227, 58] on div "home_2 Start point البداية block_bot_response Bot Response block_bot_response B…" at bounding box center [200, 96] width 371 height 163
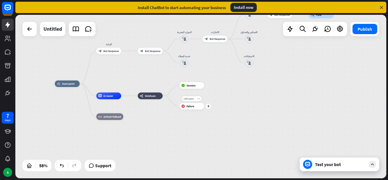
click at [198, 109] on div "Edit name more_horiz plus block_failure Failure" at bounding box center [191, 106] width 25 height 7
click at [158, 87] on icon "more_horiz" at bounding box center [157, 88] width 3 height 3
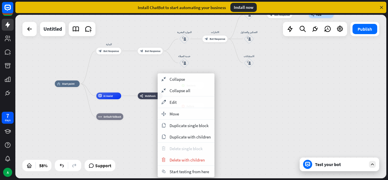
click at [186, 149] on span "Delete single block" at bounding box center [185, 148] width 33 height 5
click at [182, 148] on span "Delete single block" at bounding box center [185, 148] width 33 height 5
click at [186, 160] on span "Delete with children" at bounding box center [186, 159] width 35 height 5
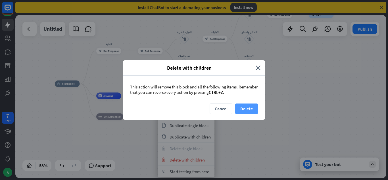
click at [247, 106] on button "Delete" at bounding box center [246, 108] width 23 height 11
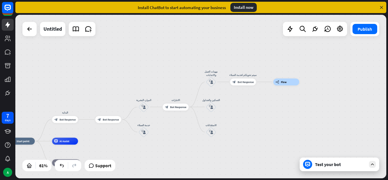
drag, startPoint x: 299, startPoint y: 68, endPoint x: 269, endPoint y: 127, distance: 65.9
click at [269, 127] on div "home_2 Start point البداية block_bot_response Bot Response block_bot_response B…" at bounding box center [200, 96] width 371 height 163
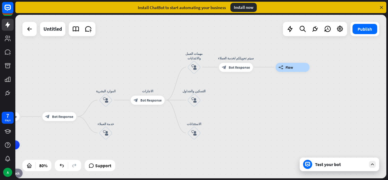
click at [265, 104] on div "home_2 Start point البداية block_bot_response Bot Response block_bot_response B…" at bounding box center [200, 96] width 371 height 163
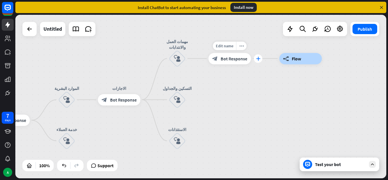
click at [257, 59] on icon "plus" at bounding box center [258, 58] width 4 height 4
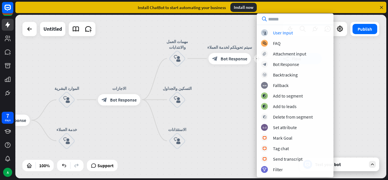
click at [285, 36] on div "block_user_input User Input block_faq FAQ block_attachment Attachment input blo…" at bounding box center [295, 100] width 77 height 143
click at [285, 33] on div "User Input" at bounding box center [283, 33] width 20 height 6
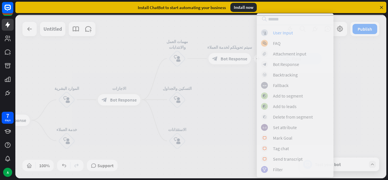
drag, startPoint x: 285, startPoint y: 33, endPoint x: 260, endPoint y: 59, distance: 36.5
click at [260, 59] on div at bounding box center [200, 96] width 371 height 163
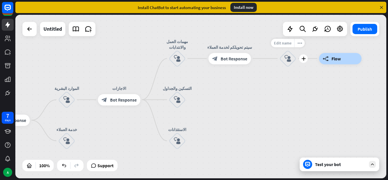
click at [287, 40] on div "Edit name" at bounding box center [282, 43] width 23 height 9
click at [278, 42] on input "text" at bounding box center [288, 43] width 40 height 8
type input "*"
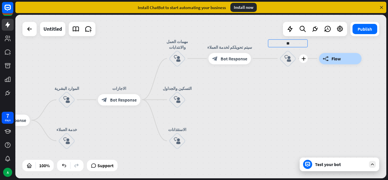
type input "*"
type input "*****"
click at [231, 47] on span "Edit name" at bounding box center [224, 45] width 18 height 5
click at [231, 46] on input "**********" at bounding box center [230, 46] width 40 height 8
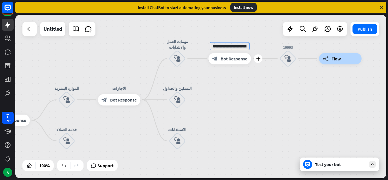
click at [231, 46] on input "**********" at bounding box center [230, 46] width 40 height 8
click at [228, 64] on div "**********" at bounding box center [229, 58] width 43 height 11
click at [196, 99] on div "plus" at bounding box center [192, 99] width 9 height 9
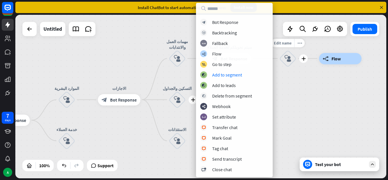
click at [290, 67] on div "Edit name more_horiz plus block_user_input" at bounding box center [287, 58] width 17 height 17
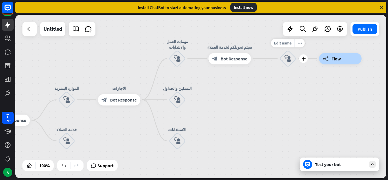
click at [290, 67] on div "Edit name more_horiz plus block_user_input" at bounding box center [287, 58] width 17 height 17
click at [191, 98] on icon "plus" at bounding box center [192, 100] width 4 height 4
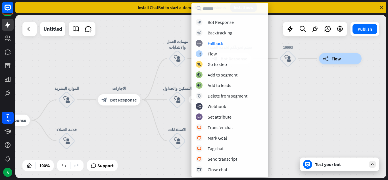
click at [235, 38] on div "block_bot_response Bot Response block_backtracking Backtracking block_fallback …" at bounding box center [229, 96] width 77 height 154
click at [149, 97] on div "plus" at bounding box center [147, 99] width 9 height 9
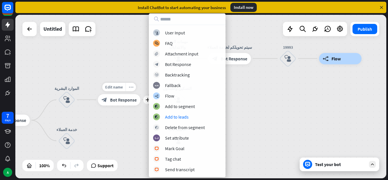
click at [125, 87] on div "more_horiz" at bounding box center [130, 87] width 11 height 9
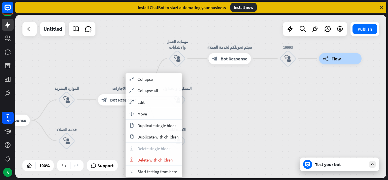
click at [218, 89] on div "home_2 Start point البداية block_bot_response Bot Response block_bot_response B…" at bounding box center [200, 96] width 371 height 163
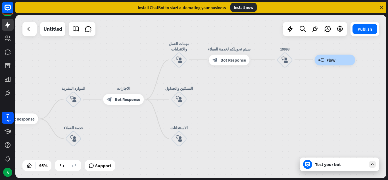
click at [347, 164] on div "Test your bot" at bounding box center [340, 164] width 51 height 6
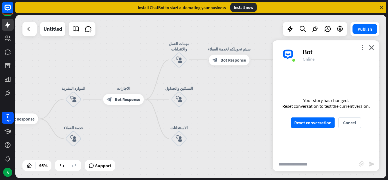
click at [134, 50] on div "home_2 Start point البداية block_bot_response Bot Response block_bot_response B…" at bounding box center [200, 96] width 371 height 163
click at [140, 152] on div "home_2 Start point البداية block_bot_response Bot Response block_bot_response B…" at bounding box center [200, 96] width 371 height 163
click at [249, 65] on div "Edit name more_horiz plus سيتم تحويلكم لخدمة العملاء block_bot_response Bot Res…" at bounding box center [229, 59] width 41 height 11
click at [238, 60] on span "Bot Response" at bounding box center [233, 59] width 26 height 5
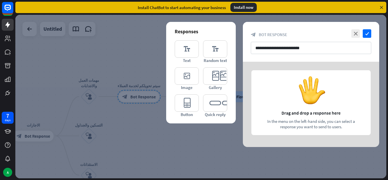
click at [111, 133] on div at bounding box center [200, 96] width 371 height 163
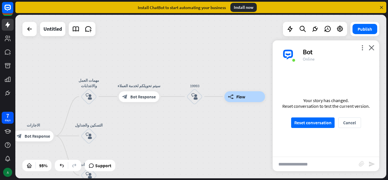
click at [9, 172] on div "A" at bounding box center [7, 171] width 9 height 9
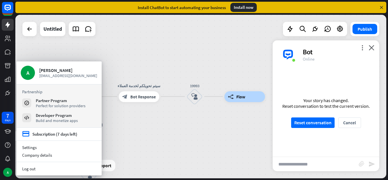
click at [201, 124] on div "home_2 Start point البداية block_bot_response Bot Response block_bot_response B…" at bounding box center [200, 96] width 371 height 163
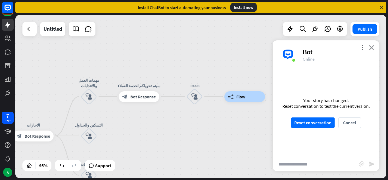
click at [373, 45] on icon "close" at bounding box center [371, 47] width 6 height 5
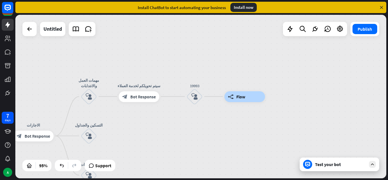
click at [337, 162] on div "Test your bot" at bounding box center [340, 164] width 51 height 6
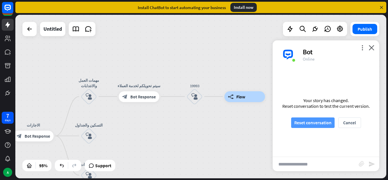
click at [315, 122] on button "Reset conversation" at bounding box center [312, 122] width 43 height 11
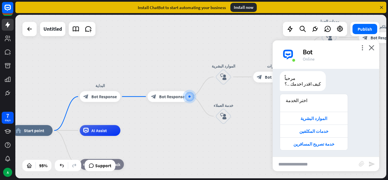
scroll to position [16, 0]
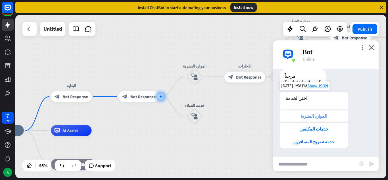
click at [314, 114] on div "الموارد البشرية" at bounding box center [314, 115] width 62 height 5
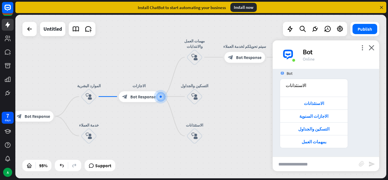
scroll to position [127, 0]
click at [325, 127] on div "التسكين والجداول" at bounding box center [314, 128] width 62 height 5
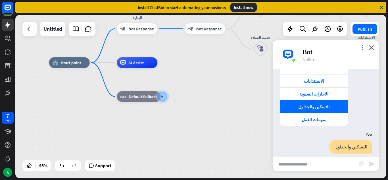
scroll to position [149, 0]
click at [318, 89] on div "الاجازات السنوية" at bounding box center [314, 93] width 68 height 13
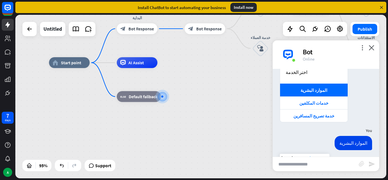
scroll to position [42, 0]
click at [318, 103] on div "خدمات المكلفين" at bounding box center [314, 102] width 62 height 5
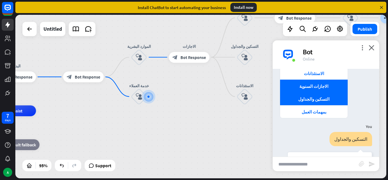
scroll to position [133, 0]
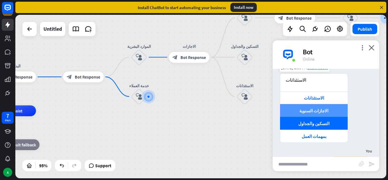
click at [327, 109] on div "الاجازات السنوية" at bounding box center [314, 110] width 62 height 5
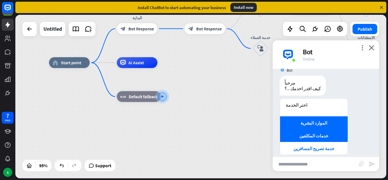
scroll to position [0, 0]
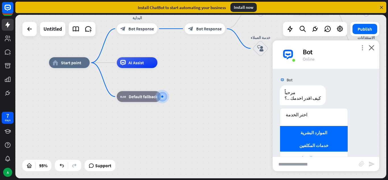
click at [363, 47] on icon "more_vert" at bounding box center [361, 47] width 5 height 5
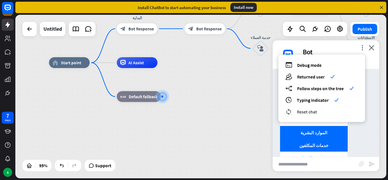
click at [307, 109] on span "Reset chat" at bounding box center [307, 112] width 20 height 6
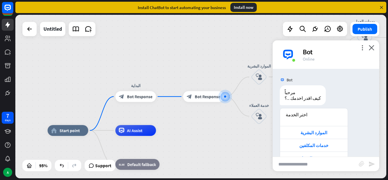
scroll to position [16, 0]
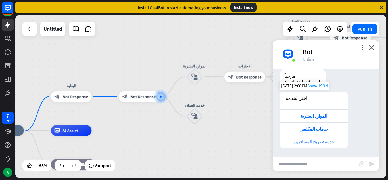
click at [318, 144] on div "خدمة تصريح المسافرين" at bounding box center [314, 141] width 68 height 13
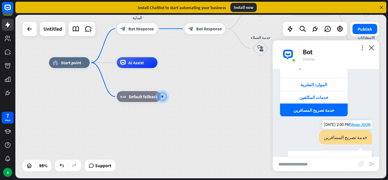
scroll to position [47, 0]
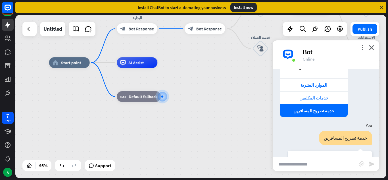
click at [314, 99] on div "خدمات المكلفين" at bounding box center [314, 97] width 62 height 5
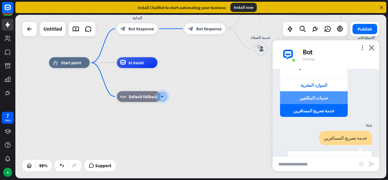
scroll to position [125, 0]
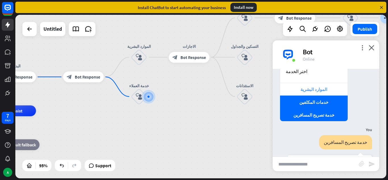
click at [316, 89] on div "الموارد البشرية" at bounding box center [314, 89] width 62 height 5
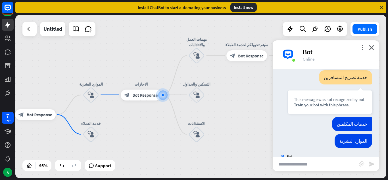
scroll to position [136, 0]
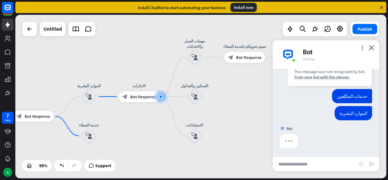
click at [359, 52] on div "Bot" at bounding box center [338, 51] width 70 height 9
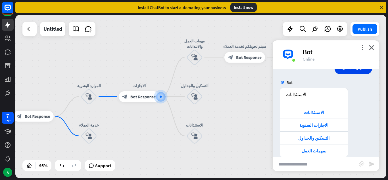
scroll to position [191, 0]
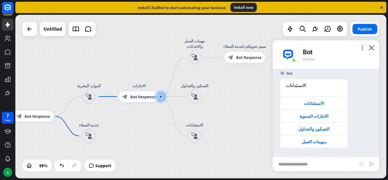
click at [363, 44] on div "more_vert close Bot Online" at bounding box center [325, 54] width 106 height 28
click at [361, 45] on icon "more_vert" at bounding box center [361, 47] width 5 height 5
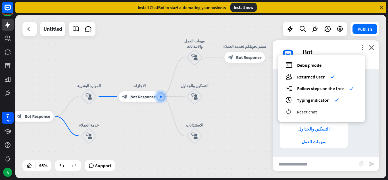
click at [306, 114] on span "Reset chat" at bounding box center [307, 112] width 20 height 6
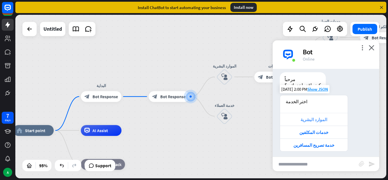
scroll to position [16, 0]
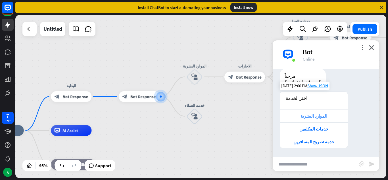
click at [321, 116] on div "الموارد البشرية" at bounding box center [314, 115] width 62 height 5
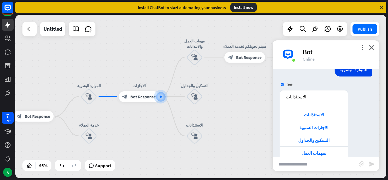
scroll to position [127, 0]
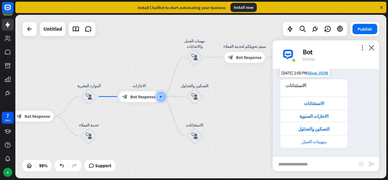
click at [316, 143] on div "بمهمات العمل" at bounding box center [314, 141] width 62 height 5
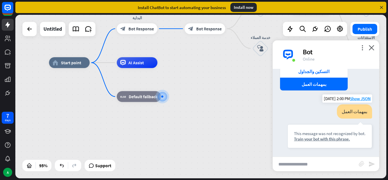
scroll to position [165, 0]
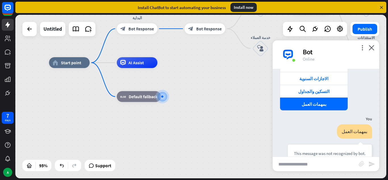
click at [240, 90] on div "home_2 Start point البداية block_bot_response Bot Response block_bot_response B…" at bounding box center [226, 140] width 354 height 156
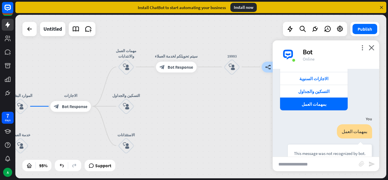
drag, startPoint x: 240, startPoint y: 90, endPoint x: 0, endPoint y: 187, distance: 258.7
click at [0, 179] on html "7 days A close Product Help First steps Get started with ChatBot Help Center Fo…" at bounding box center [194, 90] width 388 height 180
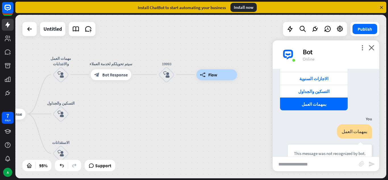
drag, startPoint x: 241, startPoint y: 100, endPoint x: 163, endPoint y: 110, distance: 78.0
click at [163, 110] on div "home_2 Start point البداية block_bot_response Bot Response block_bot_response B…" at bounding box center [200, 96] width 371 height 163
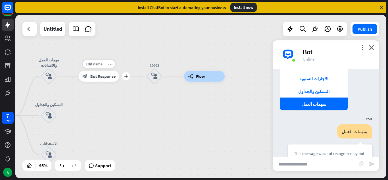
click at [97, 77] on span "Bot Response" at bounding box center [103, 75] width 26 height 5
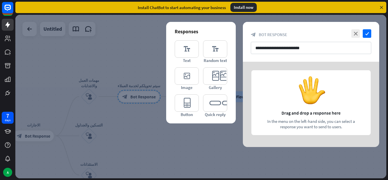
click at [106, 71] on div at bounding box center [200, 96] width 371 height 163
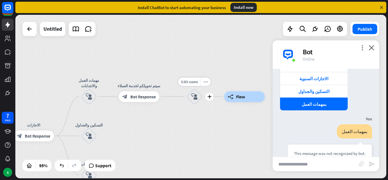
click at [194, 98] on icon "block_user_input" at bounding box center [194, 96] width 7 height 7
